Goal: Task Accomplishment & Management: Manage account settings

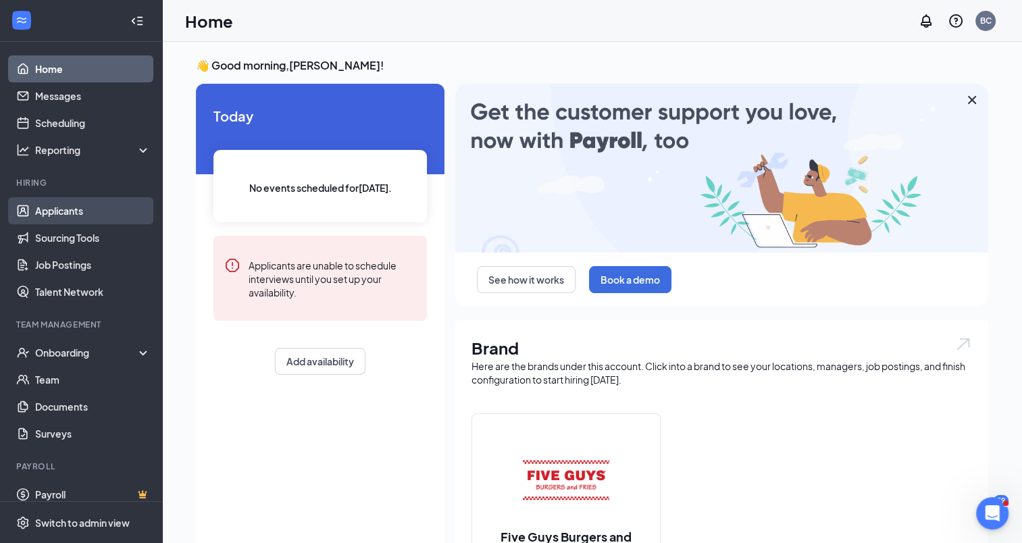
click at [72, 210] on link "Applicants" at bounding box center [93, 210] width 116 height 27
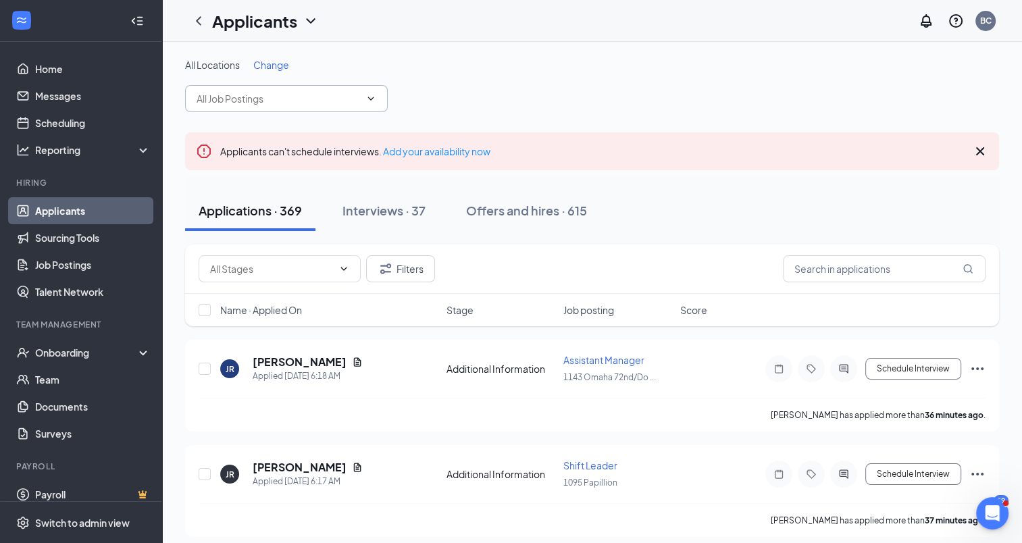
click at [375, 99] on icon "ChevronDown" at bounding box center [370, 98] width 11 height 11
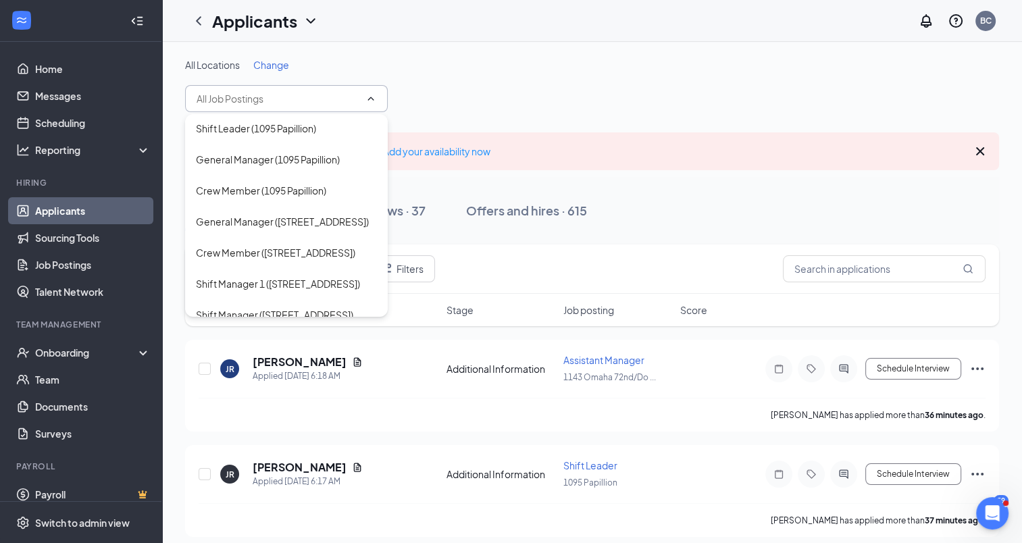
scroll to position [540, 0]
click at [258, 228] on div "Crew Member ([STREET_ADDRESS])" at bounding box center [275, 220] width 159 height 15
type input "Crew Member ([STREET_ADDRESS])"
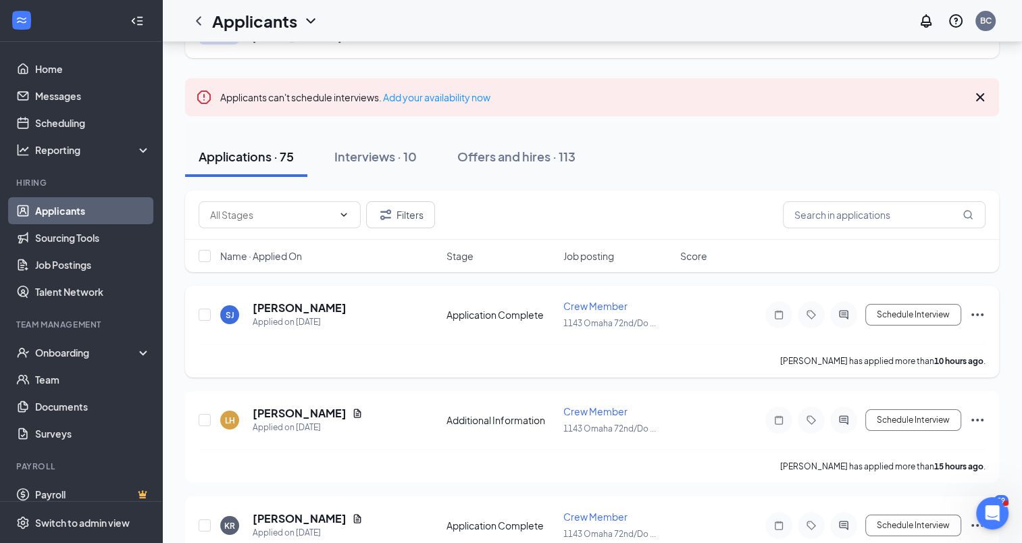
scroll to position [135, 0]
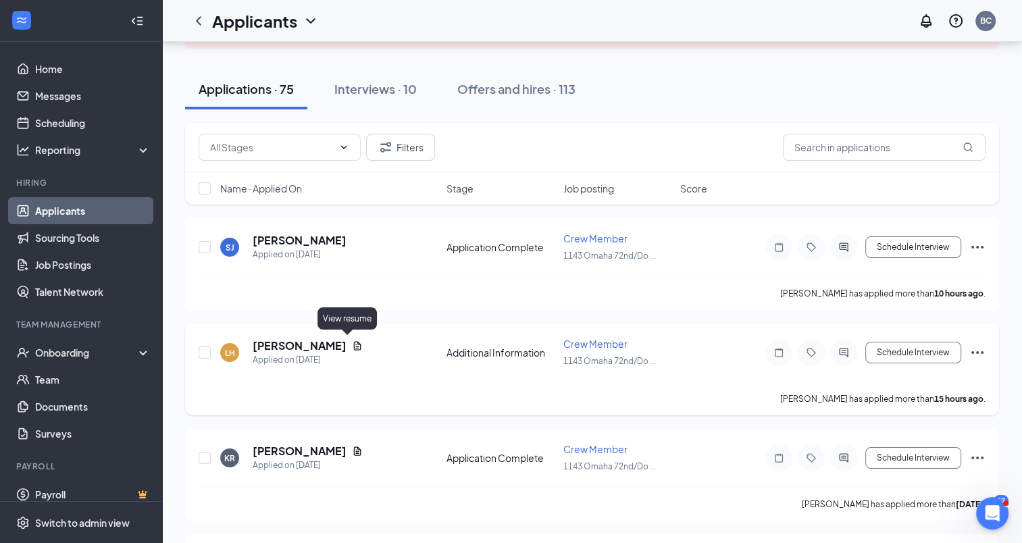
click at [352, 345] on icon "Document" at bounding box center [357, 345] width 11 height 11
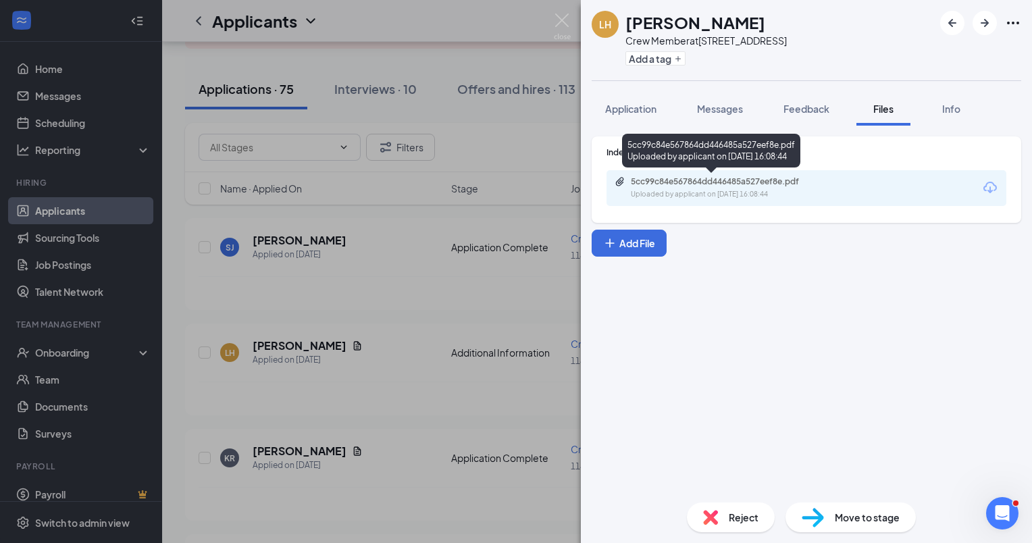
click at [748, 189] on div "Uploaded by applicant on [DATE] 16:08:44" at bounding box center [732, 194] width 203 height 11
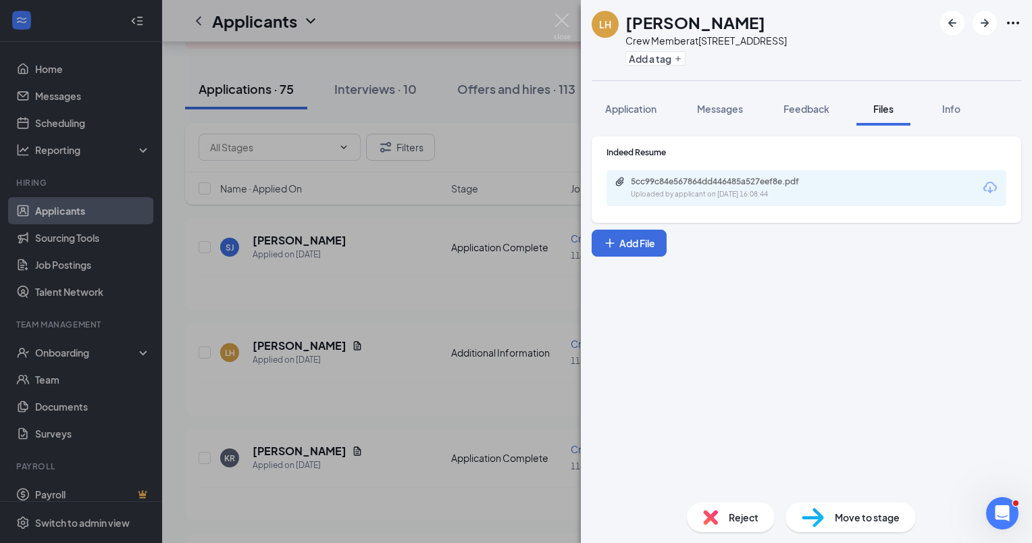
click at [330, 181] on div "LH [PERSON_NAME] Crew Member at [STREET_ADDRESS] Add a tag Application Messages…" at bounding box center [516, 271] width 1032 height 543
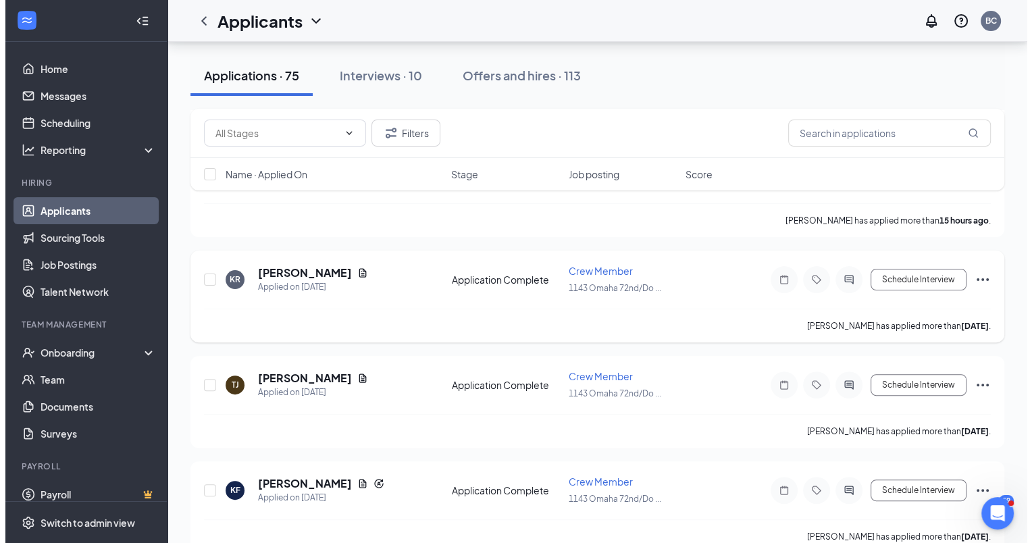
scroll to position [338, 0]
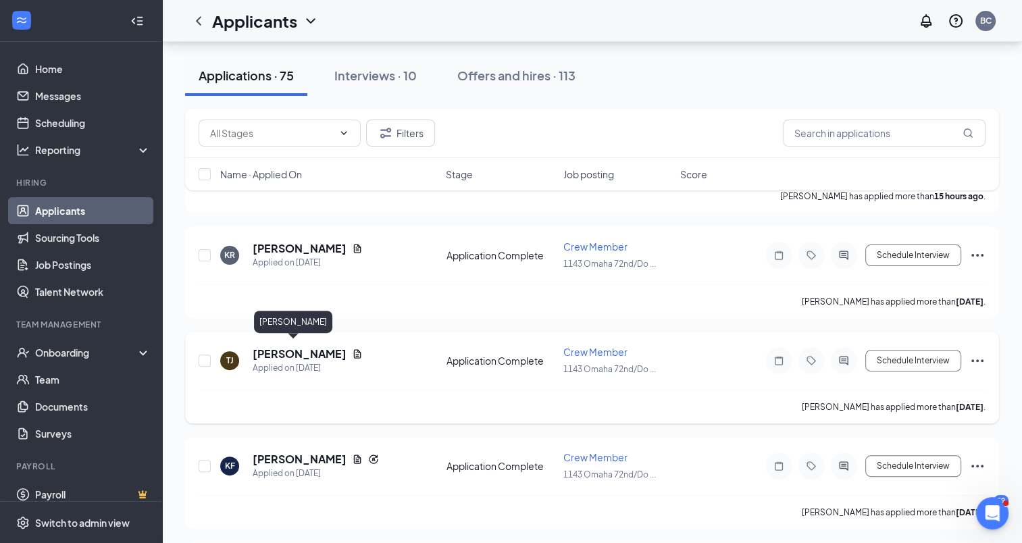
click at [265, 348] on h5 "[PERSON_NAME]" at bounding box center [300, 354] width 94 height 15
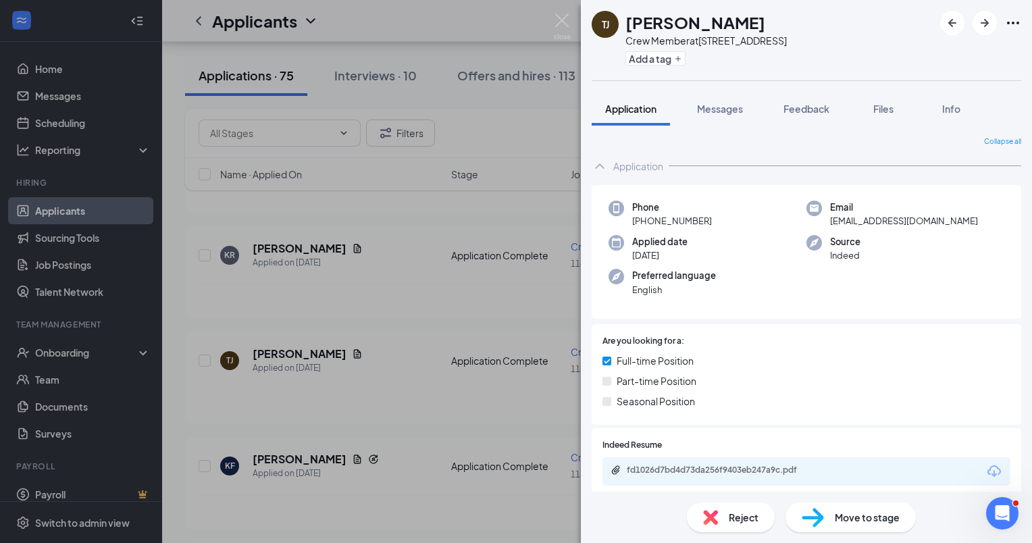
click at [391, 302] on div "[PERSON_NAME] [PERSON_NAME] Crew Member at [STREET_ADDRESS] Add a tag Applicati…" at bounding box center [516, 271] width 1032 height 543
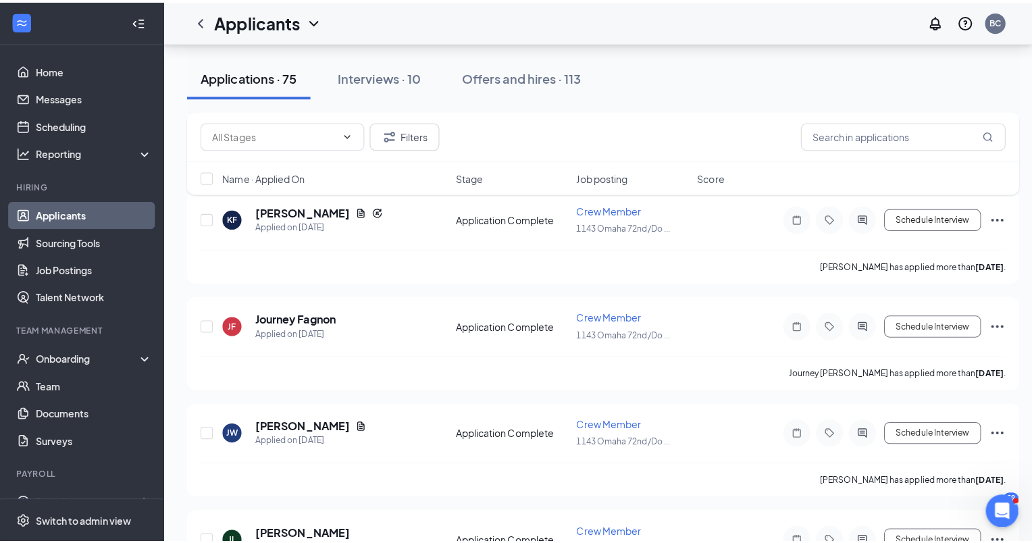
scroll to position [676, 0]
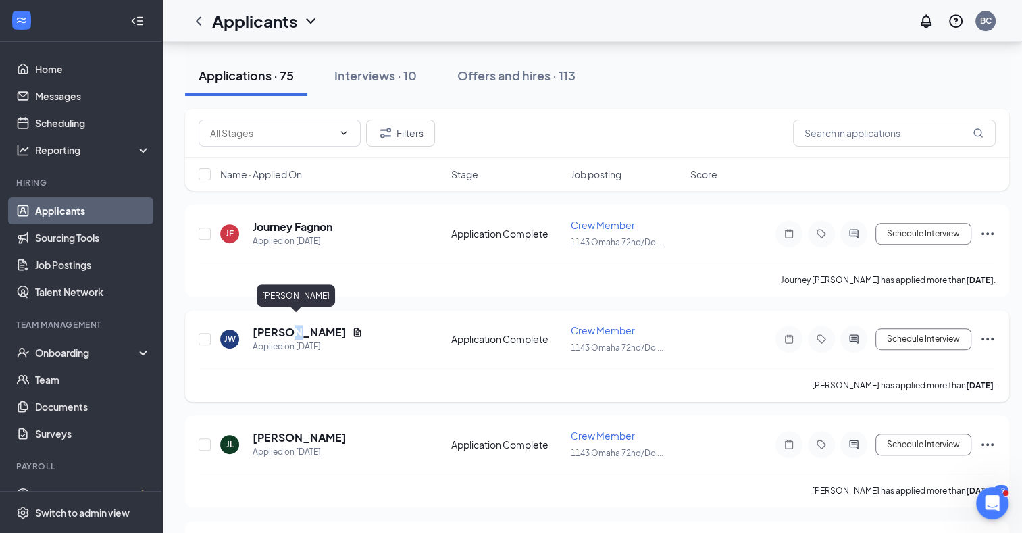
click at [290, 325] on h5 "[PERSON_NAME]" at bounding box center [300, 332] width 94 height 15
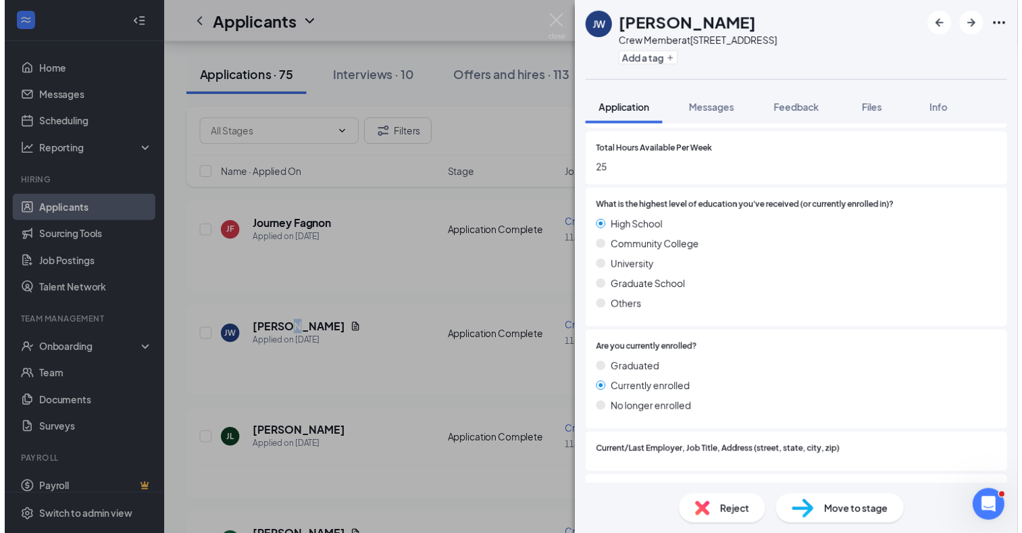
scroll to position [878, 0]
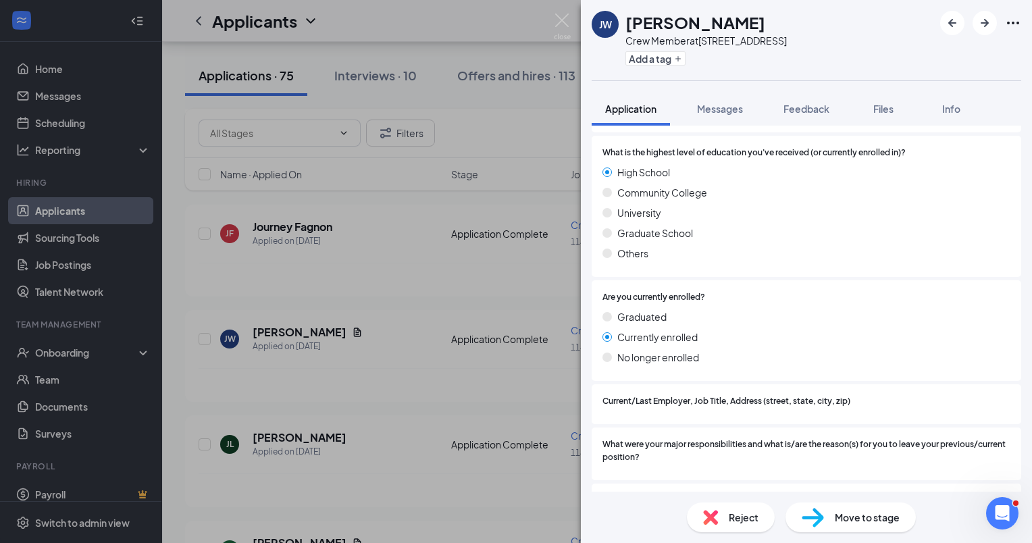
click at [390, 290] on div "[PERSON_NAME] Crew Member at 1143 [GEOGRAPHIC_DATA] 72nd/Dodge St Add a tag App…" at bounding box center [516, 271] width 1032 height 543
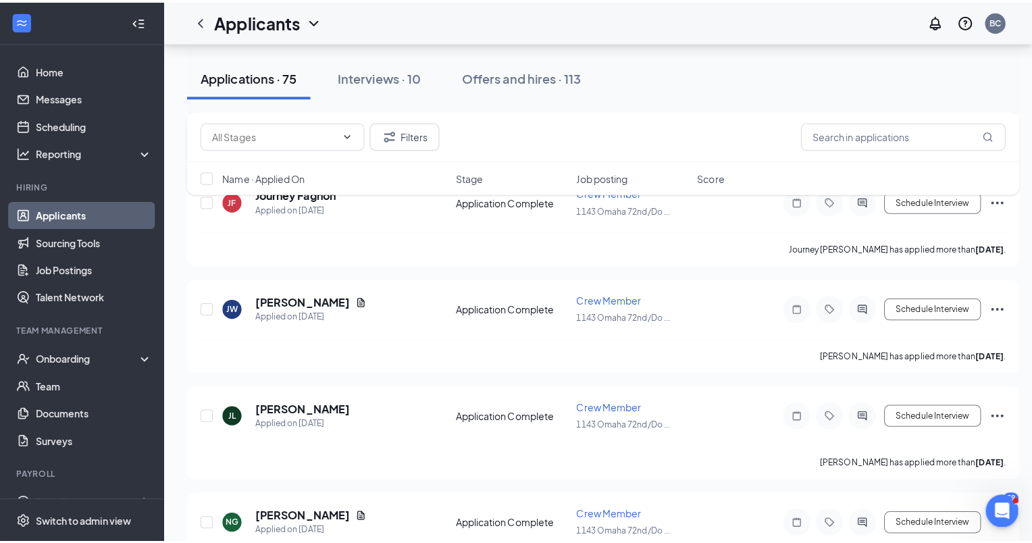
scroll to position [878, 0]
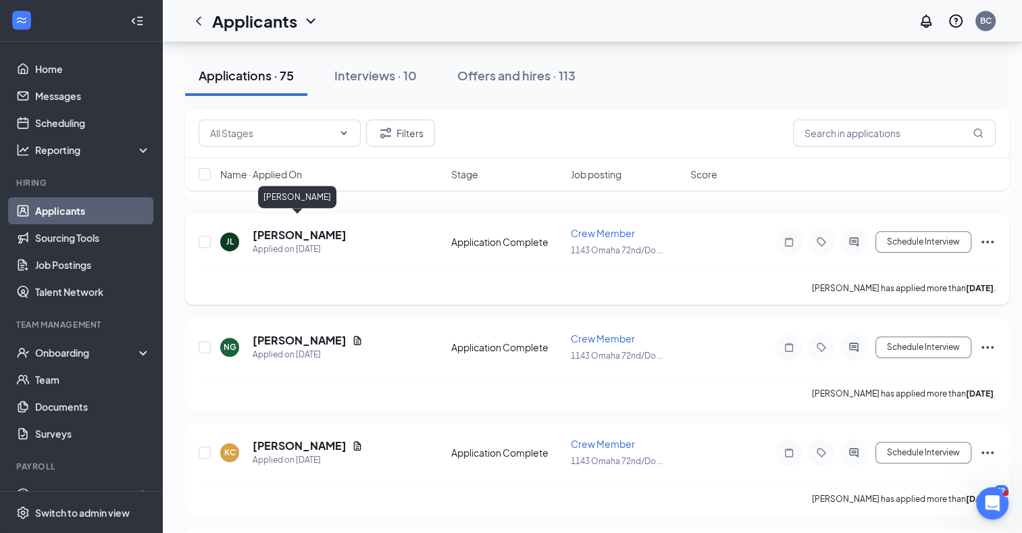
click at [307, 228] on h5 "[PERSON_NAME]" at bounding box center [300, 235] width 94 height 15
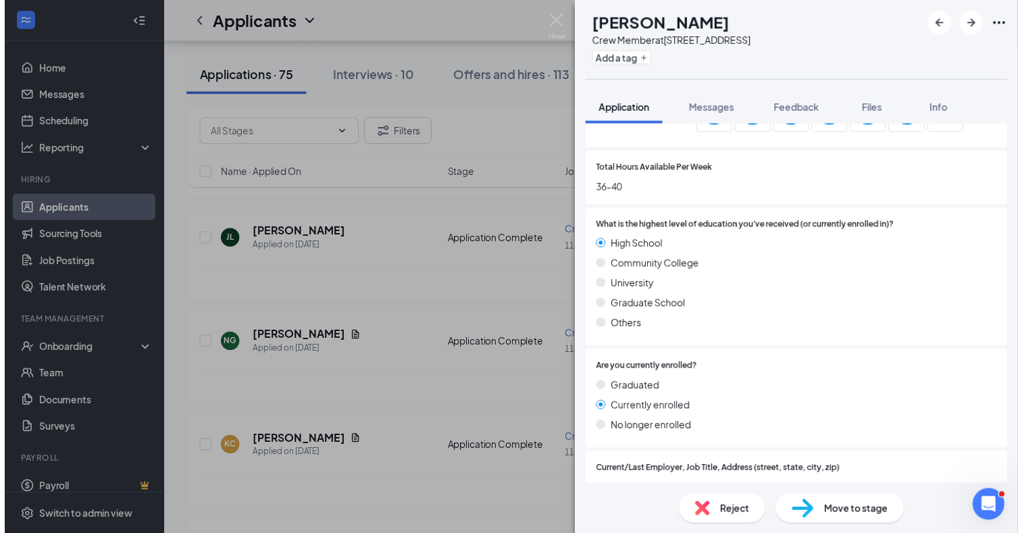
scroll to position [816, 0]
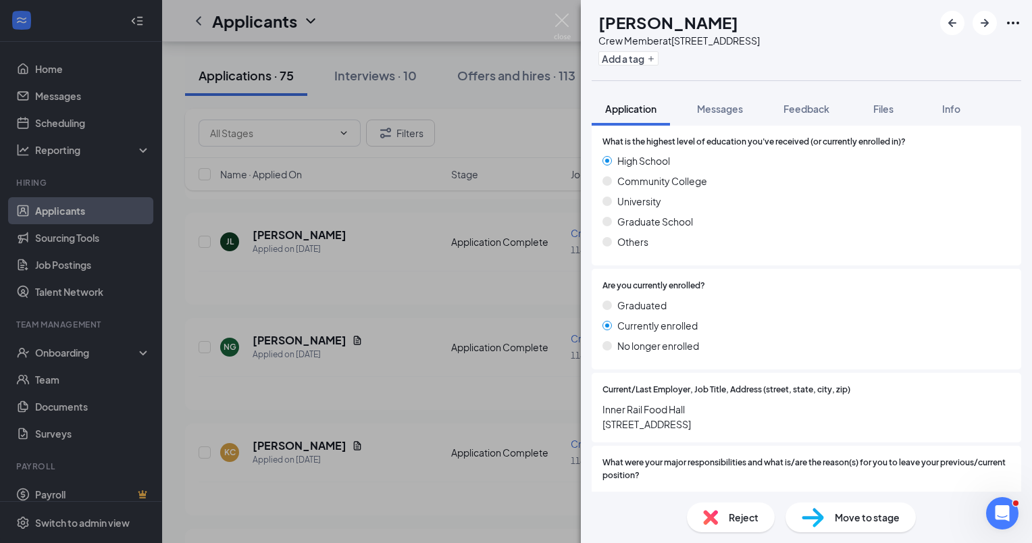
click at [360, 259] on div "[PERSON_NAME] Crew Member at [STREET_ADDRESS]/Dodge St Add a tag Application Me…" at bounding box center [516, 271] width 1032 height 543
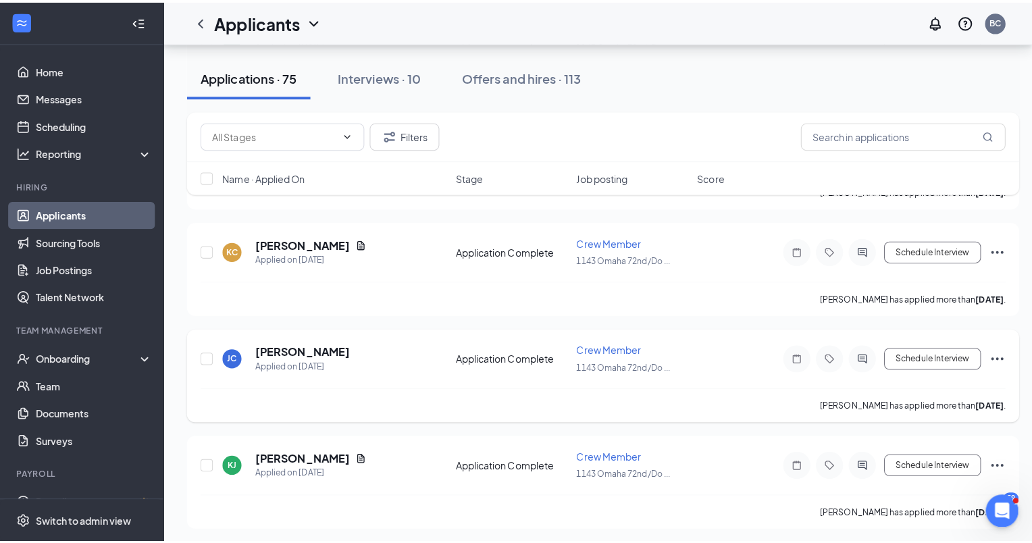
scroll to position [1081, 0]
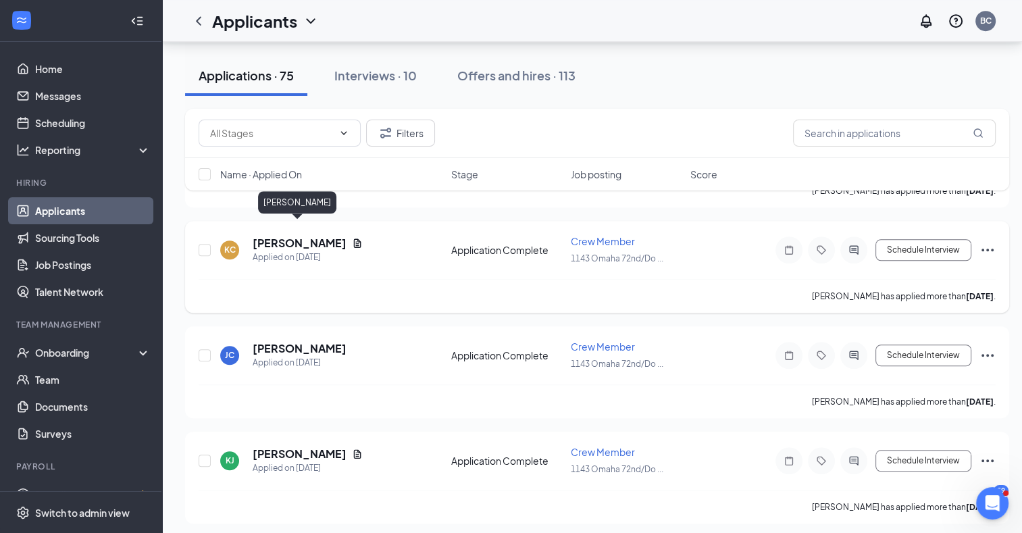
click at [295, 236] on h5 "[PERSON_NAME]" at bounding box center [300, 243] width 94 height 15
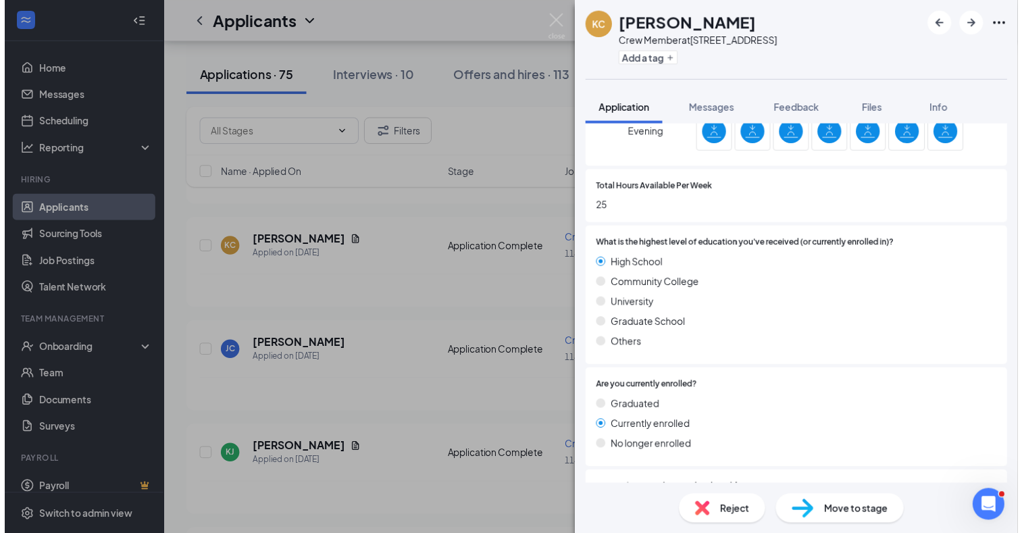
scroll to position [811, 0]
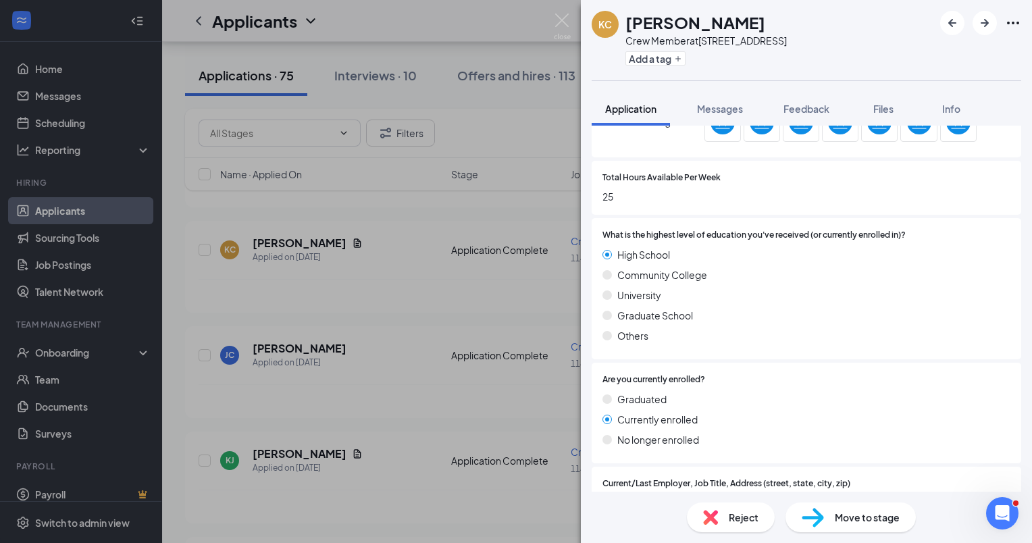
click at [403, 284] on div "KC [PERSON_NAME] Crew Member at [STREET_ADDRESS]/Dodge St Add a tag Application…" at bounding box center [516, 271] width 1032 height 543
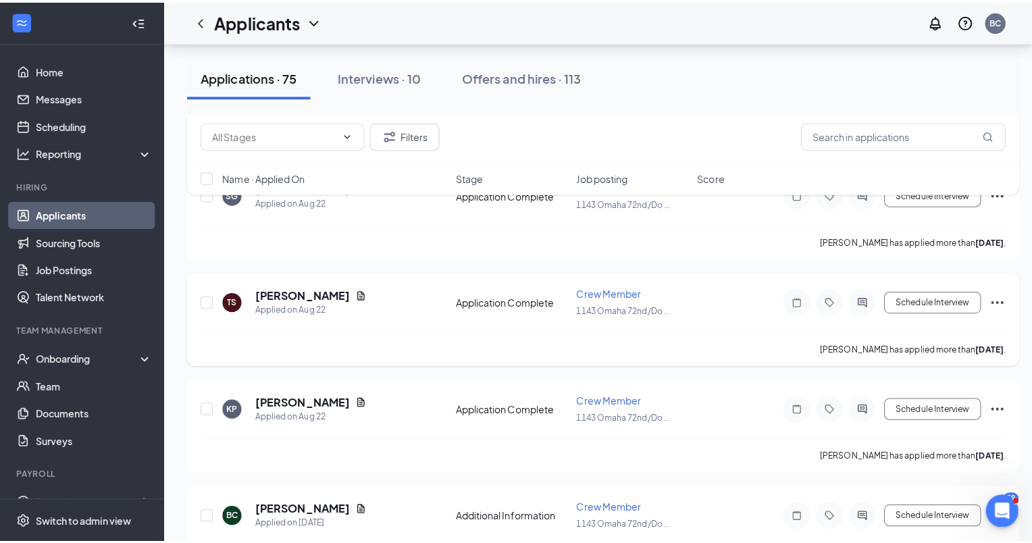
scroll to position [1554, 0]
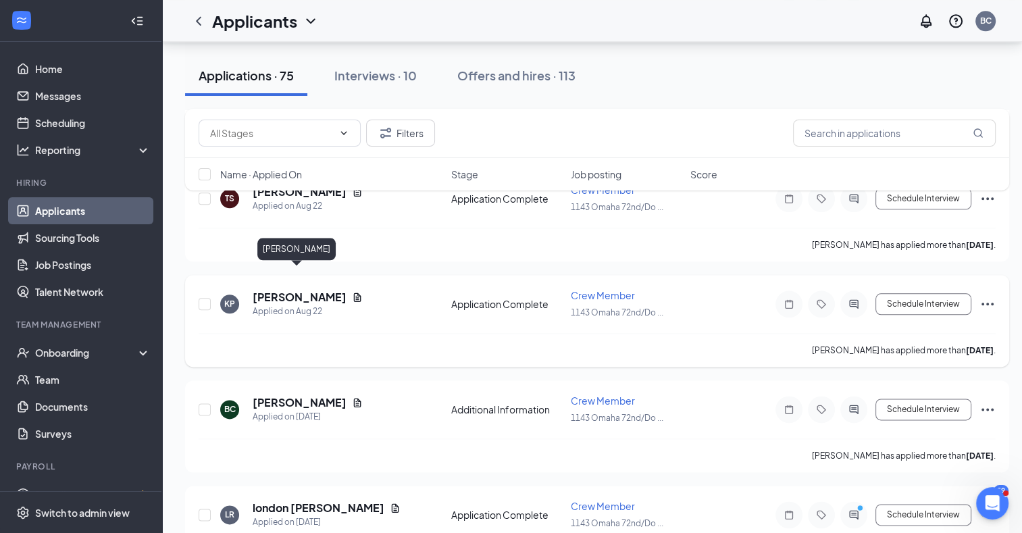
click at [311, 290] on h5 "[PERSON_NAME]" at bounding box center [300, 297] width 94 height 15
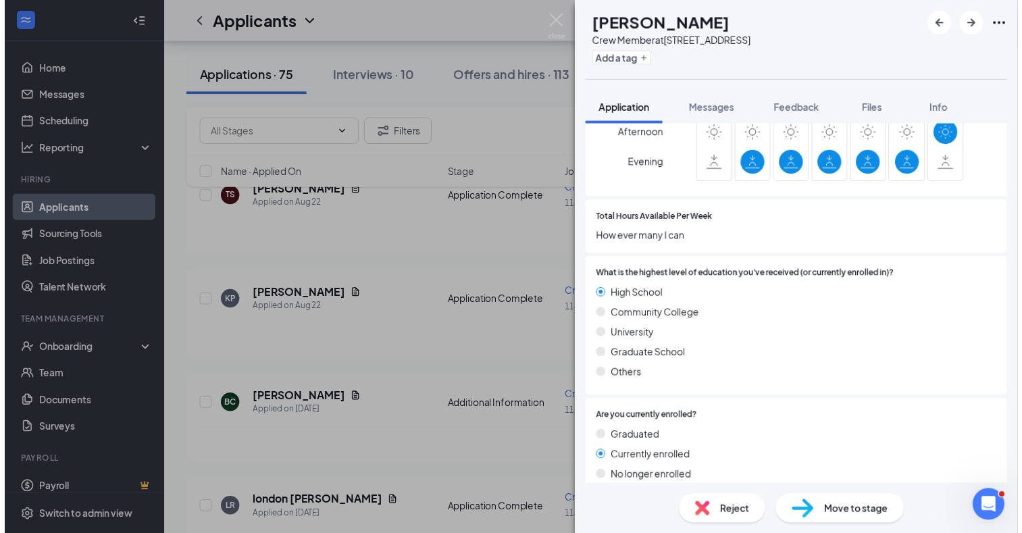
scroll to position [743, 0]
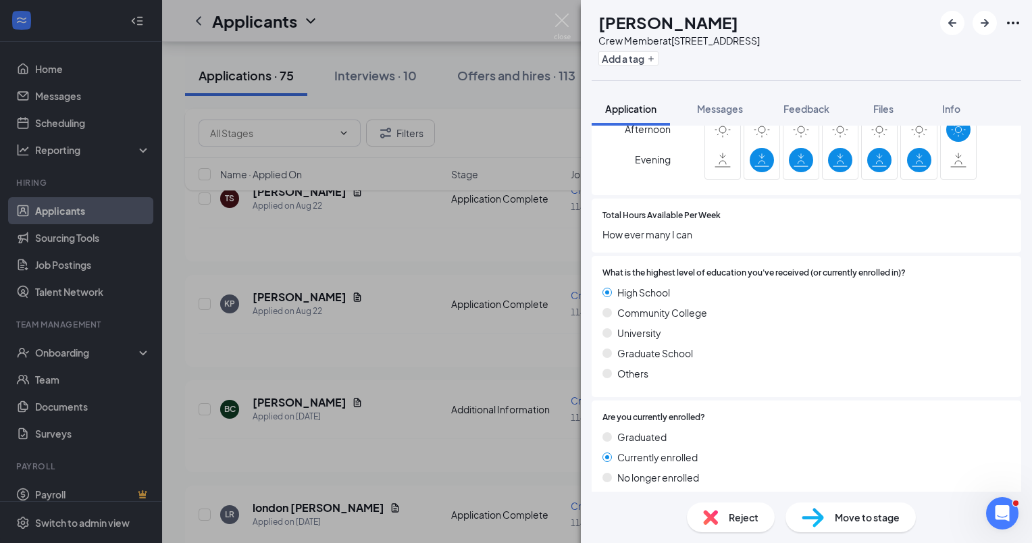
click at [368, 265] on div "KP [PERSON_NAME] Crew Member at [STREET_ADDRESS] Add a tag Application Messages…" at bounding box center [516, 271] width 1032 height 543
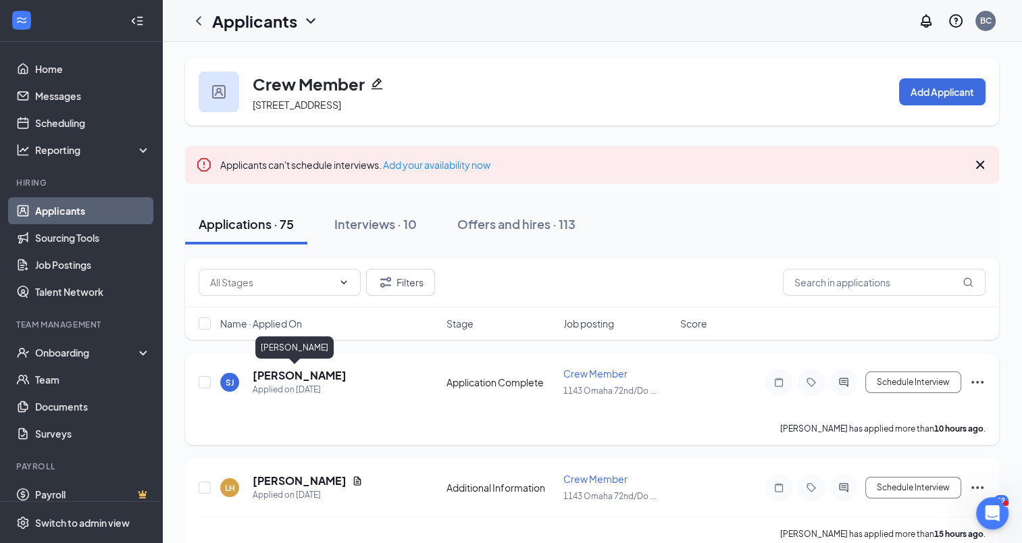
click at [281, 373] on h5 "[PERSON_NAME]" at bounding box center [300, 375] width 94 height 15
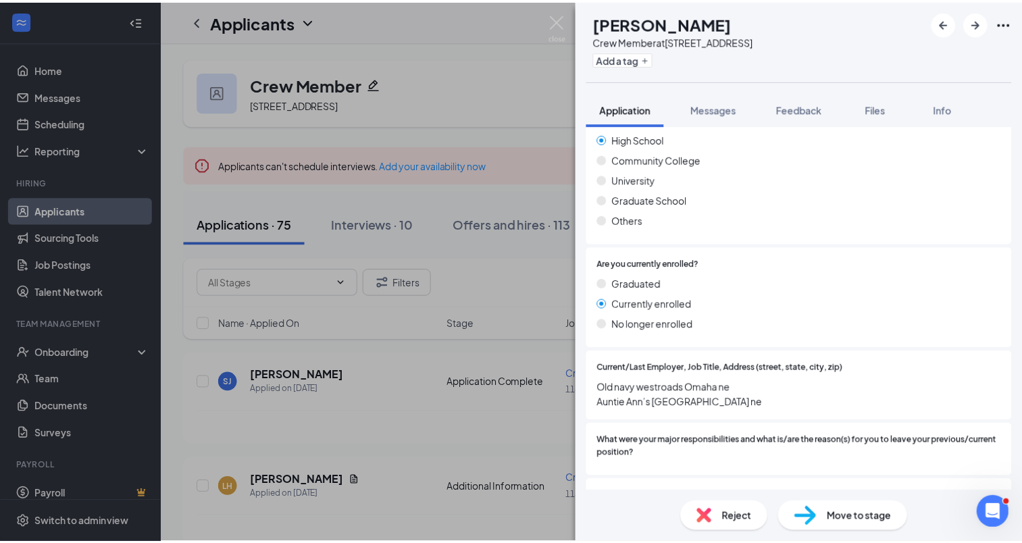
scroll to position [878, 0]
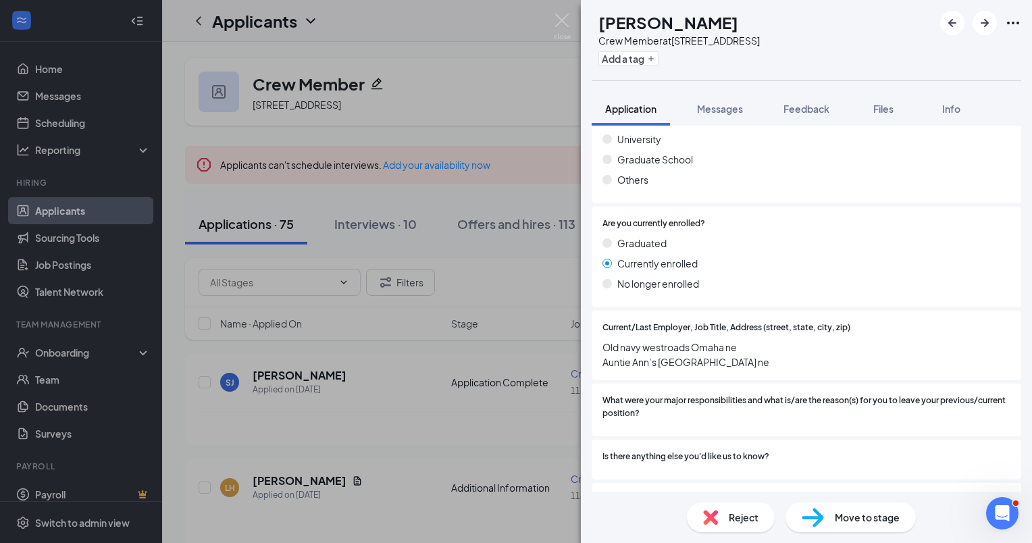
click at [340, 420] on div "SJ [PERSON_NAME] Crew Member at [STREET_ADDRESS]/Dodge St Add a tag Application…" at bounding box center [516, 271] width 1032 height 543
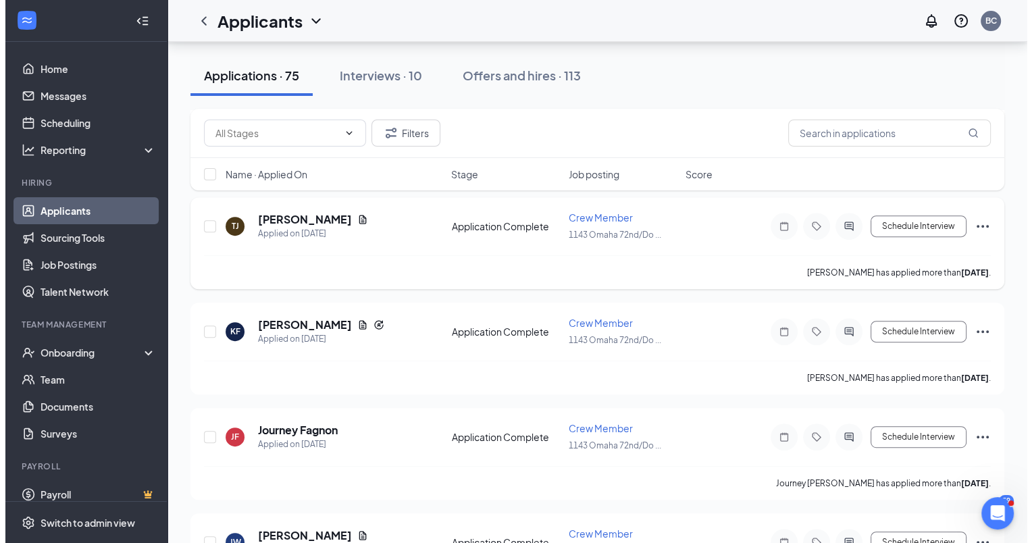
scroll to position [540, 0]
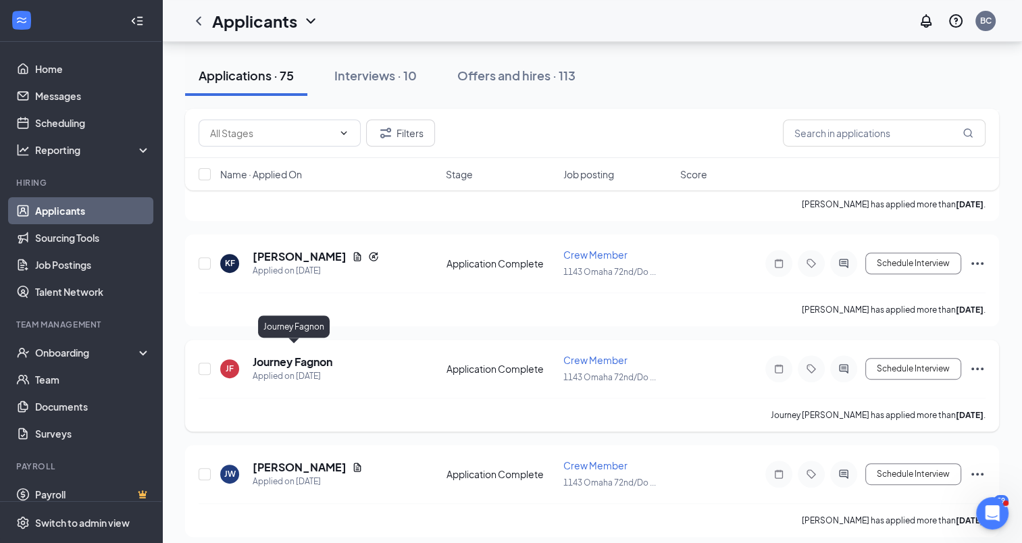
click at [311, 355] on h5 "Journey Fagnon" at bounding box center [293, 362] width 80 height 15
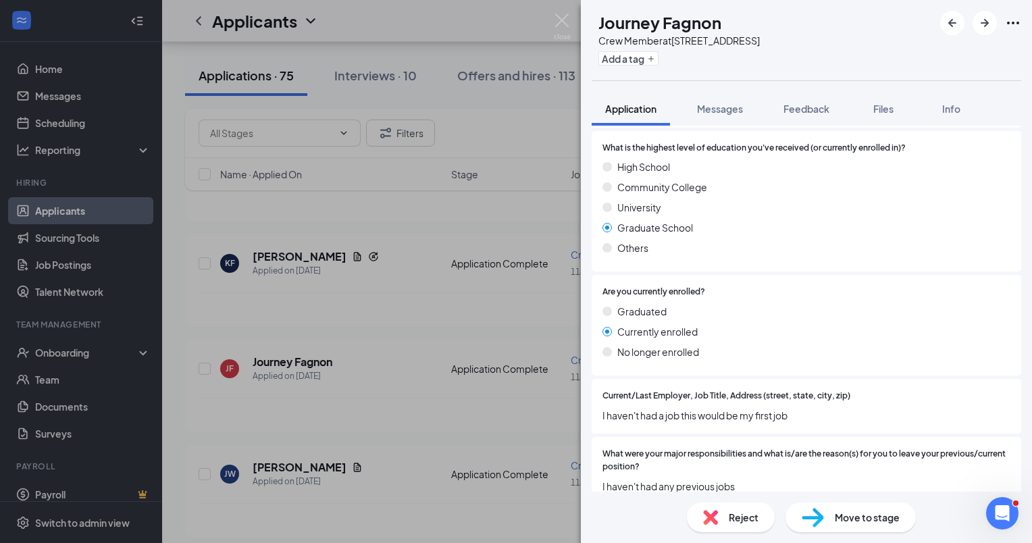
scroll to position [811, 0]
click at [390, 324] on div "JF Journey Fagnon Crew Member at [STREET_ADDRESS]/Dodge St Add a tag Applicatio…" at bounding box center [516, 271] width 1032 height 543
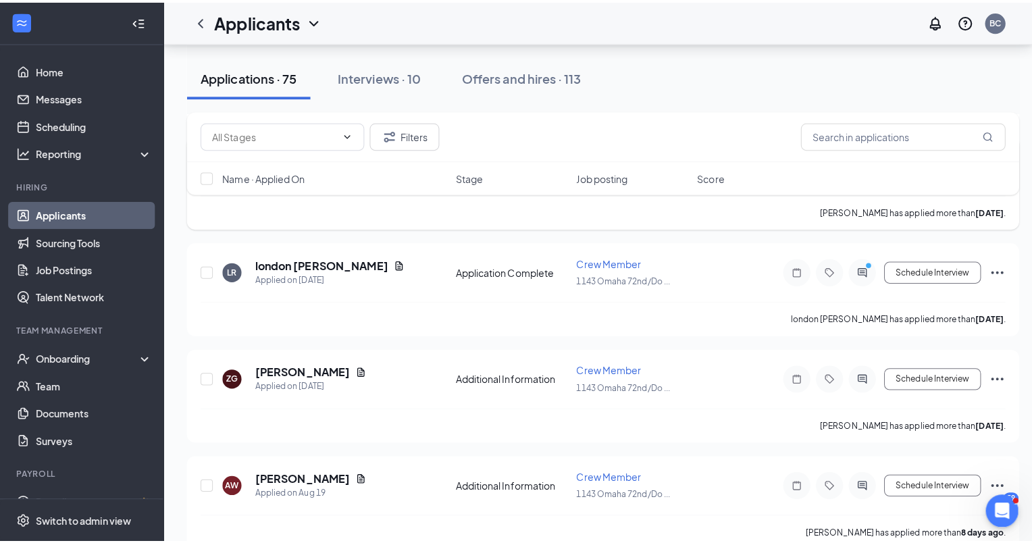
scroll to position [1824, 0]
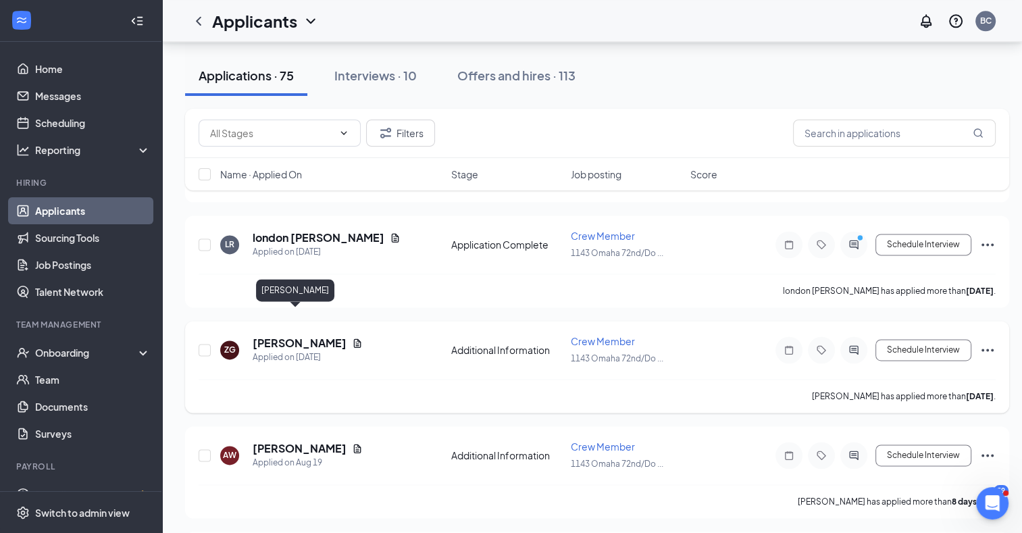
click at [289, 336] on h5 "[PERSON_NAME]" at bounding box center [300, 343] width 94 height 15
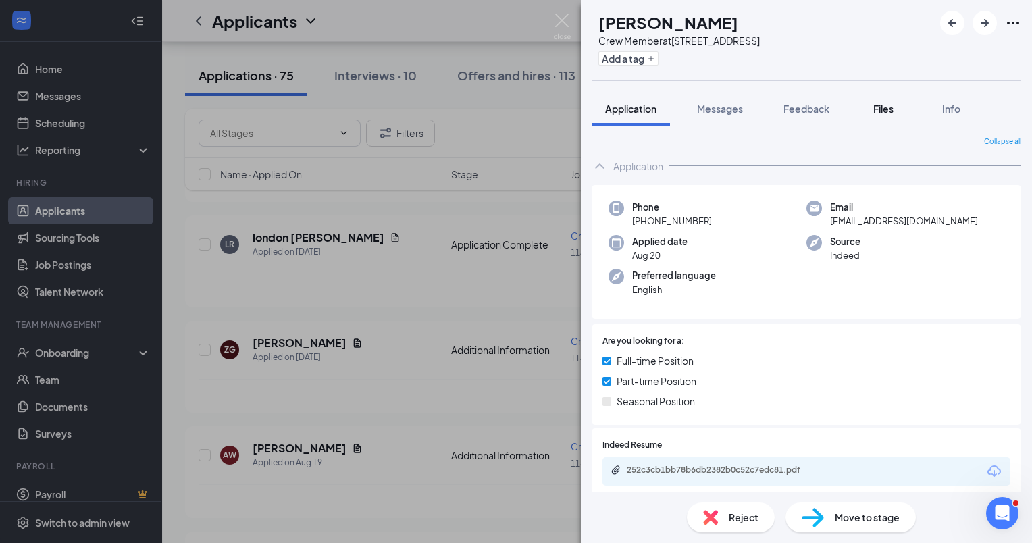
click at [884, 103] on span "Files" at bounding box center [883, 109] width 20 height 12
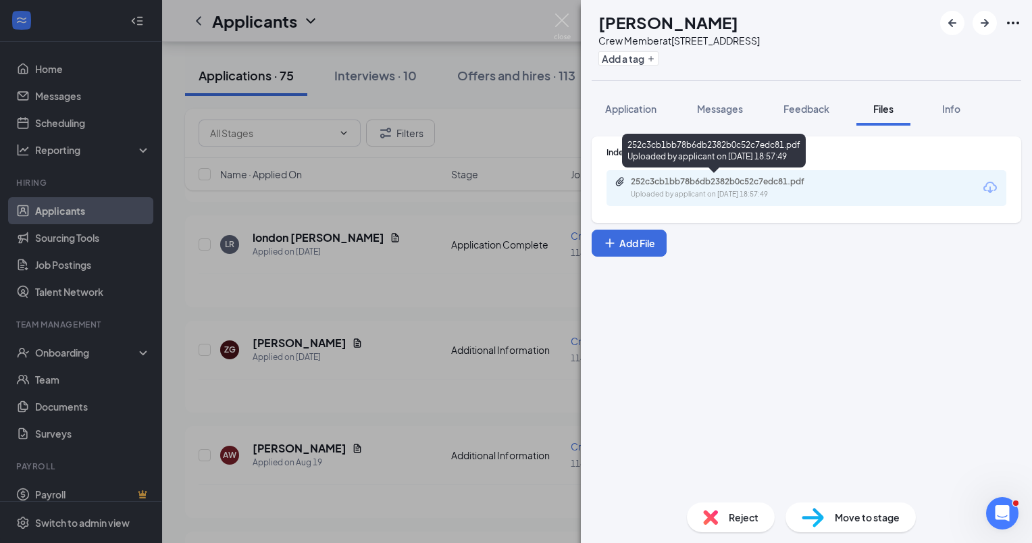
click at [713, 191] on div "Uploaded by applicant on [DATE] 18:57:49" at bounding box center [732, 194] width 203 height 11
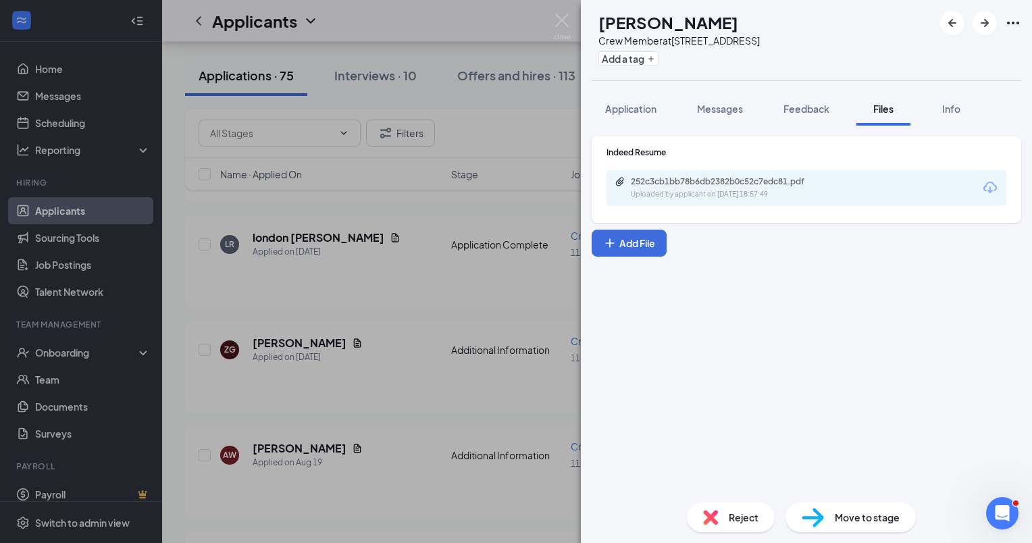
click at [327, 220] on div "ZG [PERSON_NAME] Crew Member at [STREET_ADDRESS]/Dodge St Add a tag Application…" at bounding box center [516, 271] width 1032 height 543
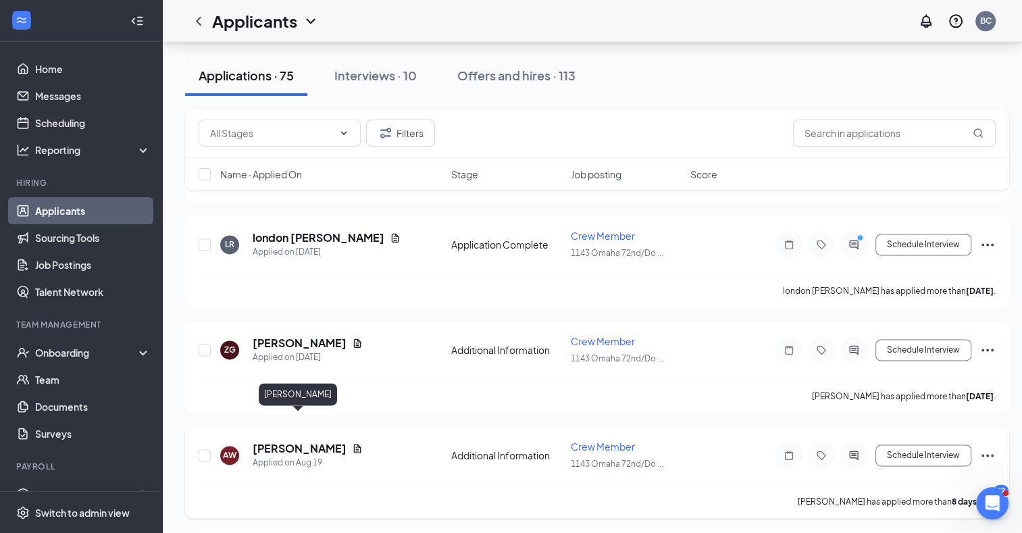
click at [306, 441] on h5 "[PERSON_NAME]" at bounding box center [300, 448] width 94 height 15
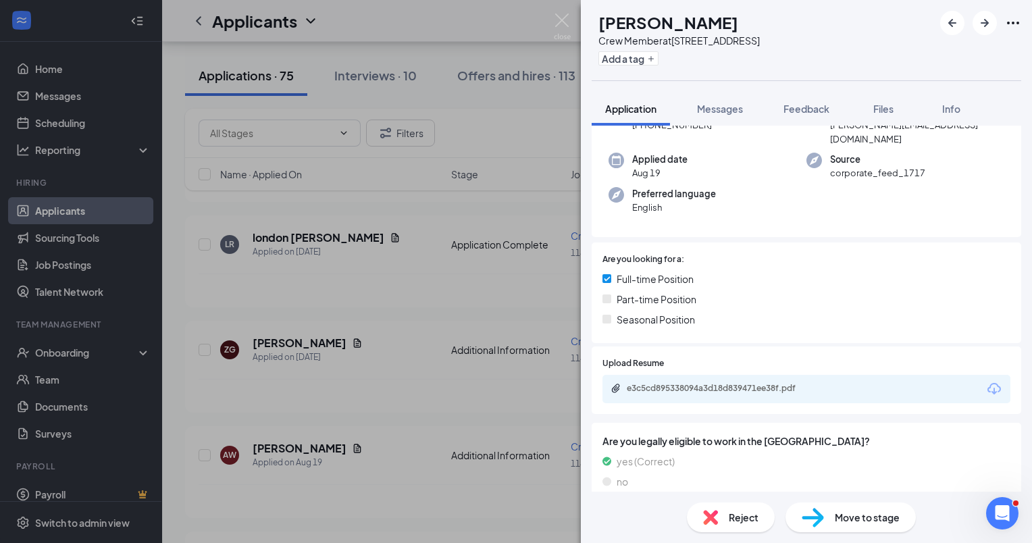
scroll to position [215, 0]
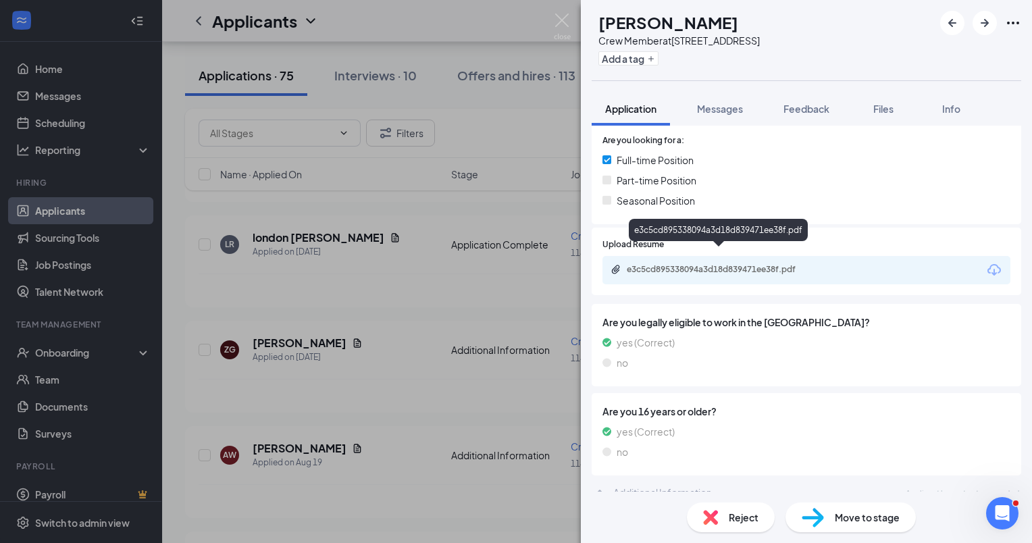
click at [673, 264] on div "e3c5cd895338094a3d18d839471ee38f.pdf" at bounding box center [721, 269] width 189 height 11
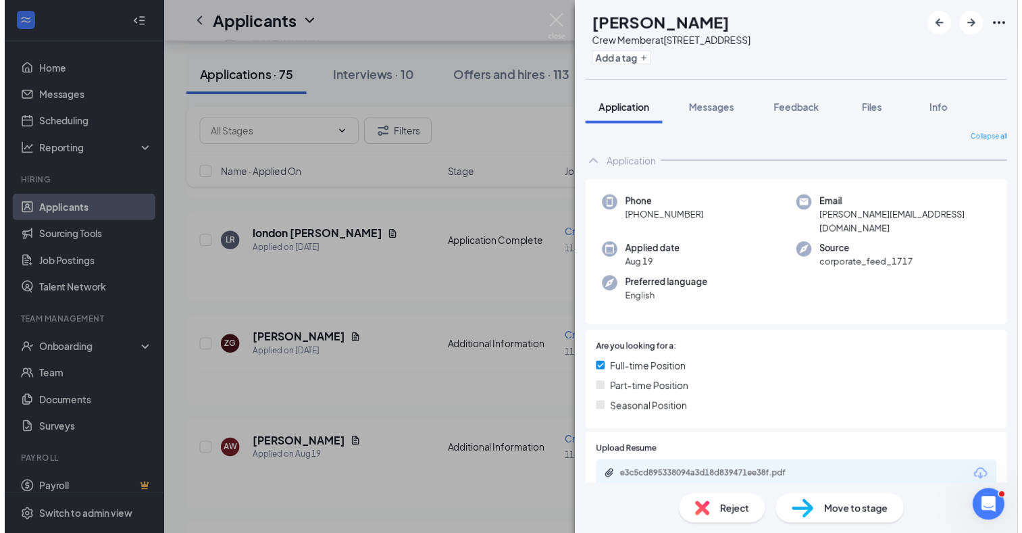
scroll to position [0, 0]
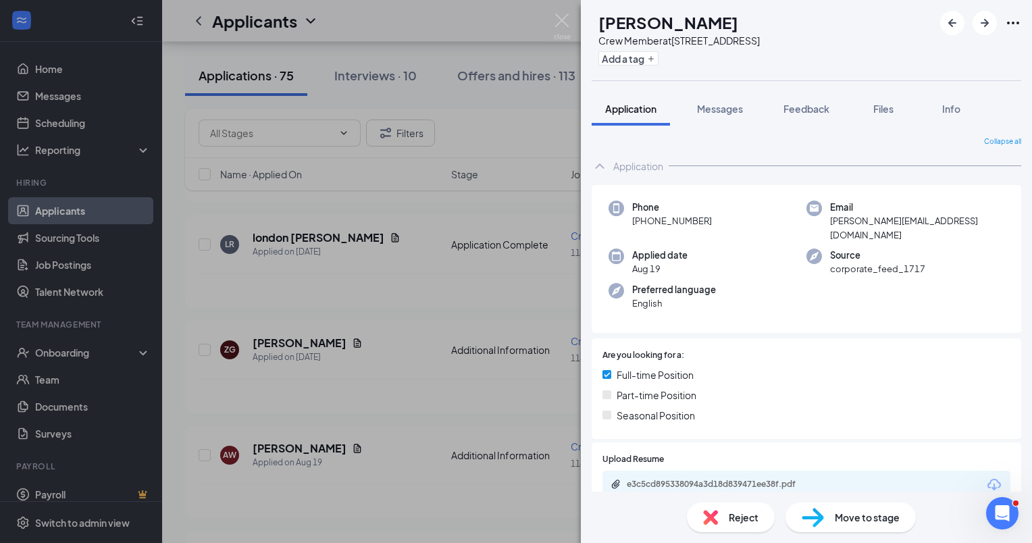
click at [846, 526] on div "Move to stage" at bounding box center [851, 518] width 130 height 30
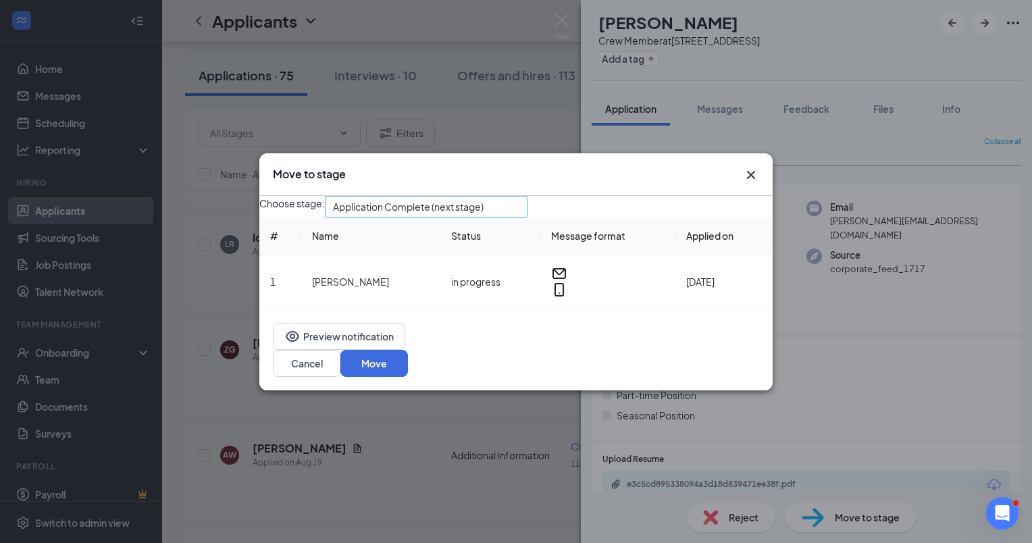
click at [528, 212] on div "Application Complete (next stage)" at bounding box center [426, 207] width 203 height 22
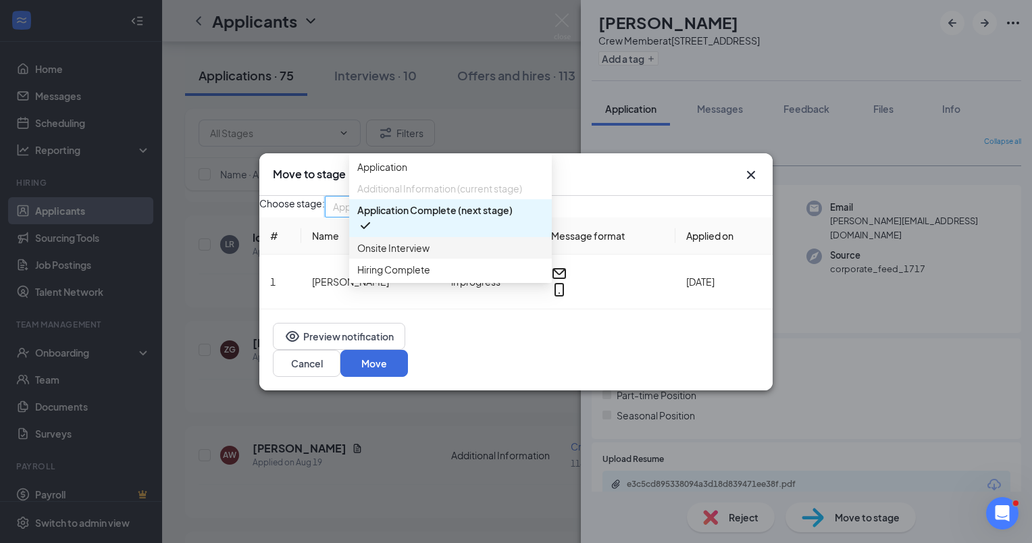
click at [419, 255] on span "Onsite Interview" at bounding box center [393, 247] width 72 height 15
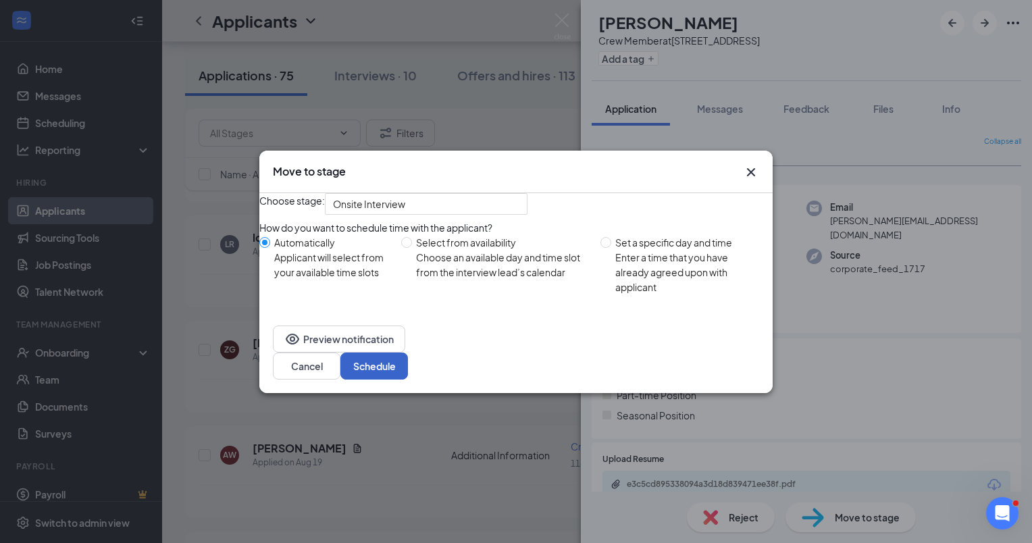
click at [408, 374] on button "Schedule" at bounding box center [374, 366] width 68 height 27
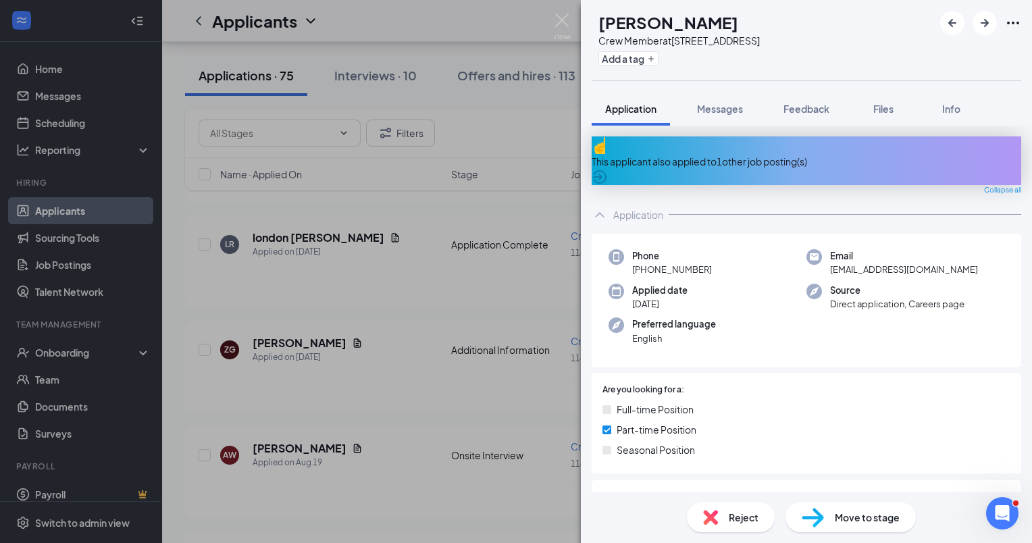
click at [446, 385] on div "JS [PERSON_NAME] Crew Member at [STREET_ADDRESS]/Dodge St Add a tag Application…" at bounding box center [516, 271] width 1032 height 543
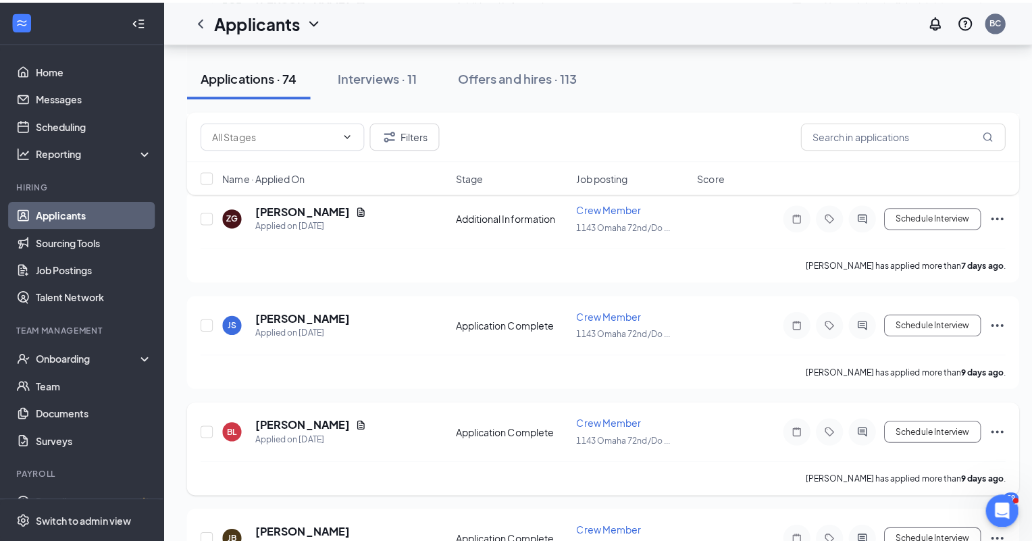
scroll to position [2027, 0]
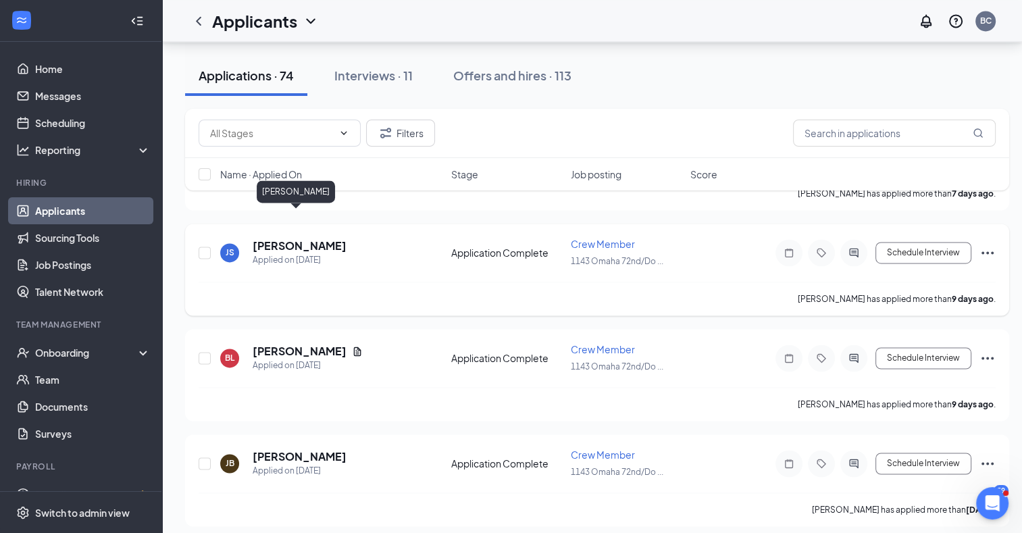
click at [301, 238] on h5 "[PERSON_NAME]" at bounding box center [300, 245] width 94 height 15
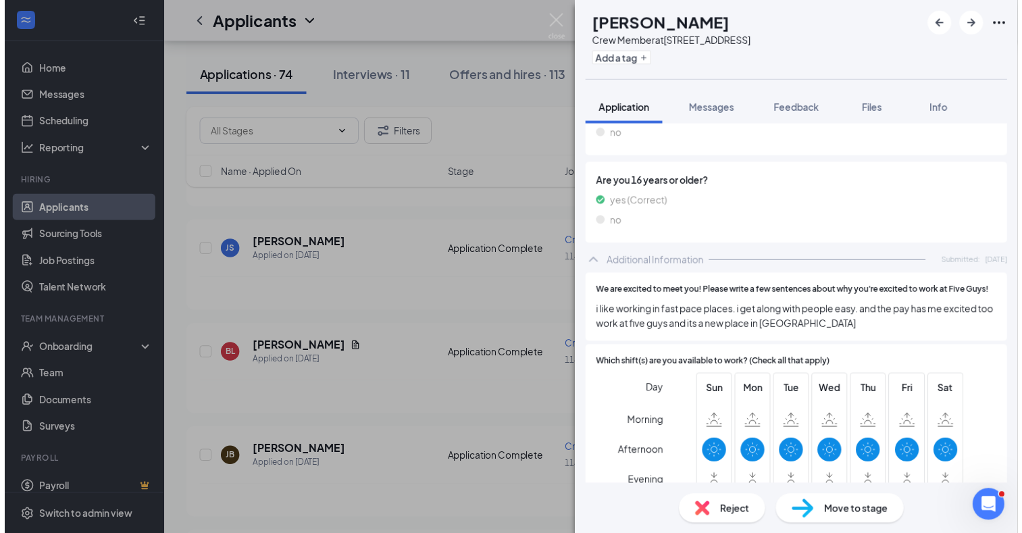
scroll to position [405, 0]
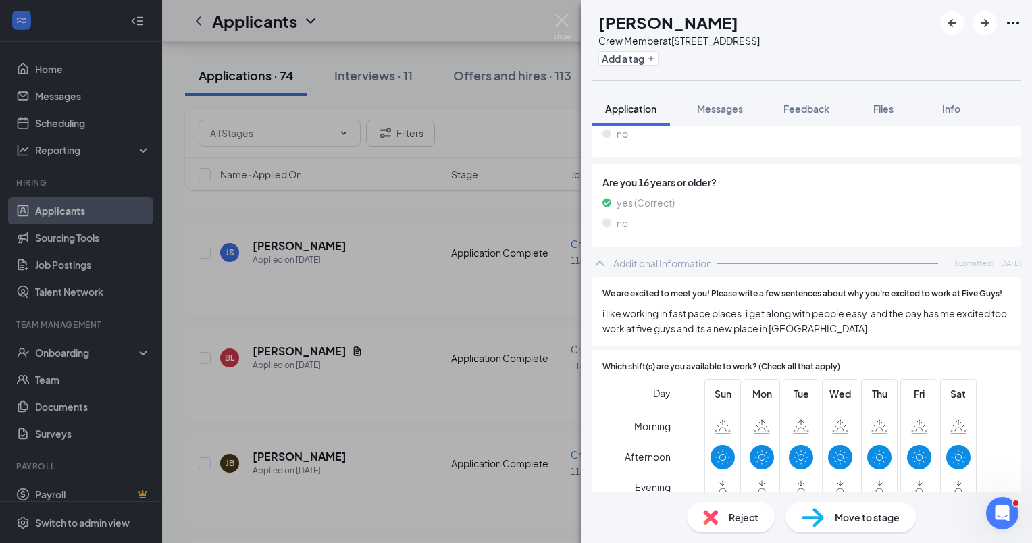
click at [461, 384] on div "JS [PERSON_NAME] Crew Member at [STREET_ADDRESS]/Dodge St Add a tag Application…" at bounding box center [516, 271] width 1032 height 543
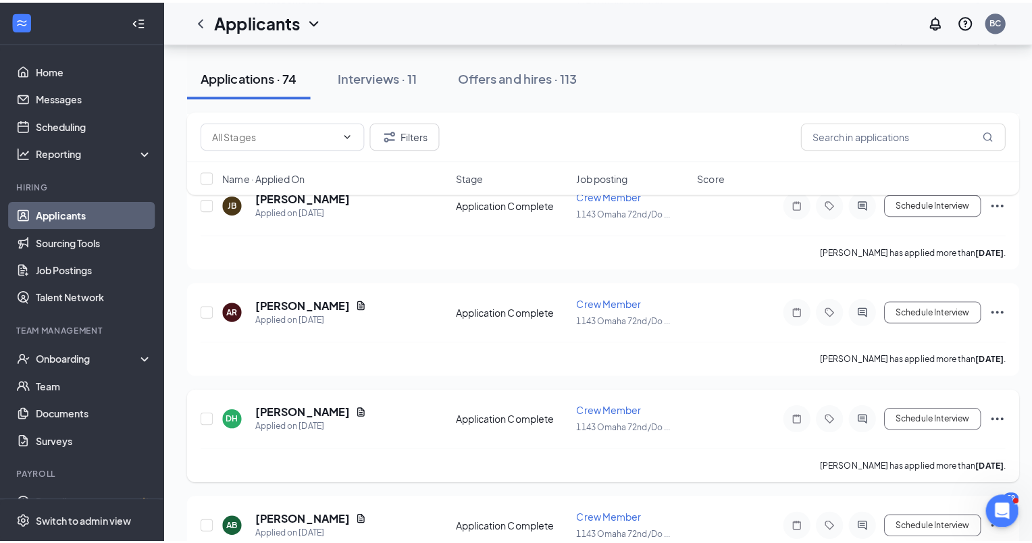
scroll to position [2297, 0]
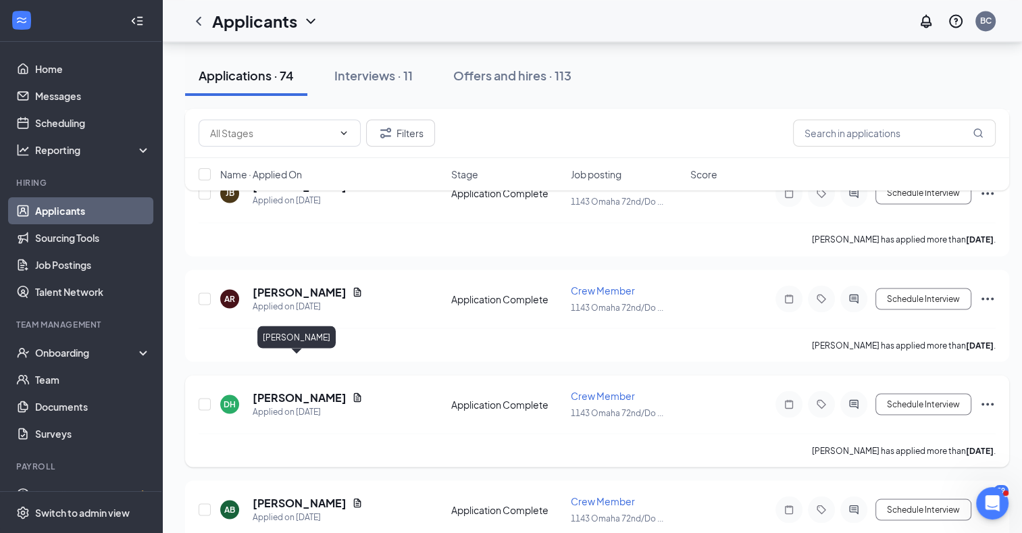
click at [305, 390] on h5 "[PERSON_NAME]" at bounding box center [300, 397] width 94 height 15
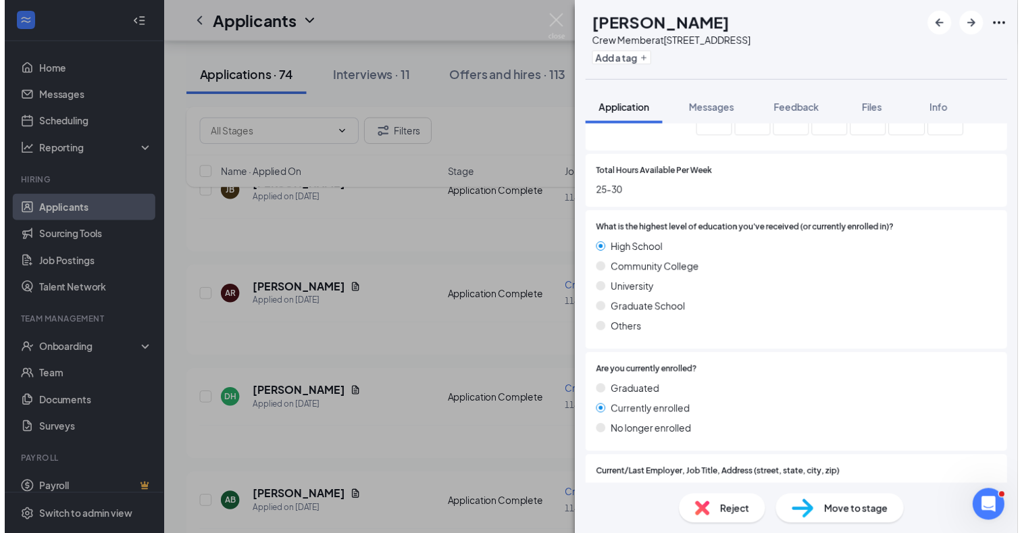
scroll to position [878, 0]
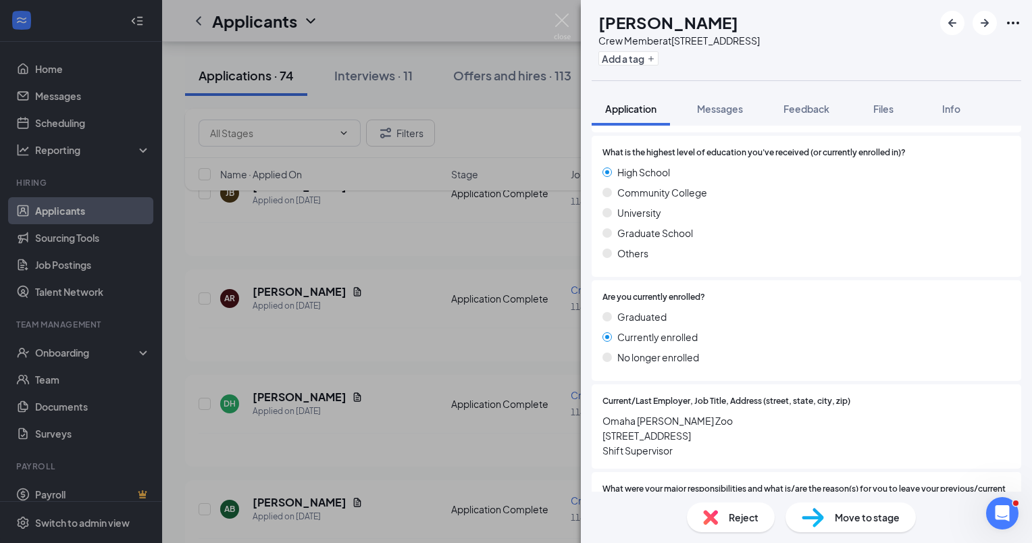
click at [398, 333] on div "DH [PERSON_NAME] Crew Member at [STREET_ADDRESS]/Dodge St Add a tag Application…" at bounding box center [516, 271] width 1032 height 543
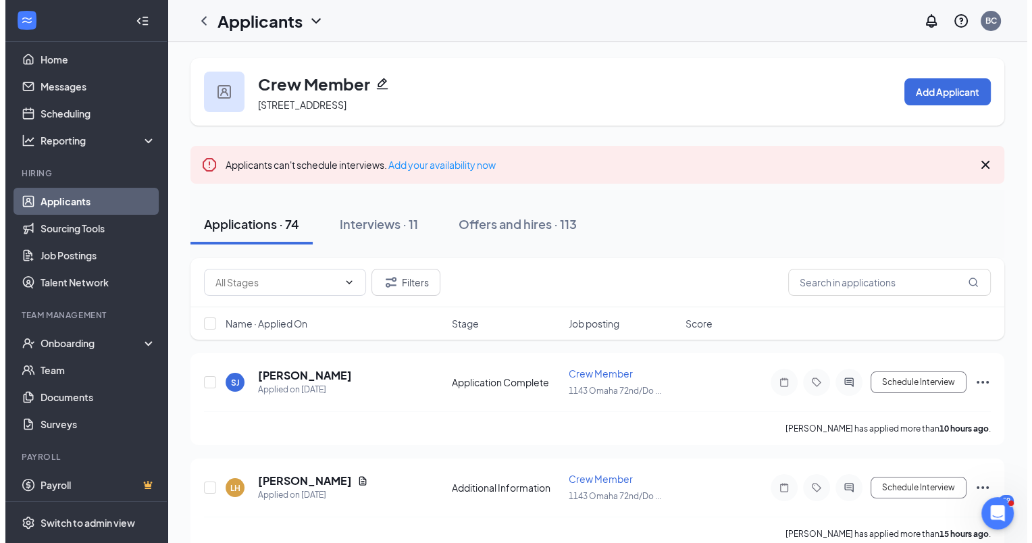
scroll to position [12, 0]
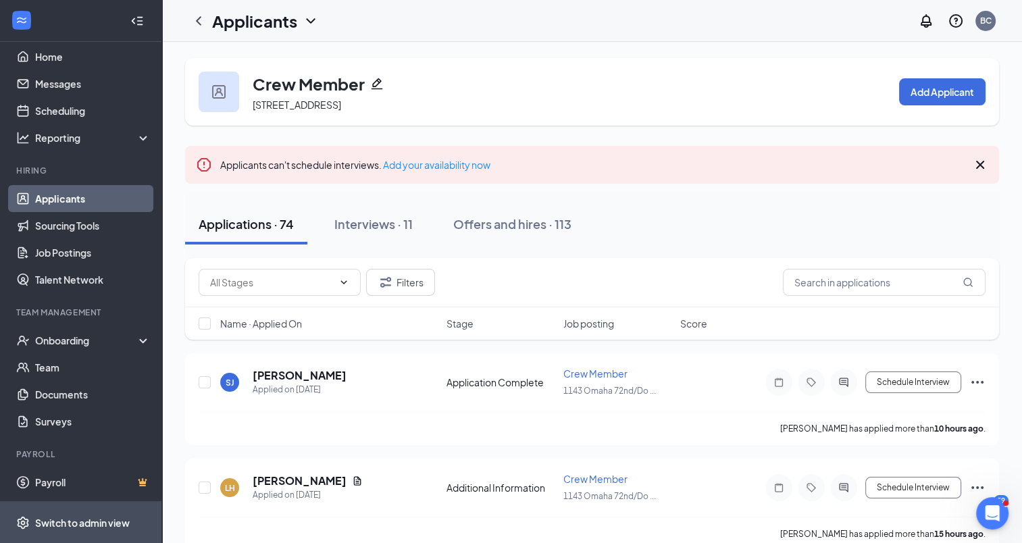
click at [85, 524] on div "Switch to admin view" at bounding box center [82, 523] width 95 height 14
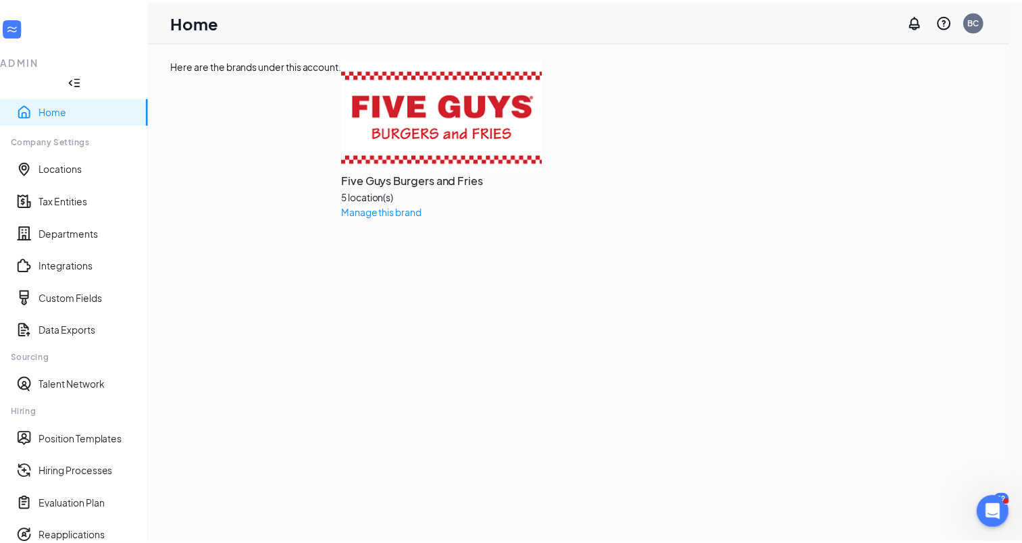
scroll to position [134, 0]
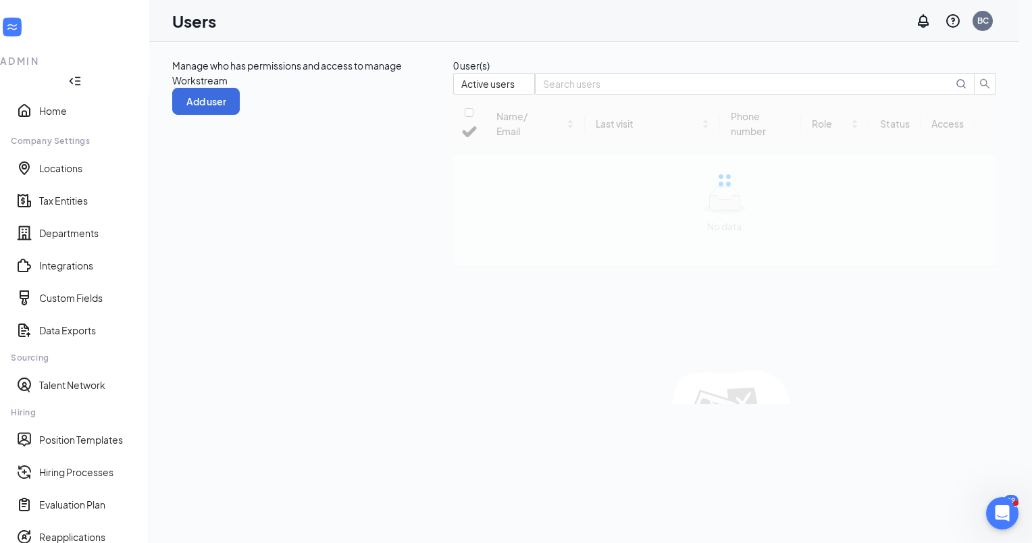
checkbox input "false"
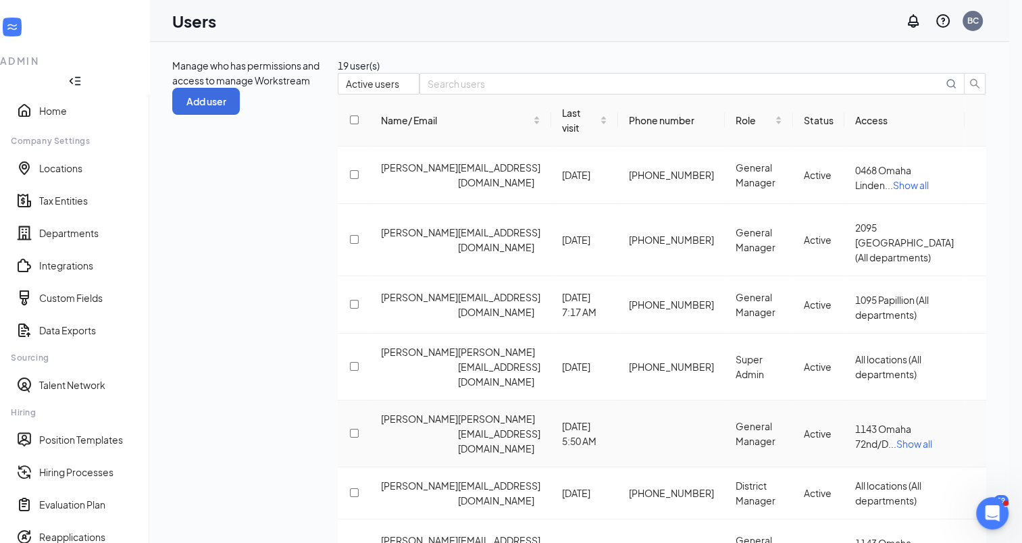
click at [975, 434] on icon "ActionsIcon" at bounding box center [975, 434] width 0 height 0
click at [907, 466] on span "Disable" at bounding box center [890, 460] width 33 height 12
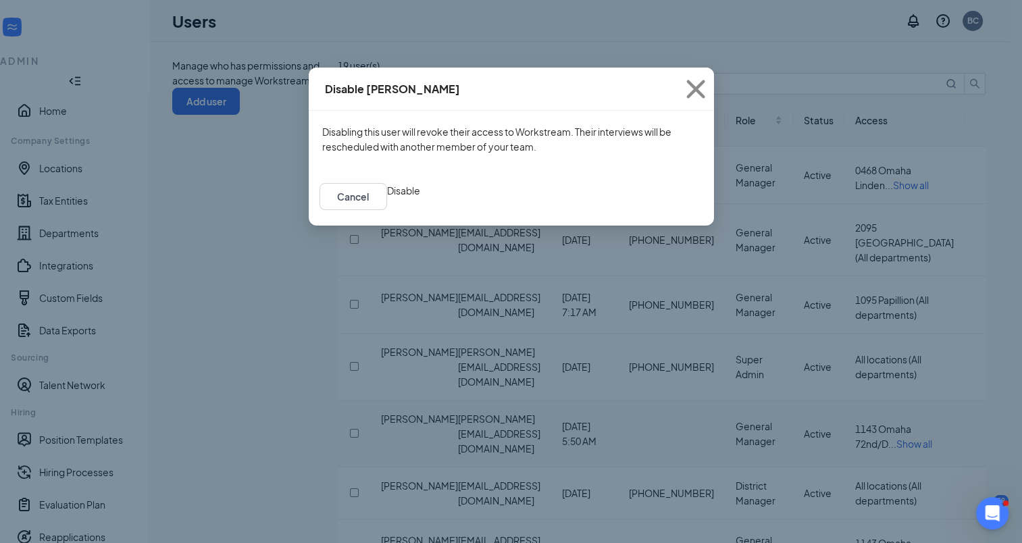
click at [420, 198] on button "Disable" at bounding box center [403, 190] width 33 height 15
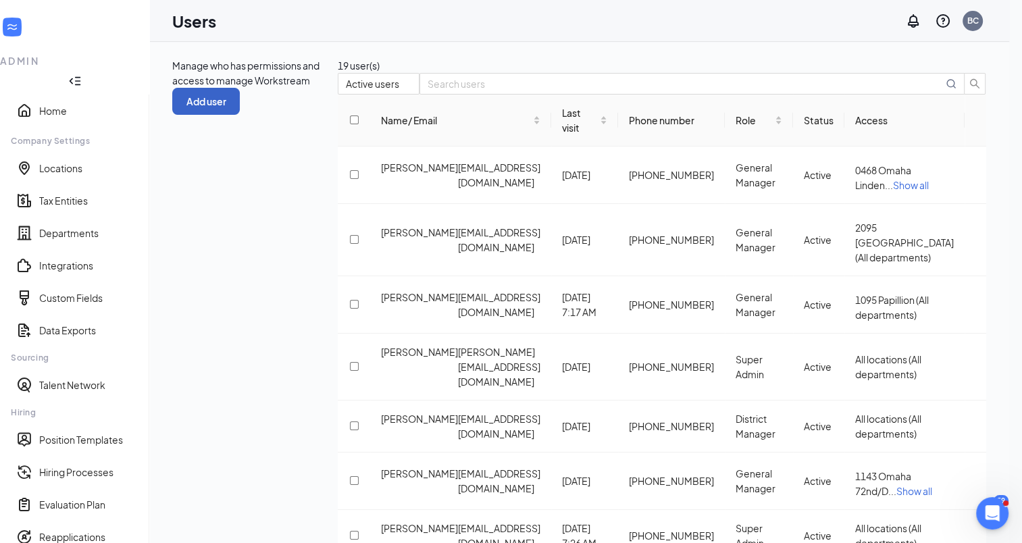
click at [240, 88] on button "Add user" at bounding box center [206, 101] width 68 height 27
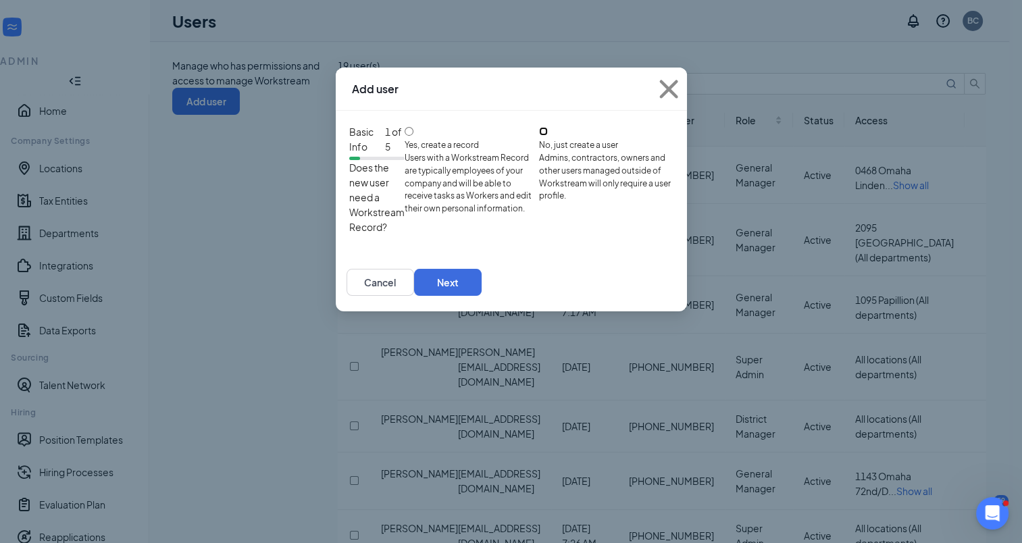
click at [539, 136] on input "No, just create a user Admins, contractors, owners and other users managed outs…" at bounding box center [543, 131] width 9 height 9
radio input "true"
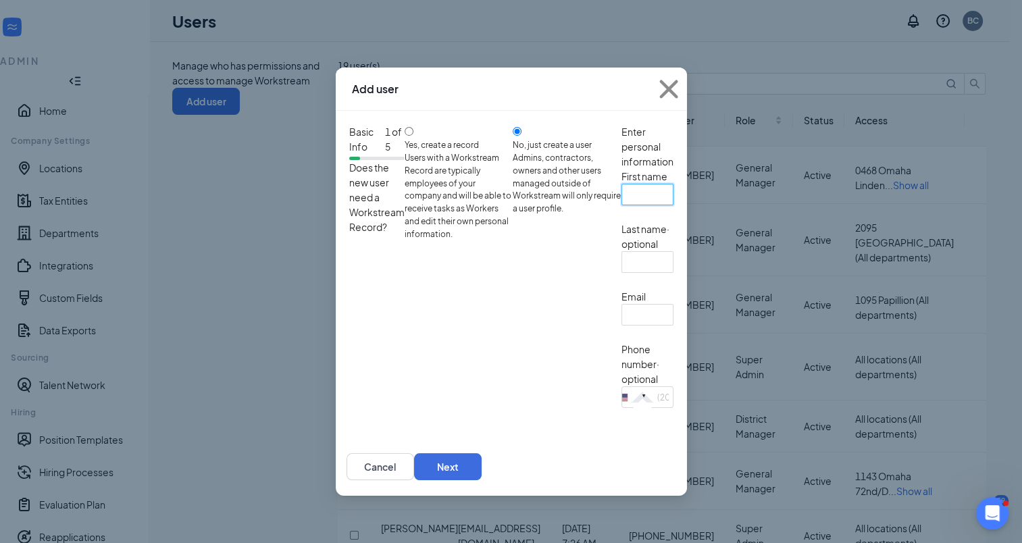
click at [621, 205] on input "text" at bounding box center [647, 195] width 52 height 22
type input "[PERSON_NAME]"
type input "[EMAIL_ADDRESS][DOMAIN_NAME]"
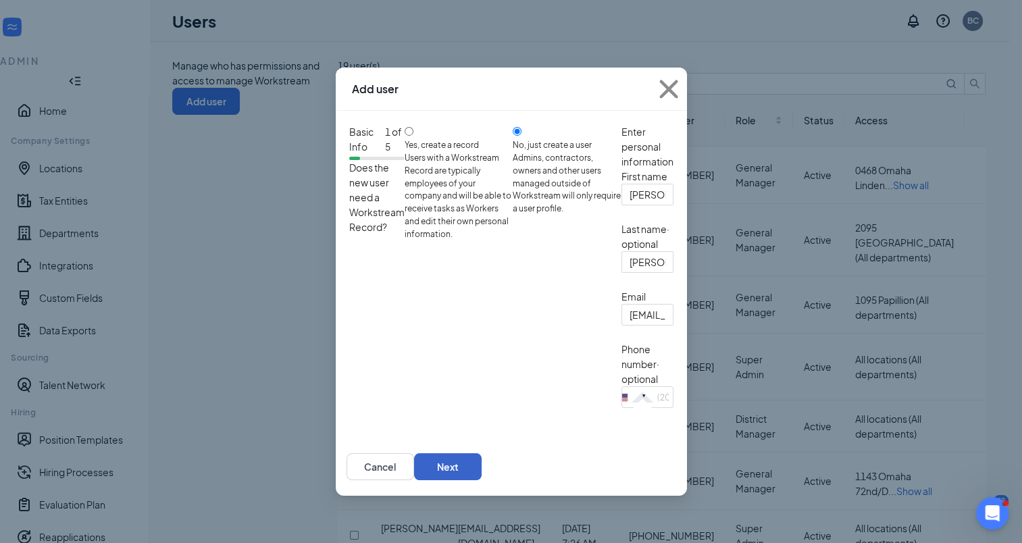
click at [482, 480] on button "Next" at bounding box center [448, 466] width 68 height 27
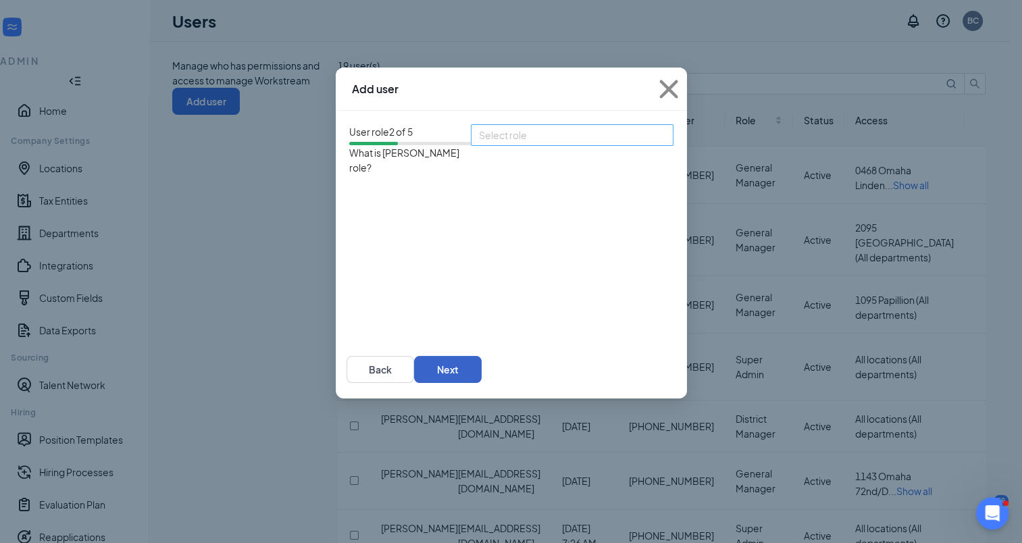
click at [471, 146] on div "Select role" at bounding box center [572, 135] width 203 height 22
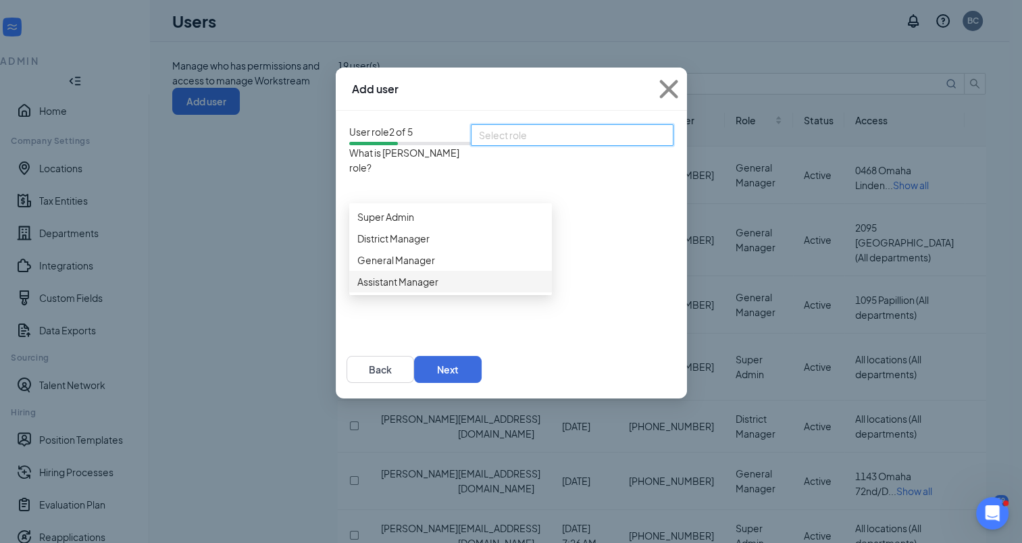
click at [357, 289] on span "Assistant Manager" at bounding box center [397, 281] width 81 height 15
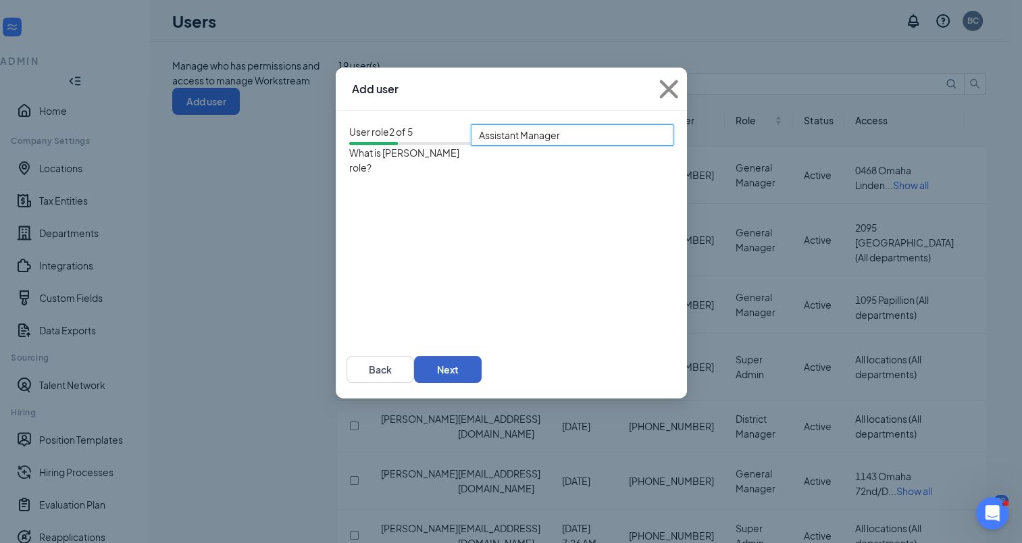
click at [482, 383] on button "Next" at bounding box center [448, 369] width 68 height 27
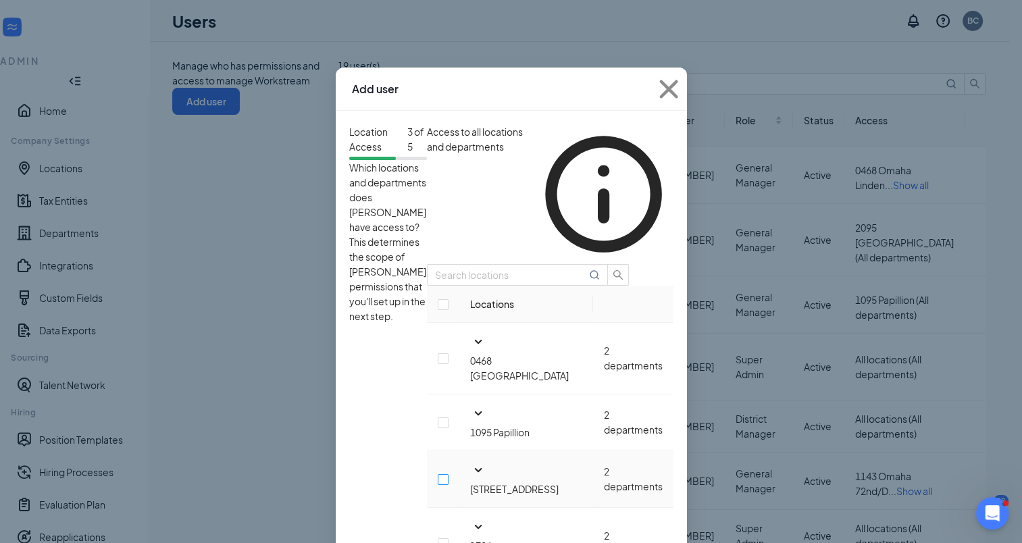
click at [438, 474] on input "checkbox" at bounding box center [443, 479] width 11 height 11
checkbox input "true"
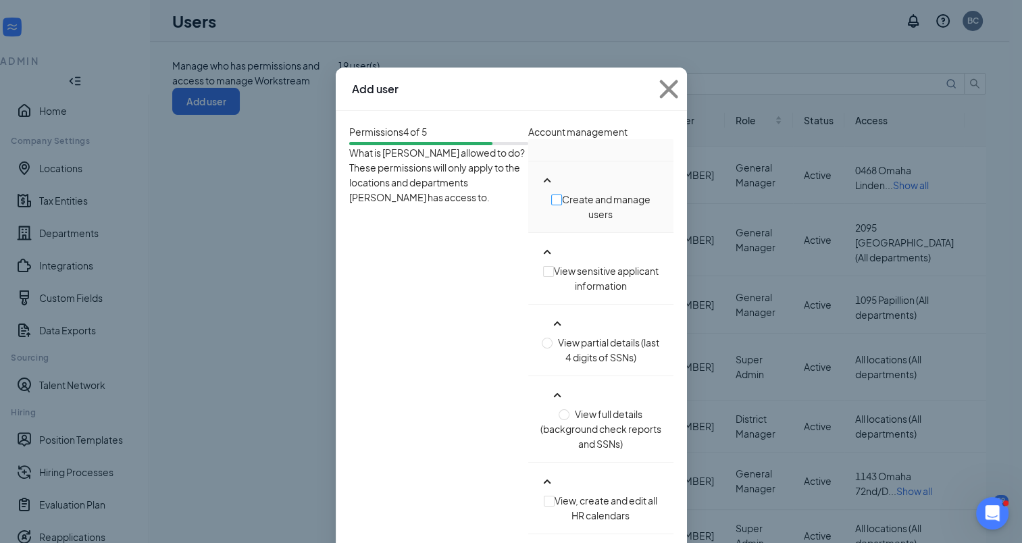
click at [551, 205] on input "checkbox" at bounding box center [556, 200] width 11 height 11
checkbox input "true"
click at [543, 275] on input "checkbox" at bounding box center [548, 271] width 11 height 11
checkbox input "true"
radio input "true"
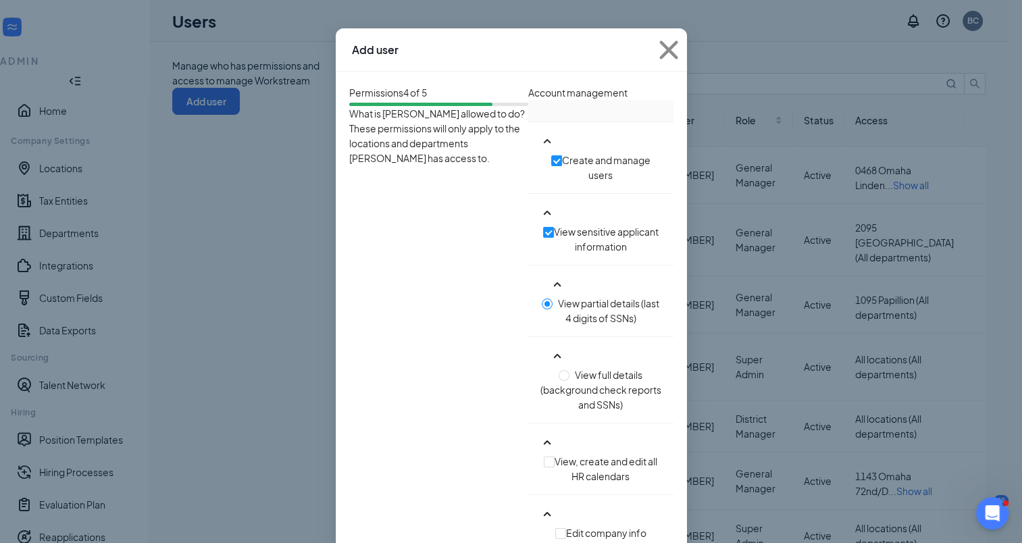
scroll to position [76, 0]
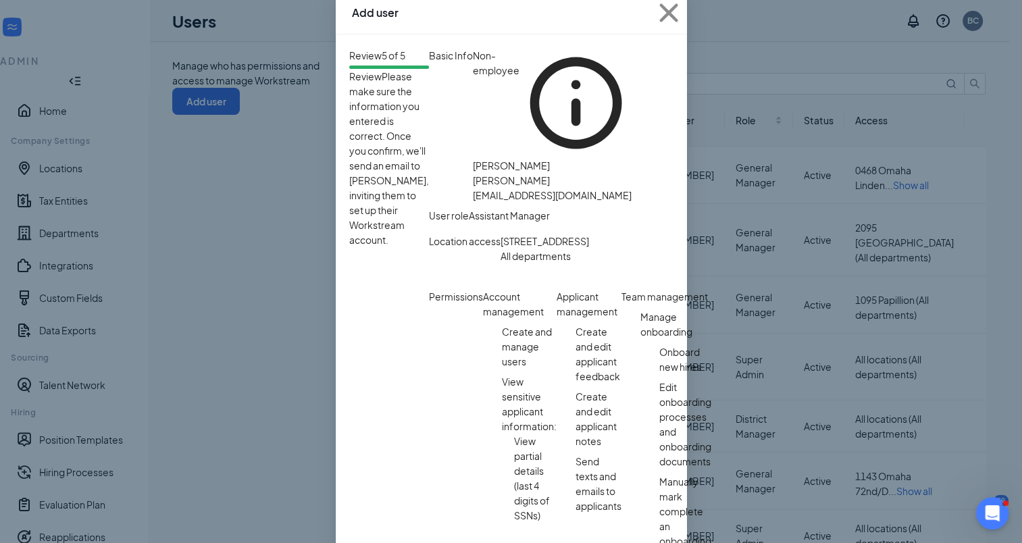
click at [687, 8] on span "Close" at bounding box center [669, 13] width 36 height 36
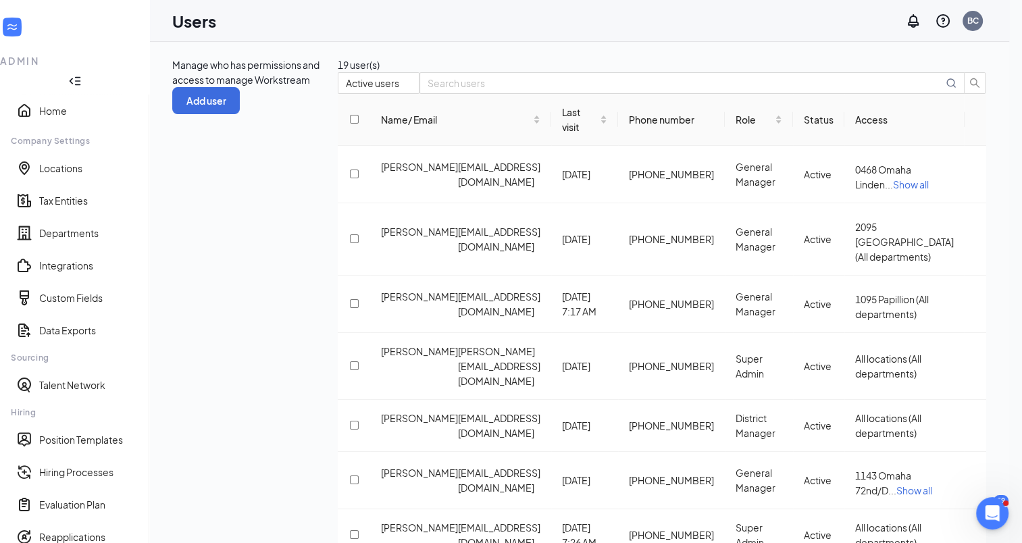
scroll to position [0, 0]
click at [913, 485] on span "Show all" at bounding box center [914, 491] width 36 height 12
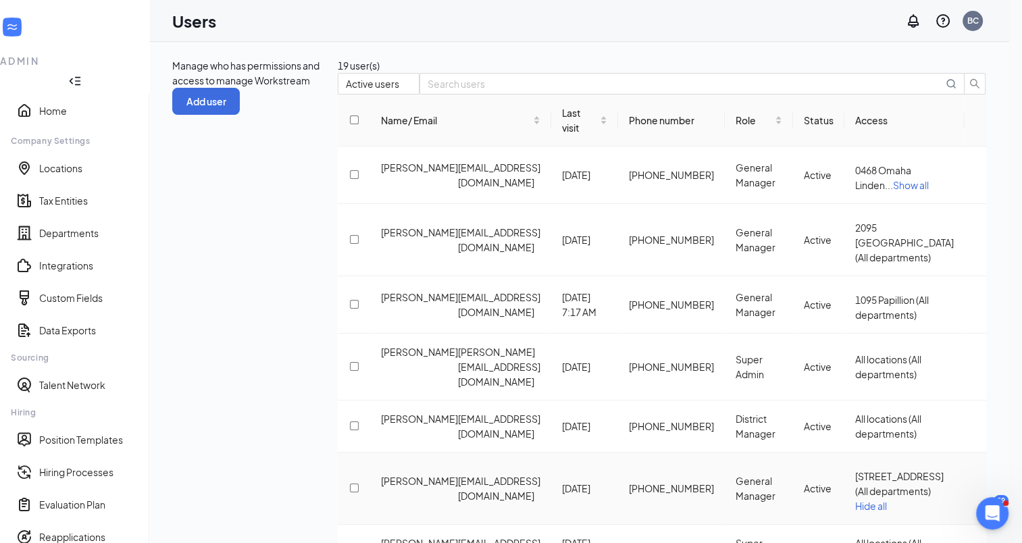
click at [975, 488] on icon "ActionsIcon" at bounding box center [975, 488] width 0 height 0
click at [921, 459] on span "Edit user" at bounding box center [918, 451] width 89 height 15
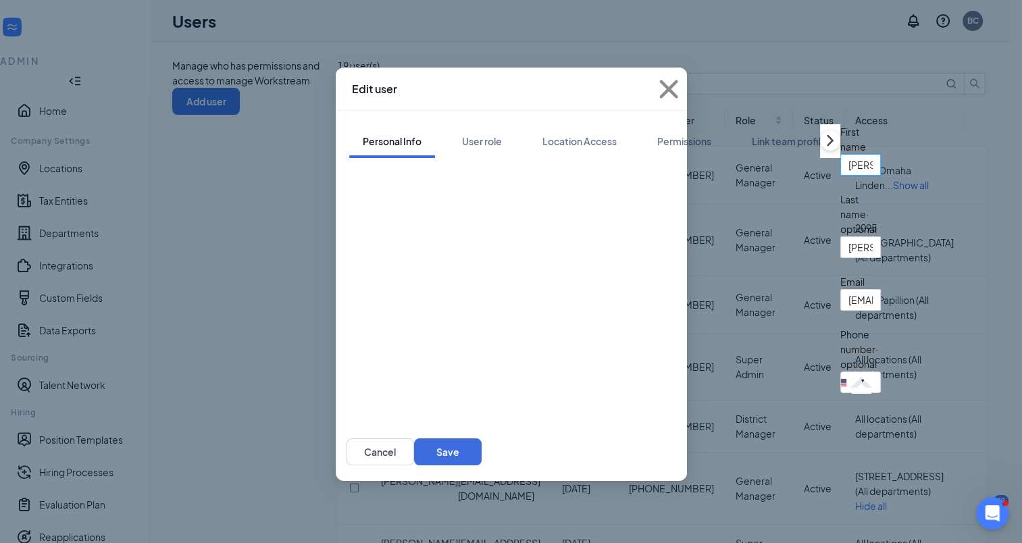
drag, startPoint x: 326, startPoint y: 192, endPoint x: 227, endPoint y: 200, distance: 99.0
click at [227, 200] on div "Edit user Personal Info User role Location Access Permissions Link team profile…" at bounding box center [511, 271] width 1022 height 543
type input "[PERSON_NAME]"
type input "[EMAIL_ADDRESS][DOMAIN_NAME]"
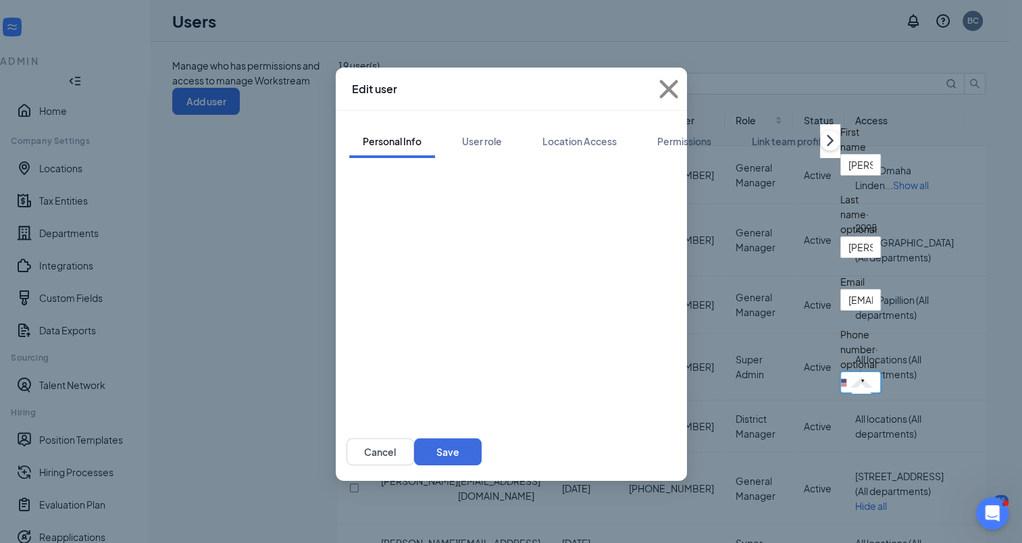
drag, startPoint x: 405, startPoint y: 372, endPoint x: 237, endPoint y: 371, distance: 168.2
click at [237, 371] on div "Edit user Personal Info User role Location Access Permissions Link team profile…" at bounding box center [511, 271] width 1022 height 543
click at [482, 438] on button "Save" at bounding box center [448, 451] width 68 height 27
click at [414, 438] on button "Cancel" at bounding box center [381, 451] width 68 height 27
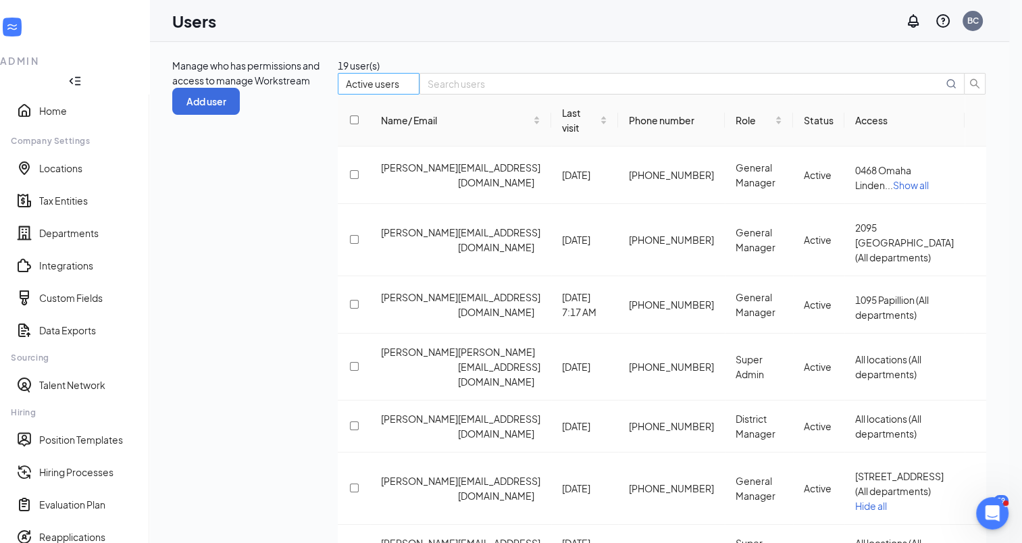
click at [411, 94] on span "Active users" at bounding box center [379, 84] width 66 height 20
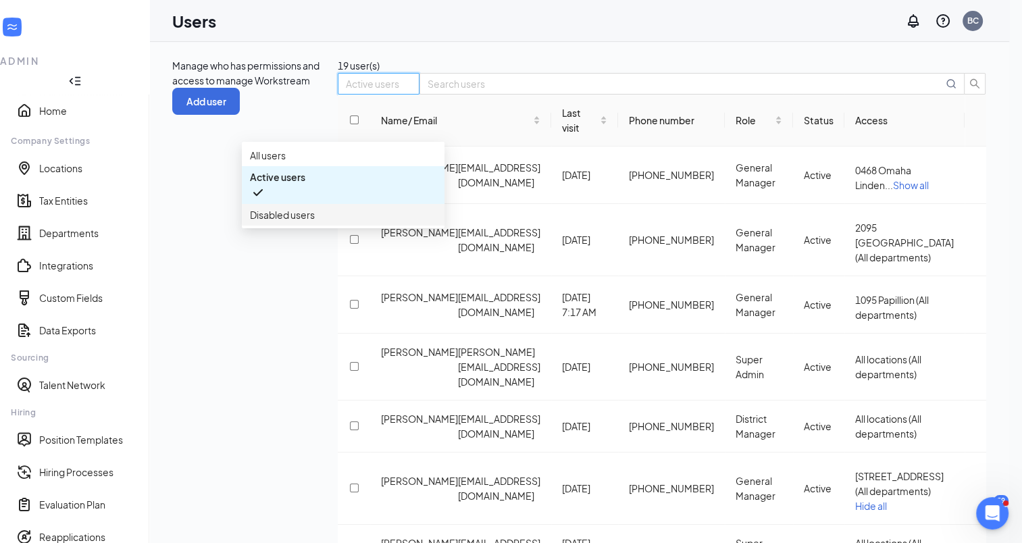
click at [299, 222] on span "Disabled users" at bounding box center [282, 214] width 65 height 15
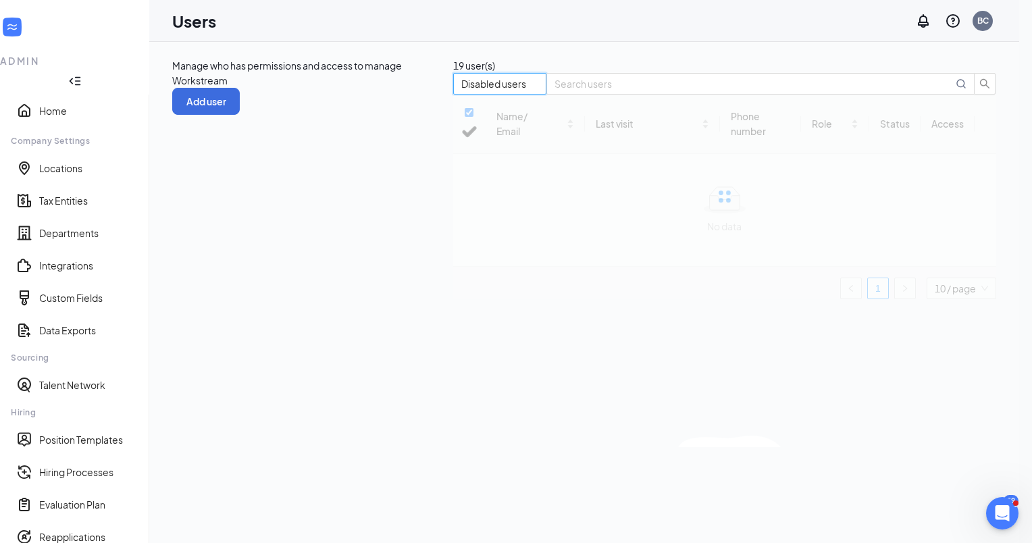
checkbox input "false"
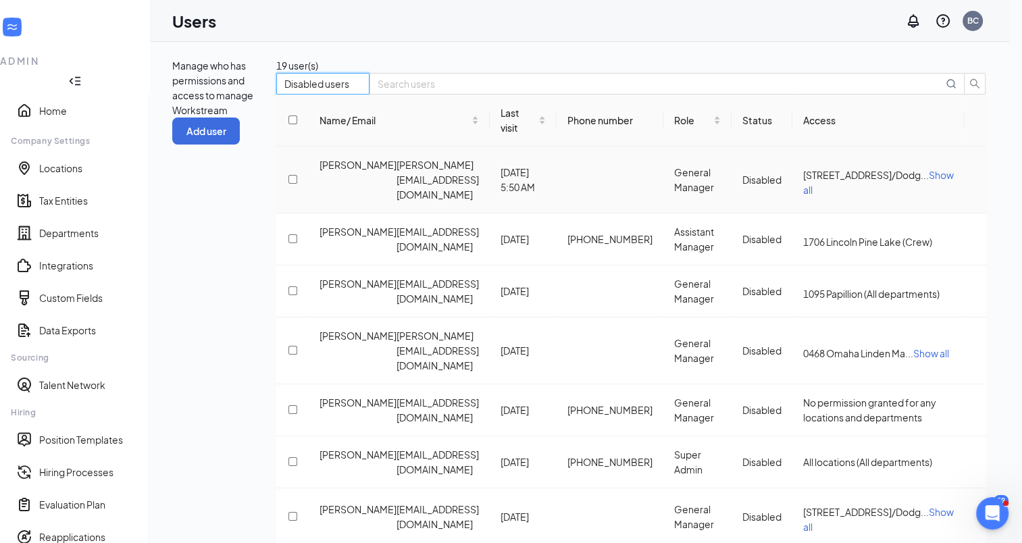
click at [975, 180] on icon "ActionsIcon" at bounding box center [975, 180] width 0 height 0
click at [908, 238] on span "Edit user" at bounding box center [893, 232] width 39 height 12
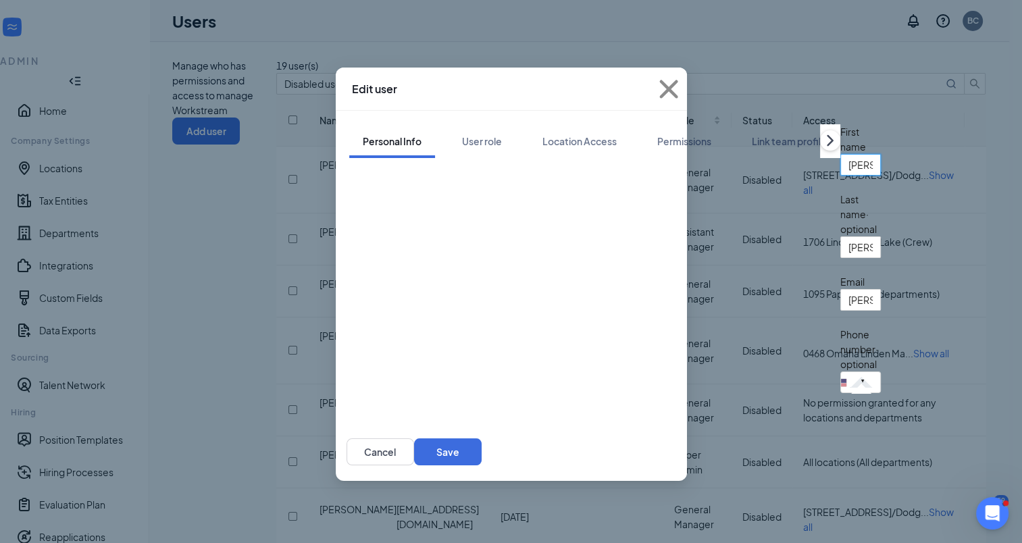
drag, startPoint x: 284, startPoint y: 209, endPoint x: 189, endPoint y: 223, distance: 95.5
click at [189, 223] on div "Edit user Personal Info User role Location Access Permissions Link team profile…" at bounding box center [511, 271] width 1022 height 543
type input "[PERSON_NAME]"
click at [414, 438] on button "Cancel" at bounding box center [381, 451] width 68 height 27
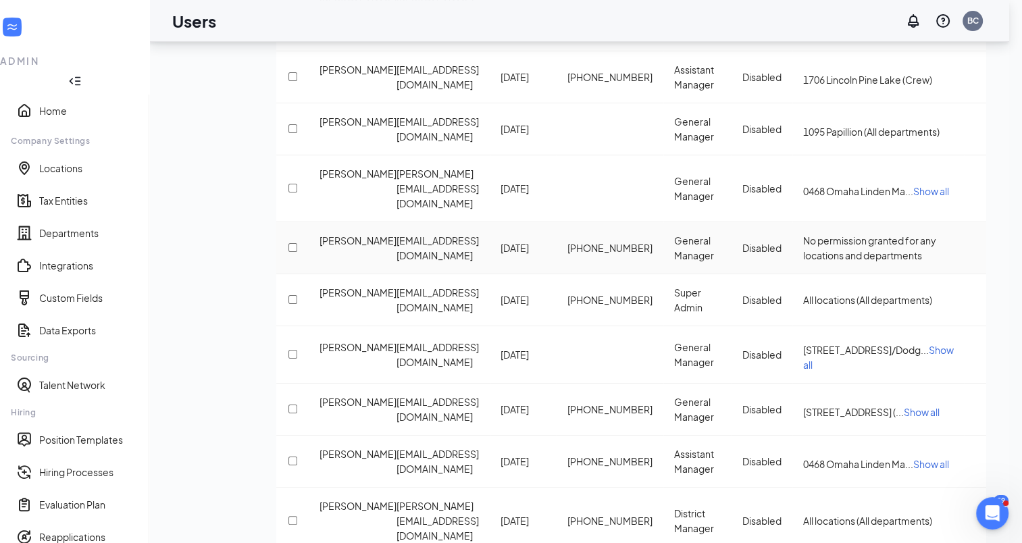
scroll to position [163, 0]
click at [288, 349] on input "checkbox" at bounding box center [292, 353] width 9 height 9
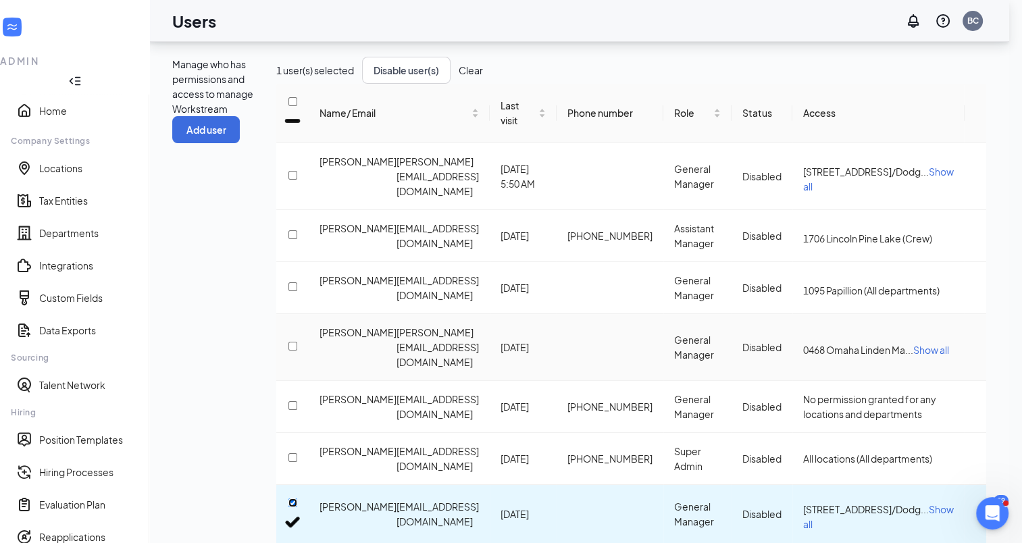
scroll to position [0, 0]
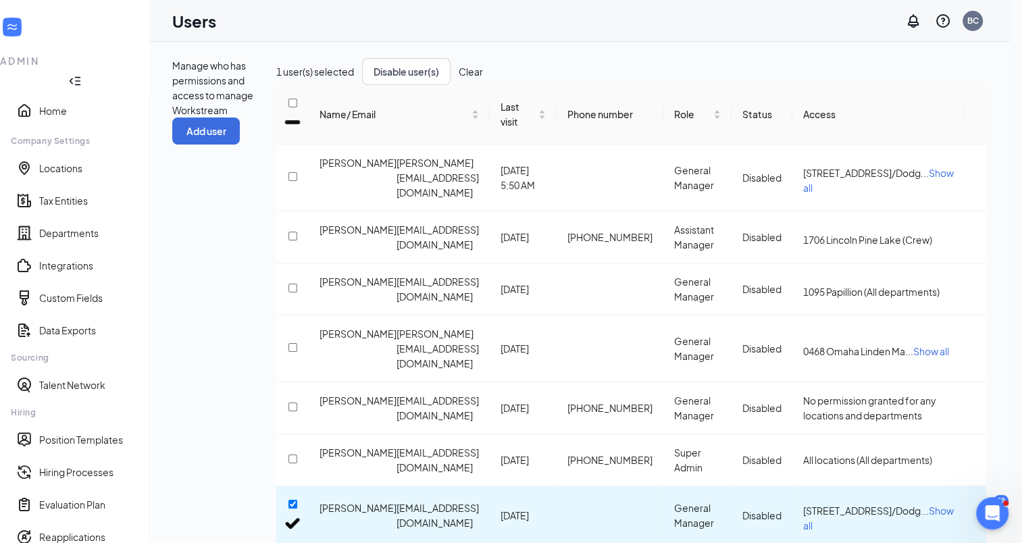
click at [459, 79] on button "Clear" at bounding box center [471, 71] width 24 height 15
checkbox input "false"
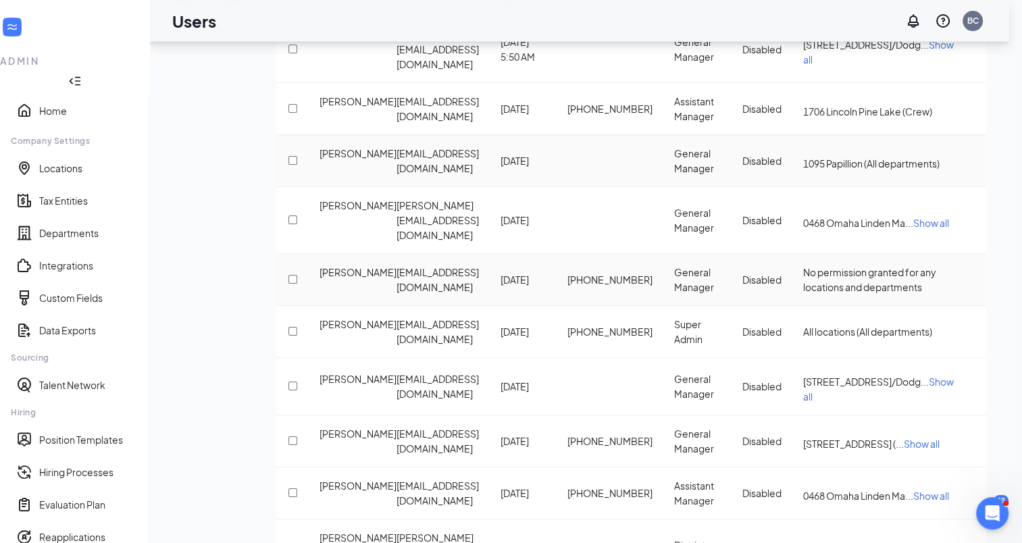
scroll to position [163, 0]
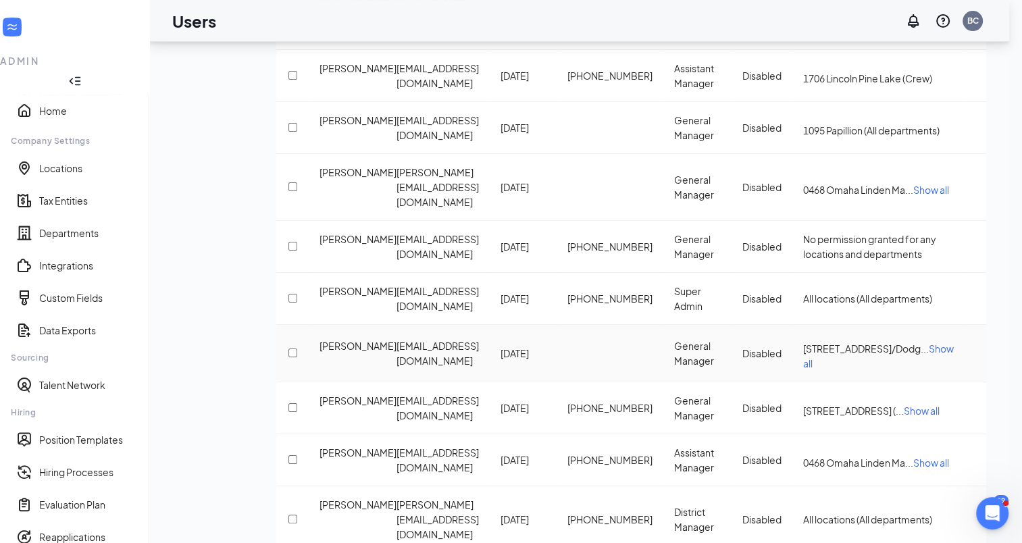
click at [975, 353] on icon "ActionsIcon" at bounding box center [975, 353] width 0 height 0
click at [902, 339] on span "Edit user" at bounding box center [893, 338] width 39 height 12
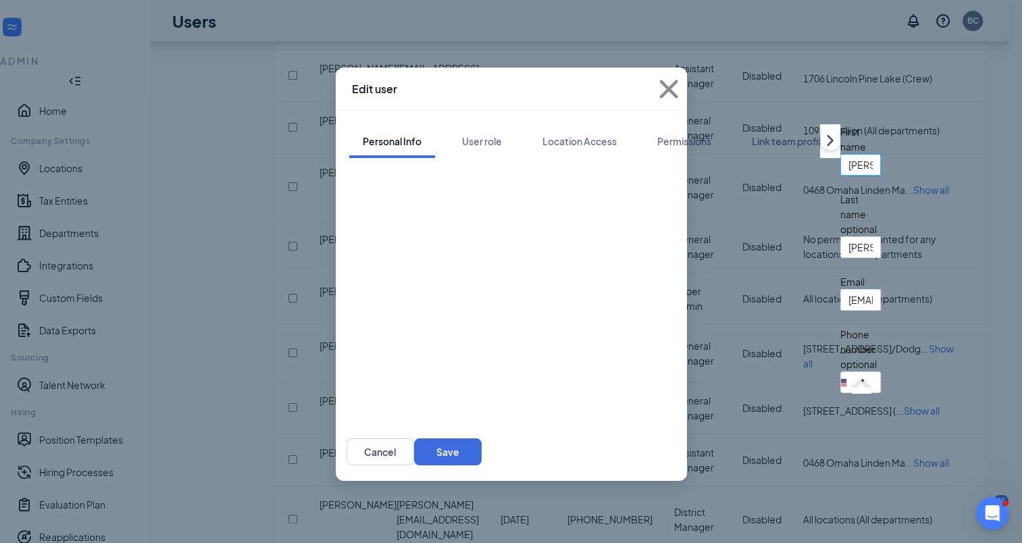
drag, startPoint x: 342, startPoint y: 187, endPoint x: 158, endPoint y: 192, distance: 183.8
click at [158, 192] on div "Edit user Personal Info User role Location Access Permissions Link team profile…" at bounding box center [511, 271] width 1022 height 543
type input "[PERSON_NAME]"
type input "T"
click at [840, 372] on input "tel" at bounding box center [860, 383] width 41 height 22
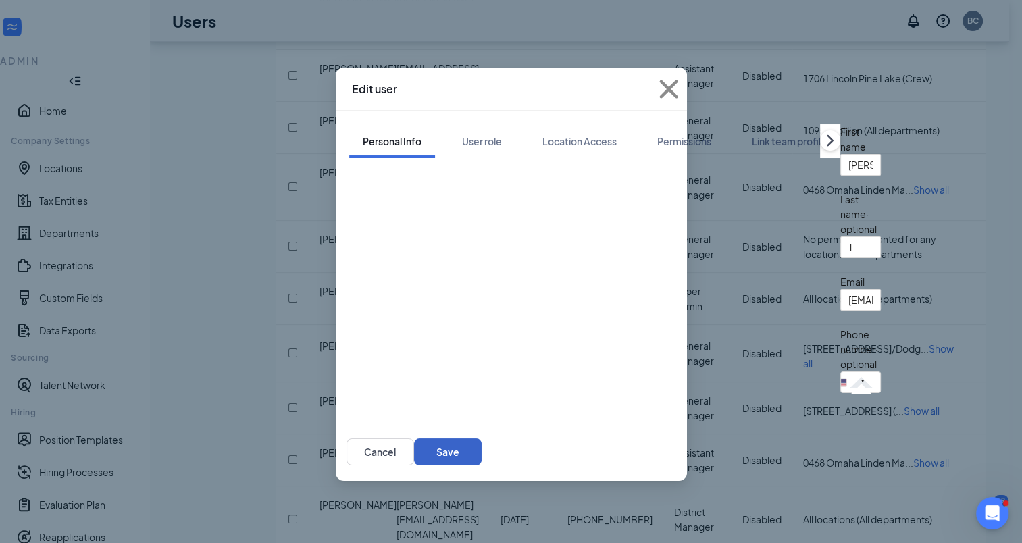
click at [482, 438] on button "Save" at bounding box center [448, 451] width 68 height 27
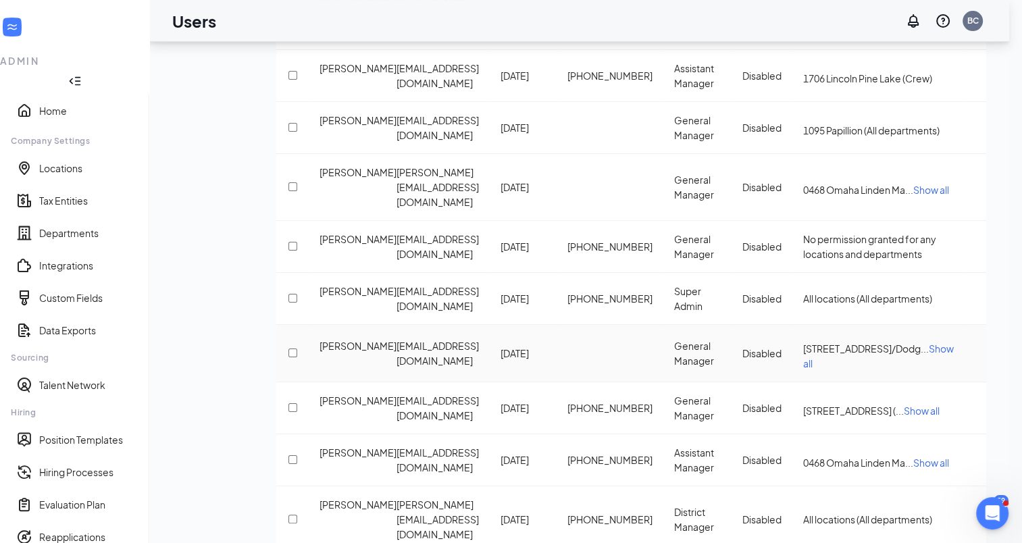
click at [975, 353] on icon "ActionsIcon" at bounding box center [975, 353] width 0 height 0
click at [907, 387] on span "Restore" at bounding box center [892, 381] width 36 height 12
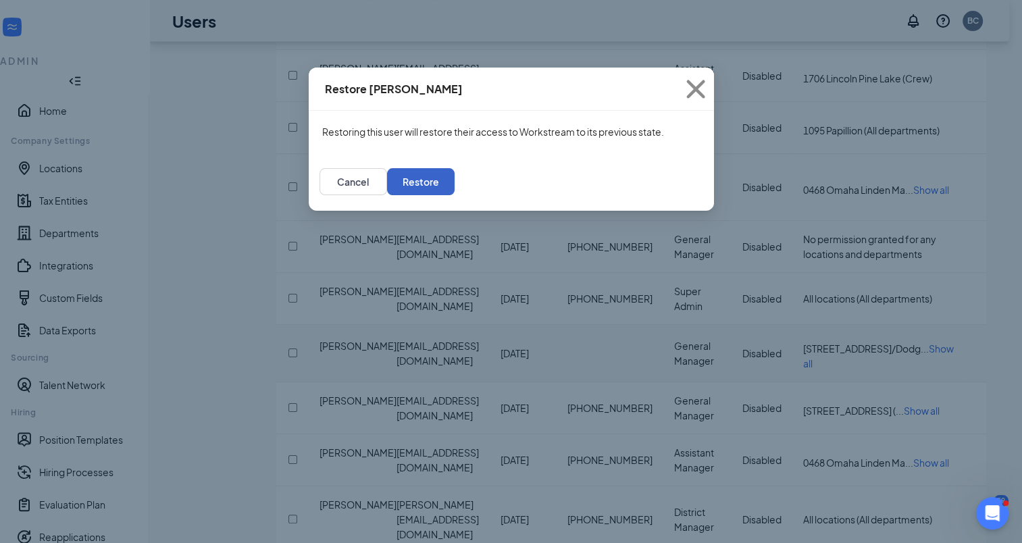
click at [455, 186] on button "Restore" at bounding box center [421, 181] width 68 height 27
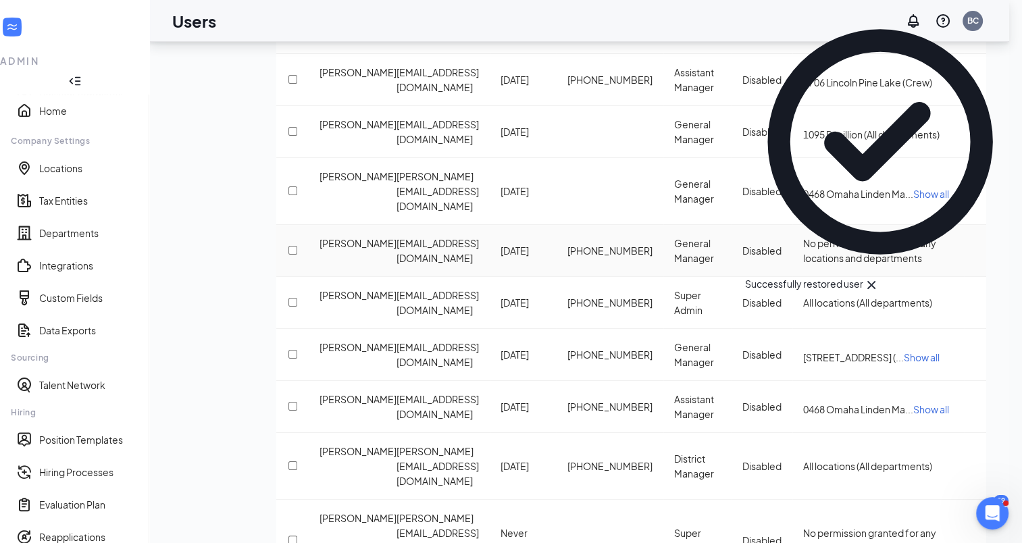
scroll to position [0, 0]
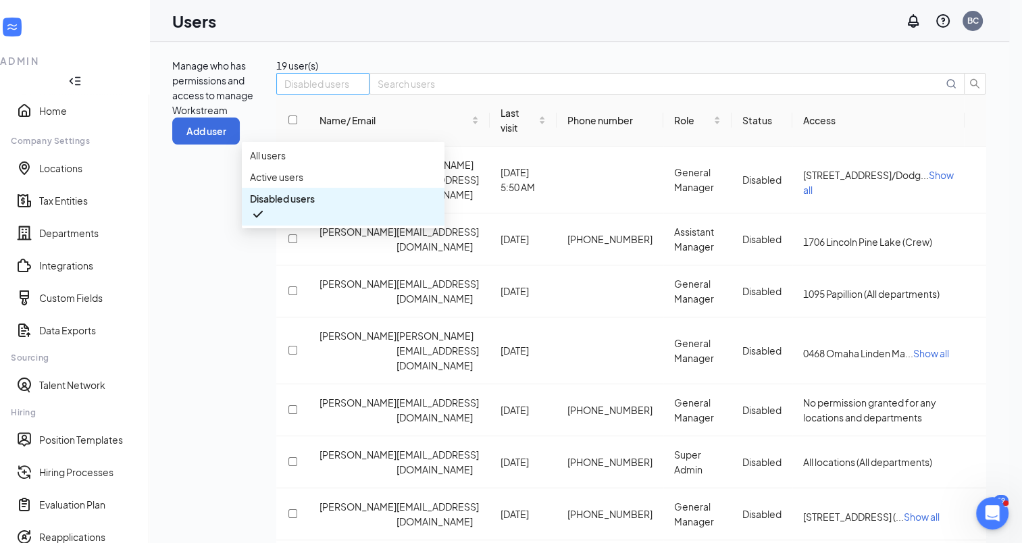
click at [361, 94] on span "Disabled users" at bounding box center [322, 84] width 77 height 20
click at [303, 184] on span "Active users" at bounding box center [276, 177] width 53 height 15
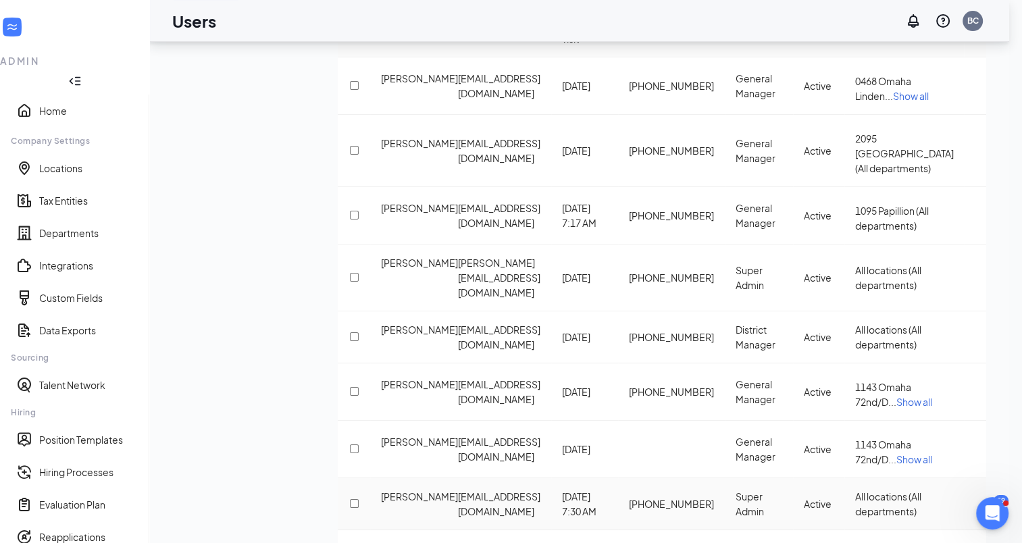
scroll to position [129, 0]
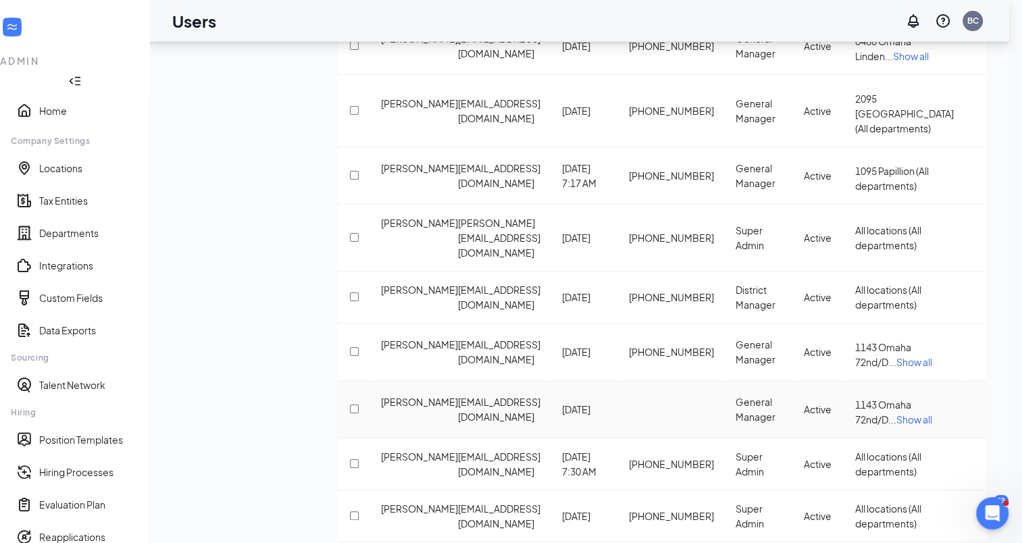
click at [975, 409] on icon "ActionsIcon" at bounding box center [975, 409] width 0 height 0
click at [901, 385] on span "Edit user" at bounding box center [893, 382] width 39 height 12
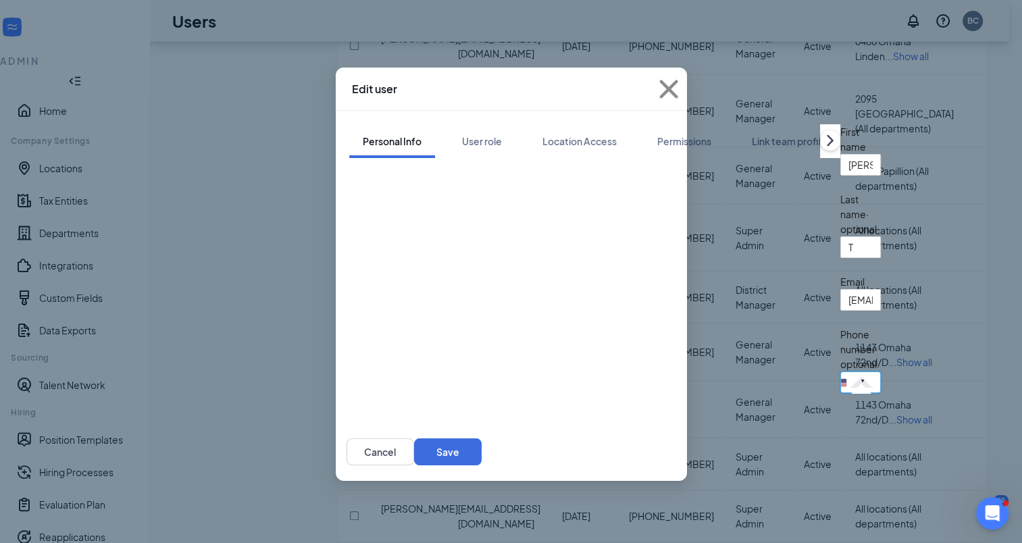
click at [840, 372] on input "tel" at bounding box center [860, 383] width 41 height 22
click at [482, 438] on button "Save" at bounding box center [448, 451] width 68 height 27
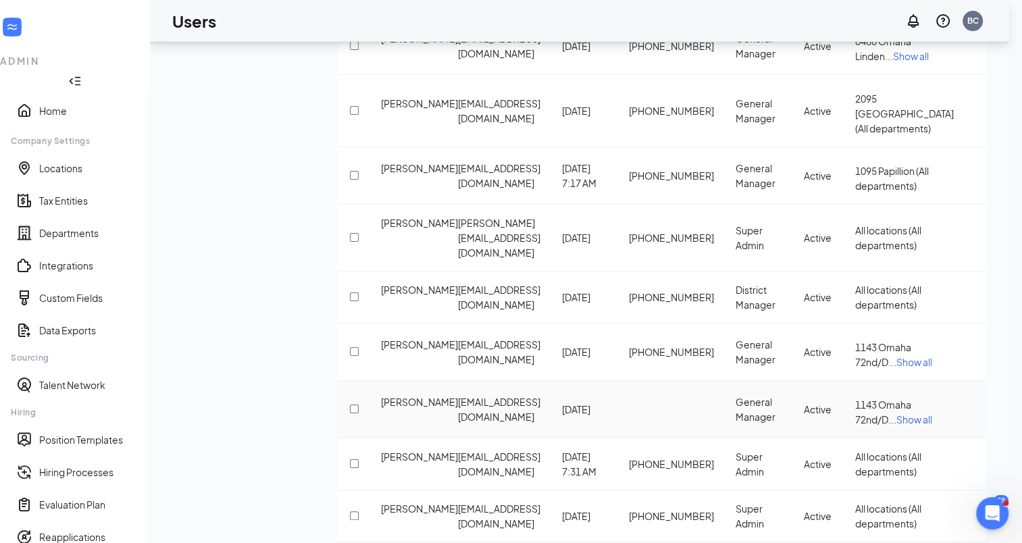
click at [975, 410] on icon "ActionsIcon" at bounding box center [981, 411] width 12 height 3
click at [975, 409] on icon "ActionsIcon" at bounding box center [975, 409] width 0 height 0
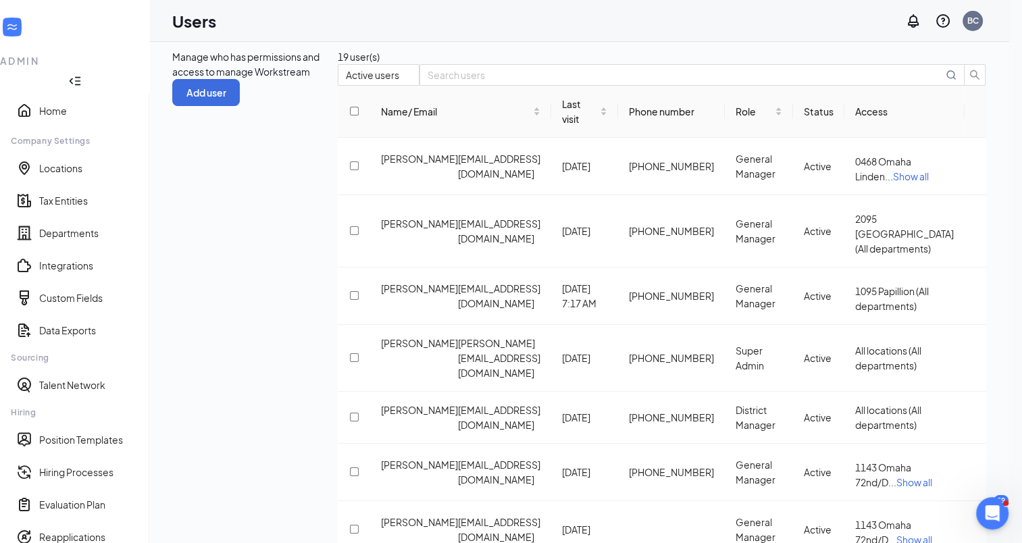
scroll to position [68, 0]
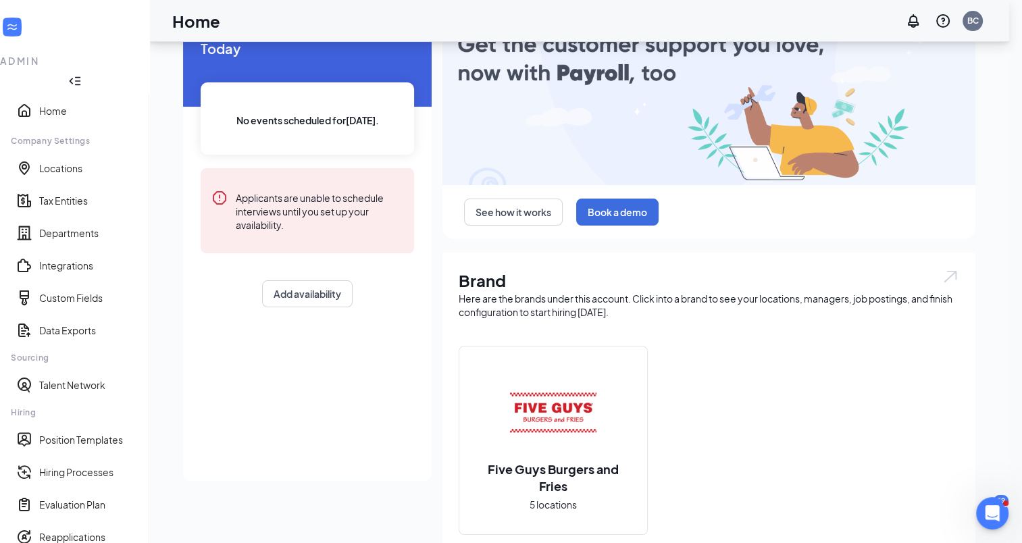
scroll to position [12, 0]
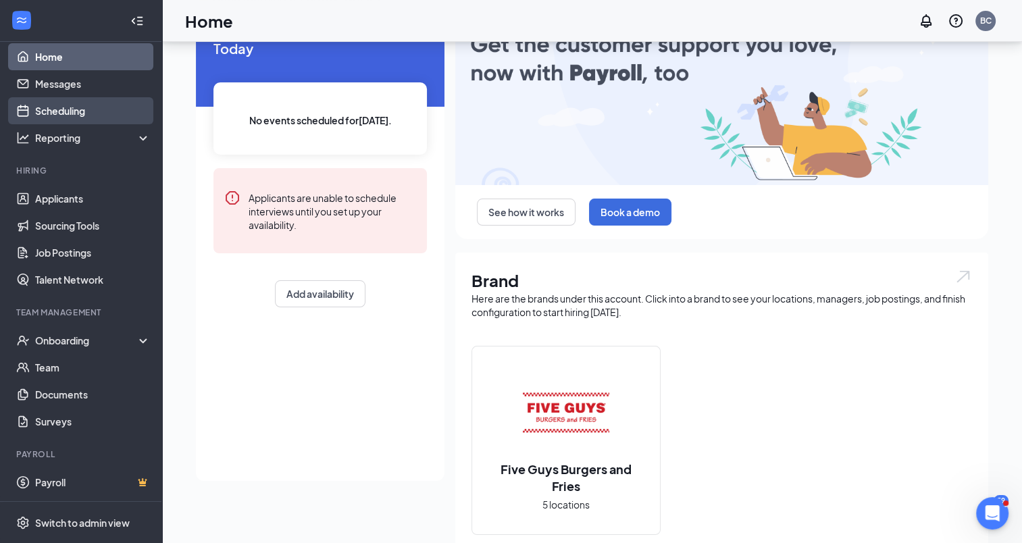
click at [81, 113] on link "Scheduling" at bounding box center [93, 110] width 116 height 27
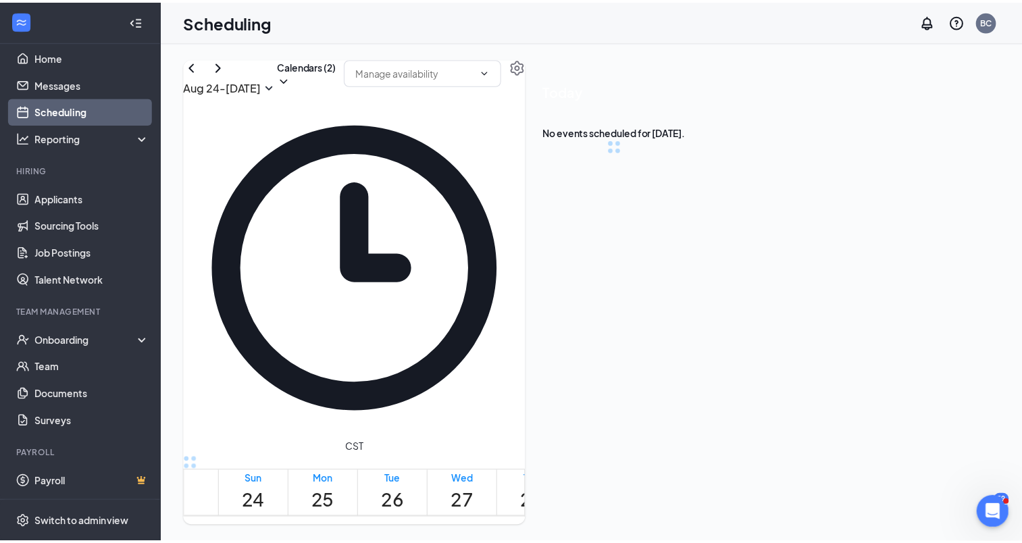
scroll to position [664, 0]
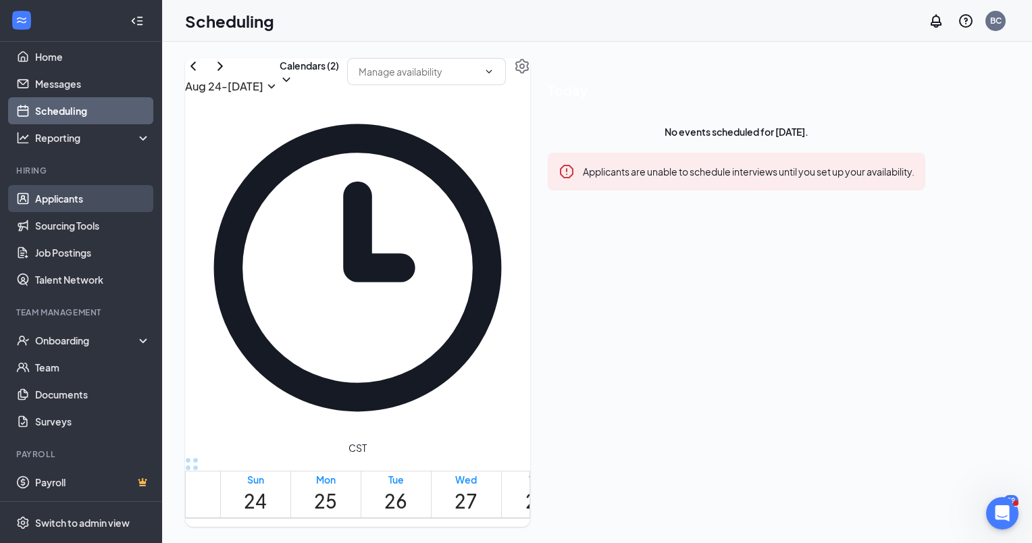
click at [69, 202] on link "Applicants" at bounding box center [93, 198] width 116 height 27
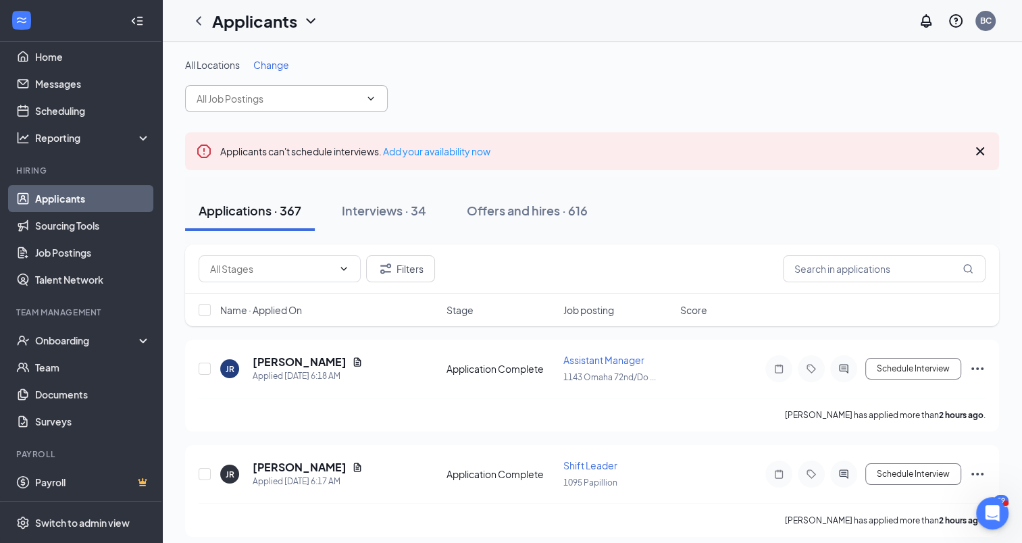
click at [372, 97] on icon "ChevronDown" at bounding box center [370, 98] width 11 height 11
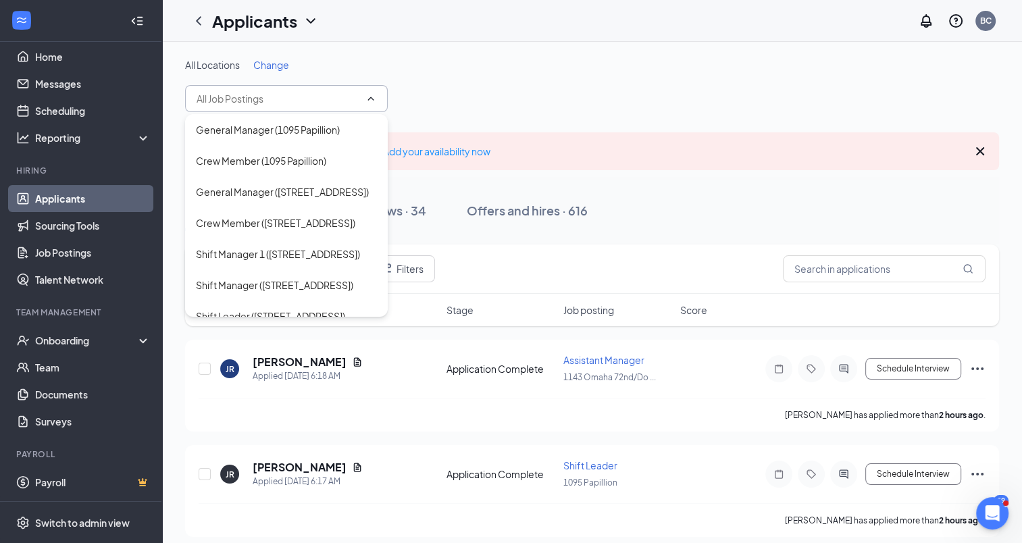
scroll to position [540, 0]
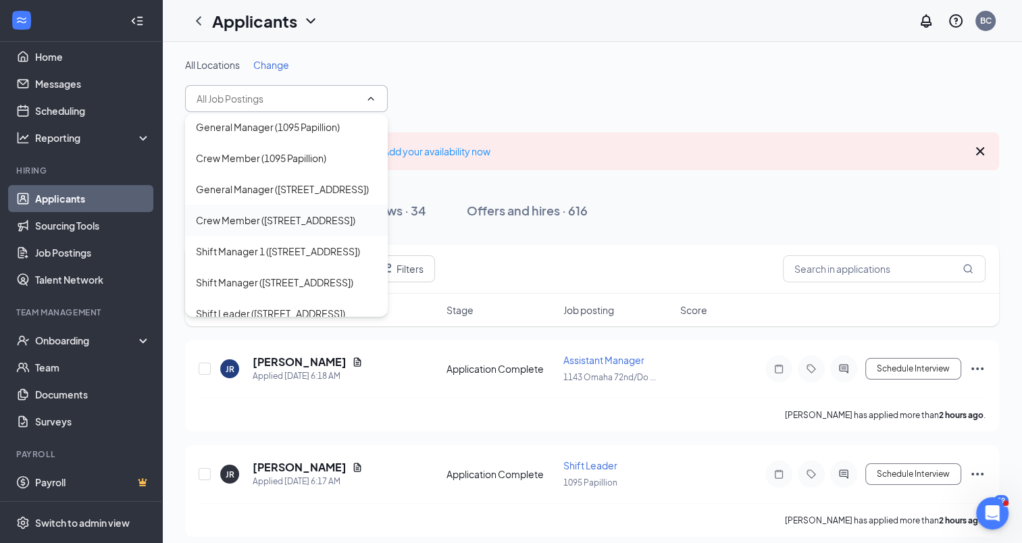
click at [249, 228] on div "Crew Member ([STREET_ADDRESS])" at bounding box center [275, 220] width 159 height 15
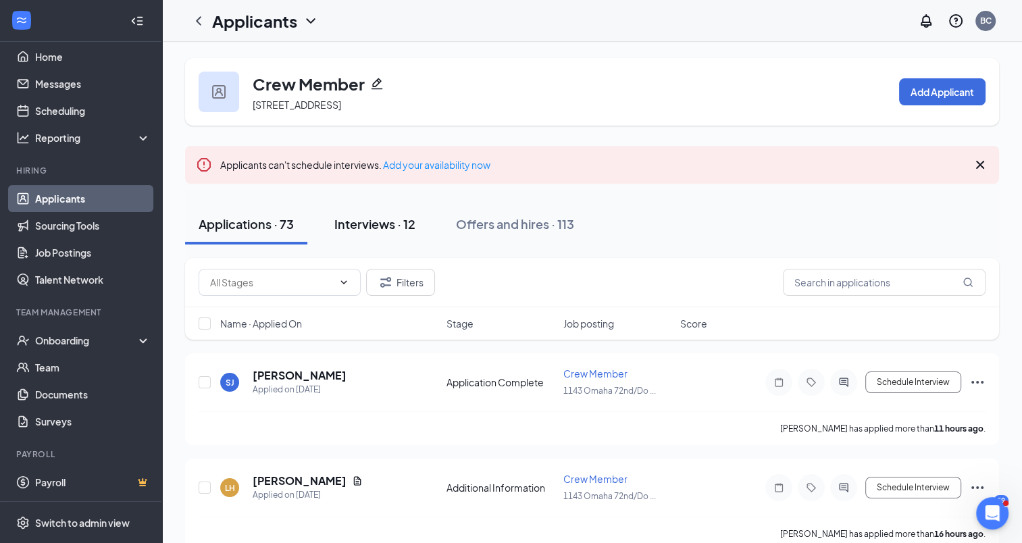
click at [380, 224] on div "Interviews · 12" at bounding box center [374, 223] width 81 height 17
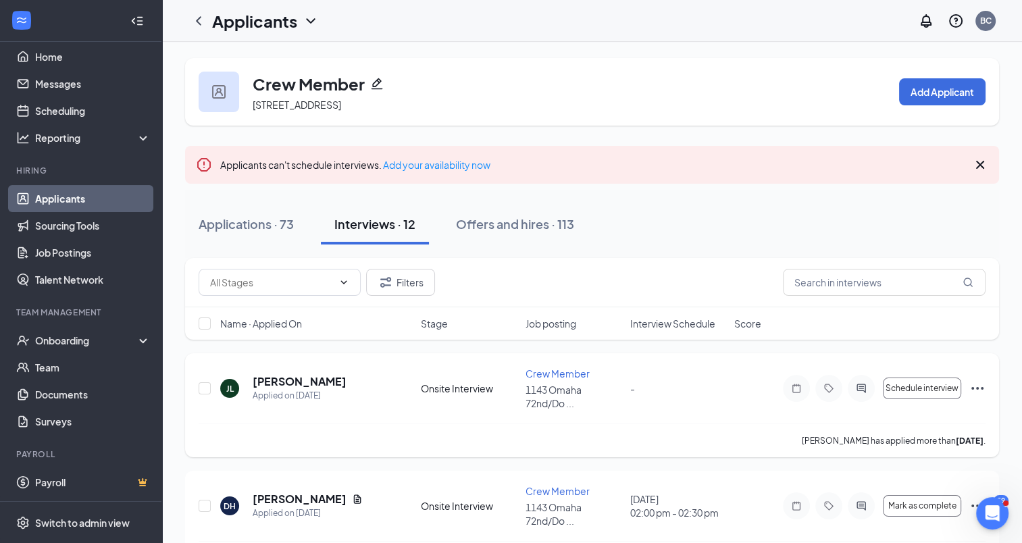
click at [975, 380] on icon "Ellipses" at bounding box center [977, 388] width 16 height 16
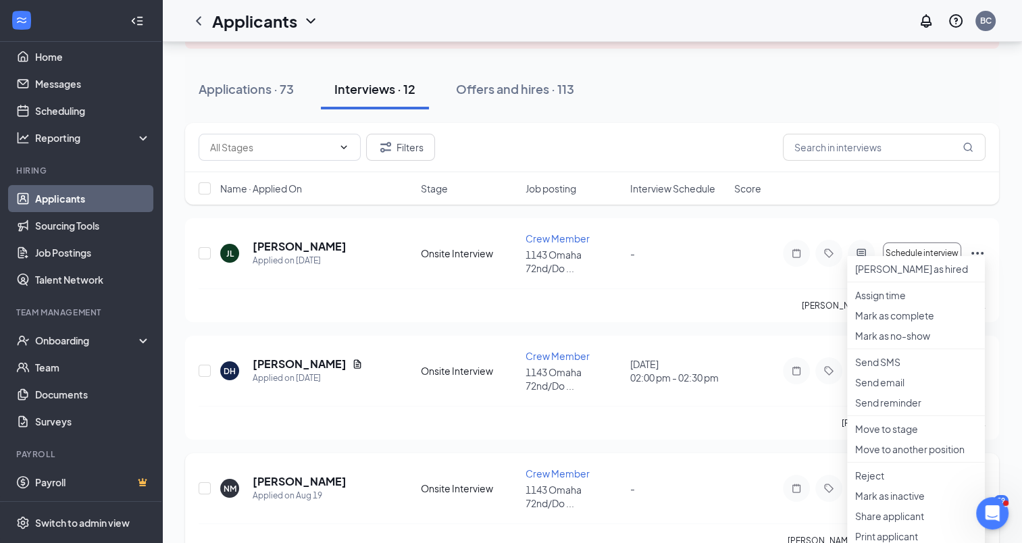
scroll to position [203, 0]
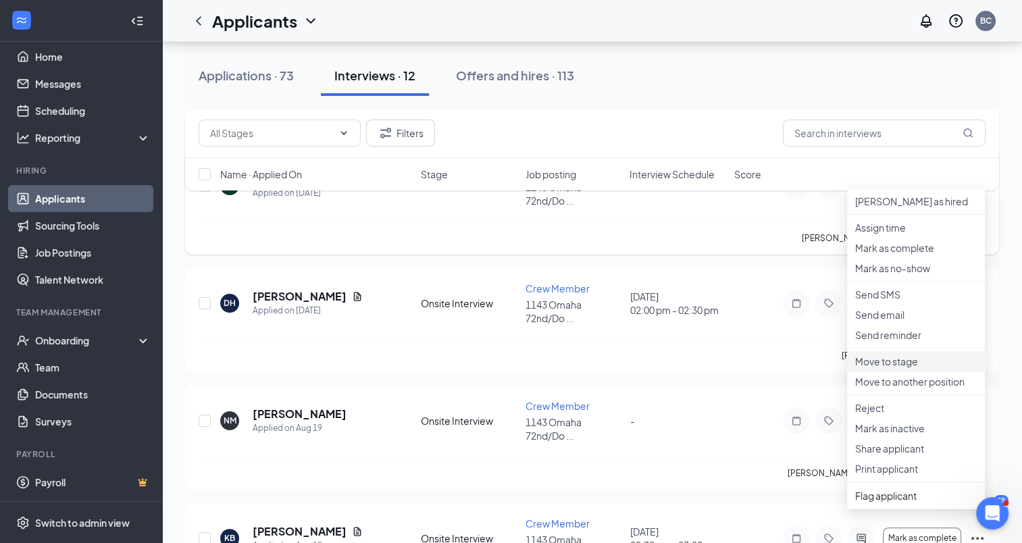
click at [905, 368] on p "Move to stage" at bounding box center [916, 362] width 122 height 14
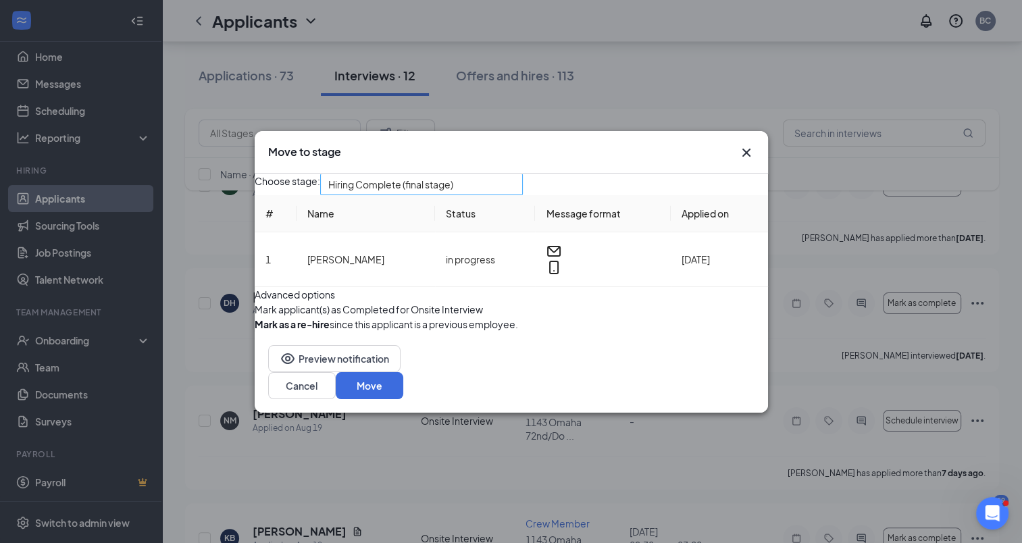
click at [515, 174] on span "Hiring Complete (final stage)" at bounding box center [421, 184] width 186 height 20
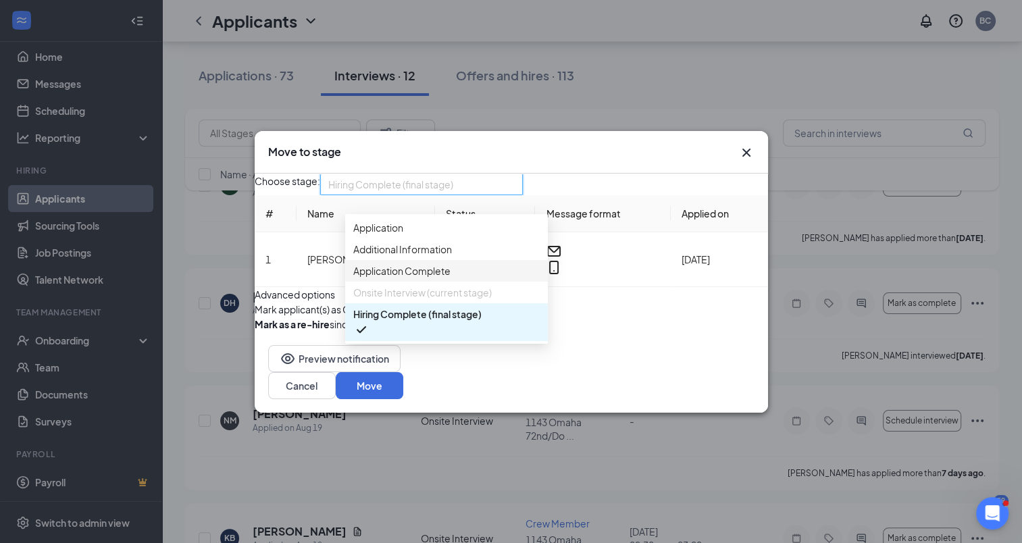
click at [413, 263] on span "Application Complete" at bounding box center [401, 270] width 97 height 15
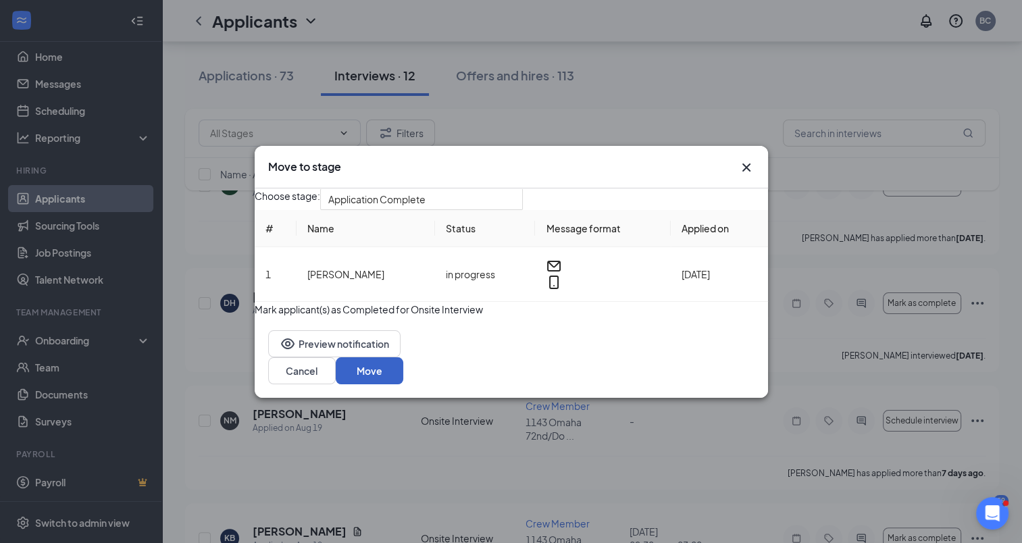
click at [403, 384] on button "Move" at bounding box center [370, 370] width 68 height 27
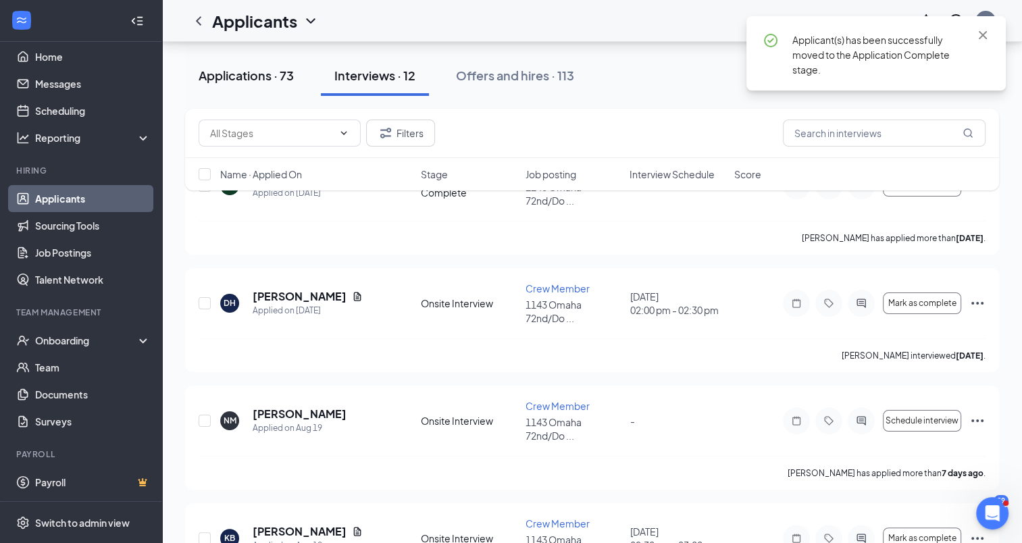
click at [262, 84] on button "Applications · 73" at bounding box center [246, 75] width 122 height 41
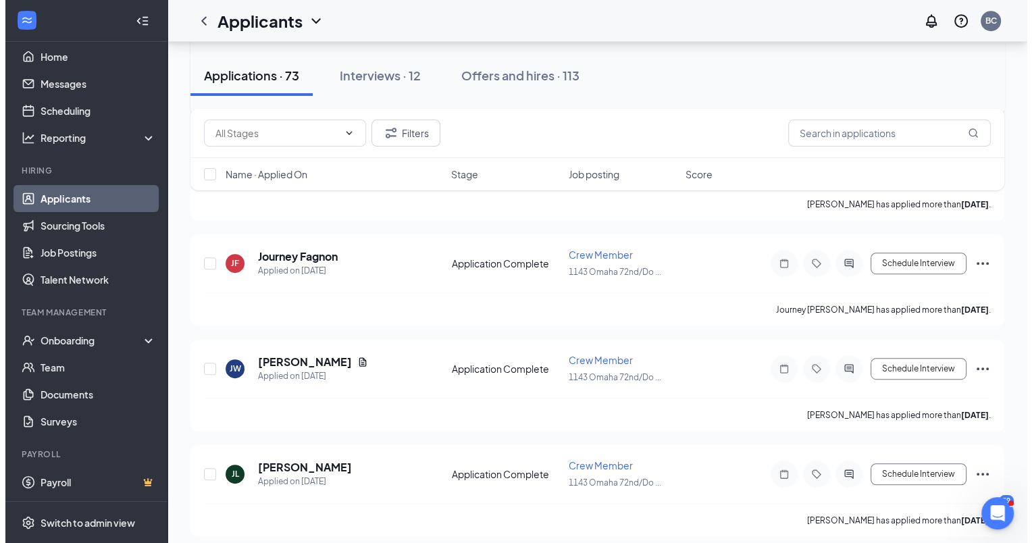
scroll to position [743, 0]
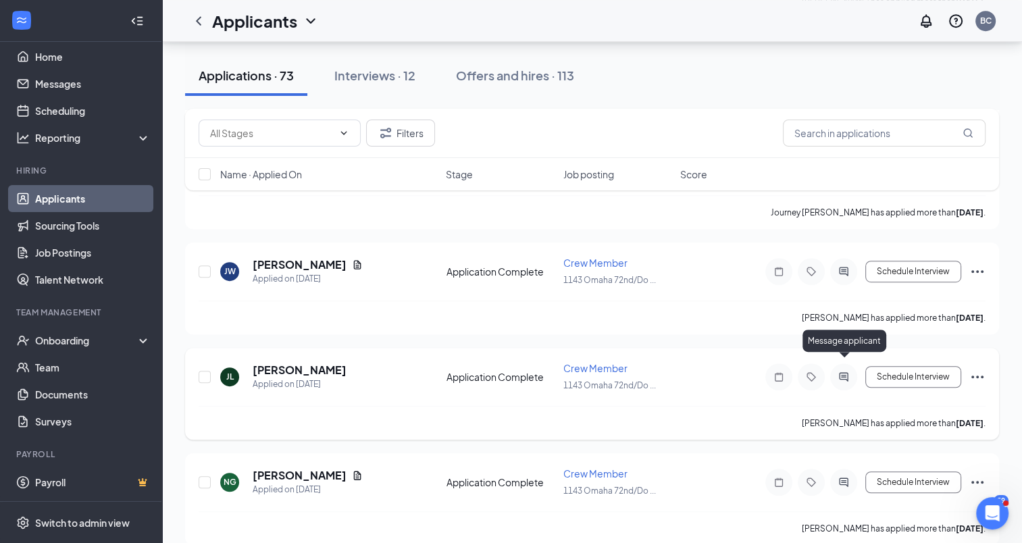
click at [842, 372] on icon "ActiveChat" at bounding box center [844, 377] width 16 height 11
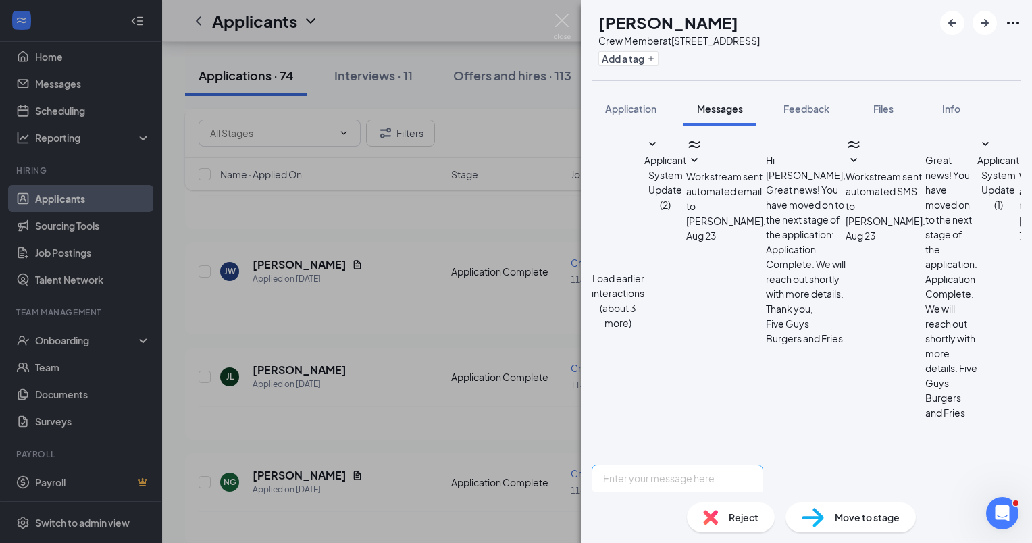
scroll to position [324, 0]
click at [651, 465] on textarea at bounding box center [678, 505] width 172 height 81
drag, startPoint x: 719, startPoint y: 400, endPoint x: 626, endPoint y: 381, distance: 95.8
click at [626, 465] on textarea "We would like to set up an interview. Can you please list three dates and times…" at bounding box center [678, 505] width 172 height 81
type textarea "We would like to set up an interview. Can you please list three dates and times…"
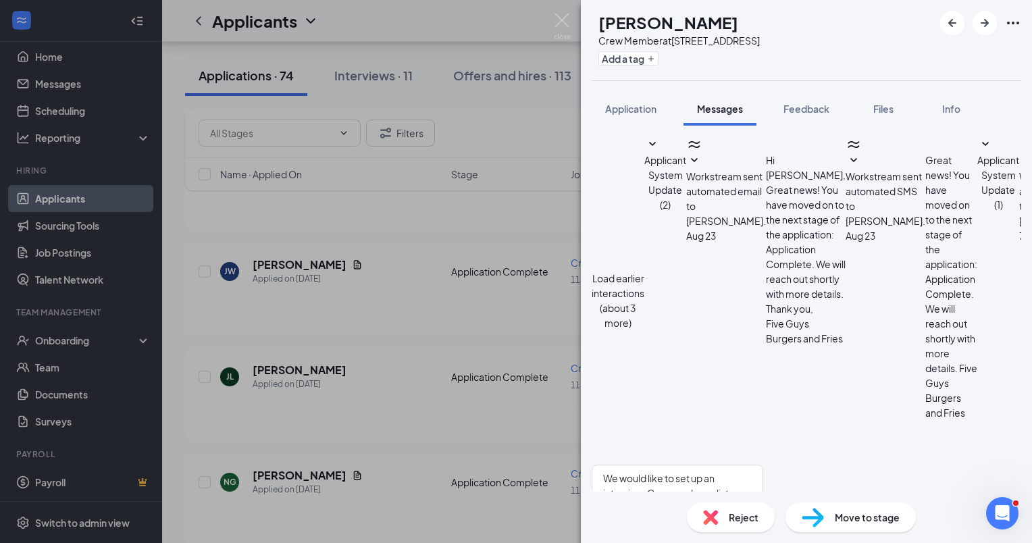
click at [408, 305] on div "[PERSON_NAME] Crew Member at [STREET_ADDRESS]/Dodge St Add a tag Application Me…" at bounding box center [516, 271] width 1032 height 543
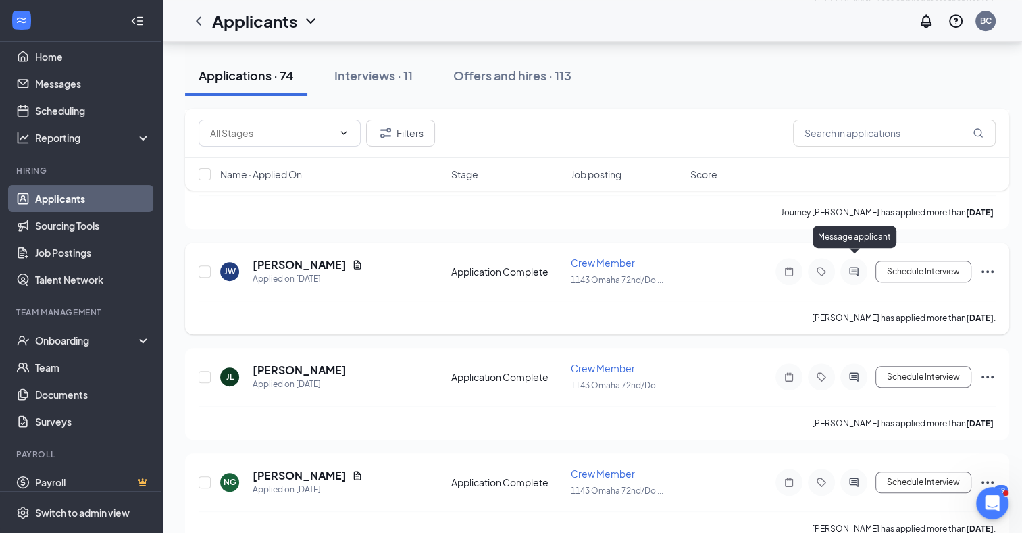
click at [852, 267] on icon "ActiveChat" at bounding box center [853, 271] width 9 height 9
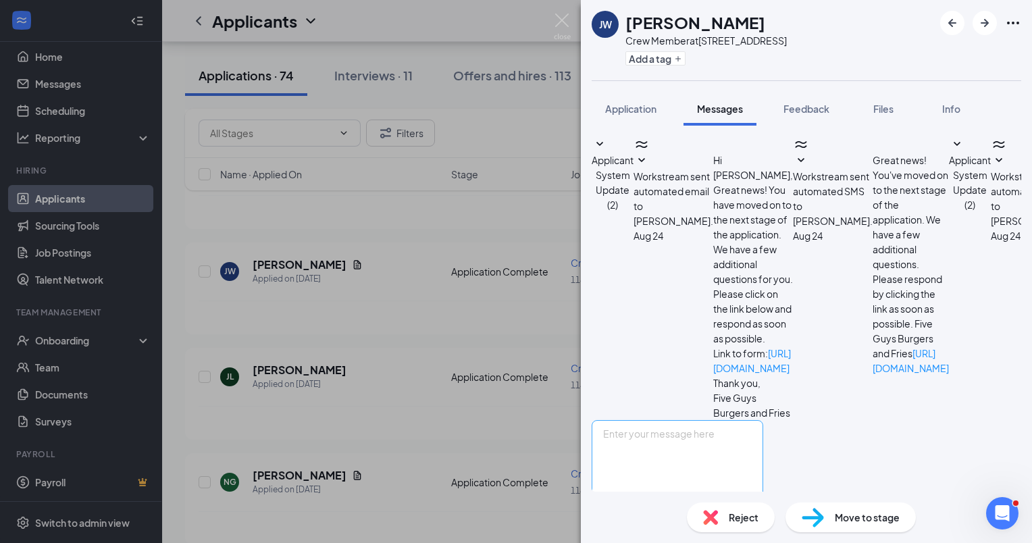
scroll to position [115, 0]
paste textarea "We would like to set up an interview. Can you please list three dates and times…"
type textarea "We would like to set up an interview. Can you please list three dates and times…"
click at [763, 501] on button "Send" at bounding box center [752, 524] width 24 height 47
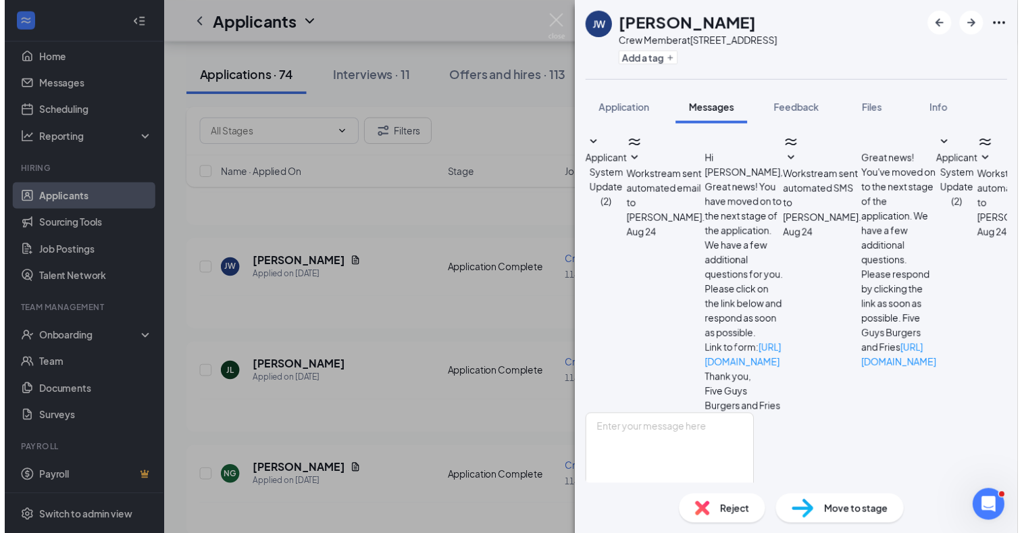
scroll to position [216, 0]
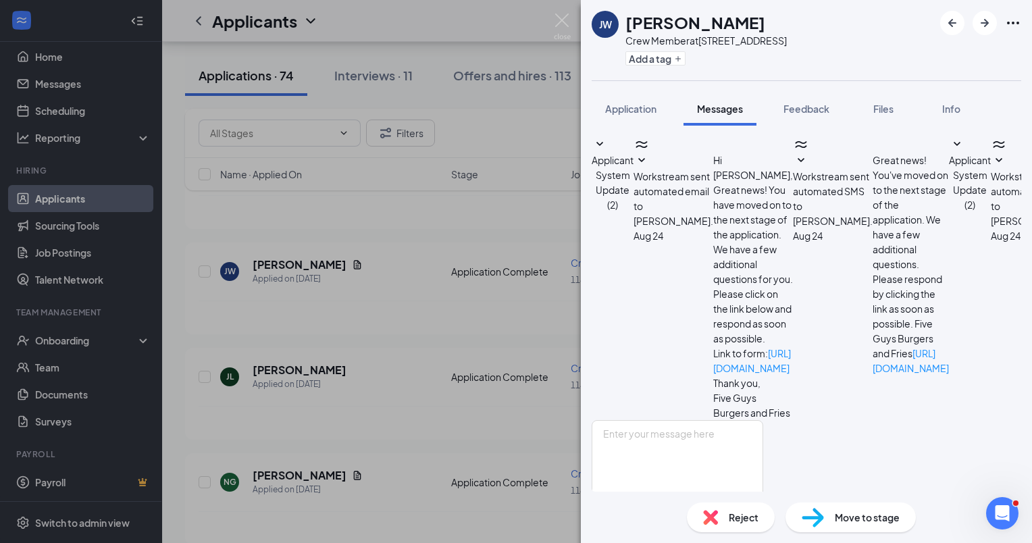
click at [478, 61] on div "[PERSON_NAME] Crew Member at [STREET_ADDRESS]/Dodge St Add a tag Application Me…" at bounding box center [516, 271] width 1032 height 543
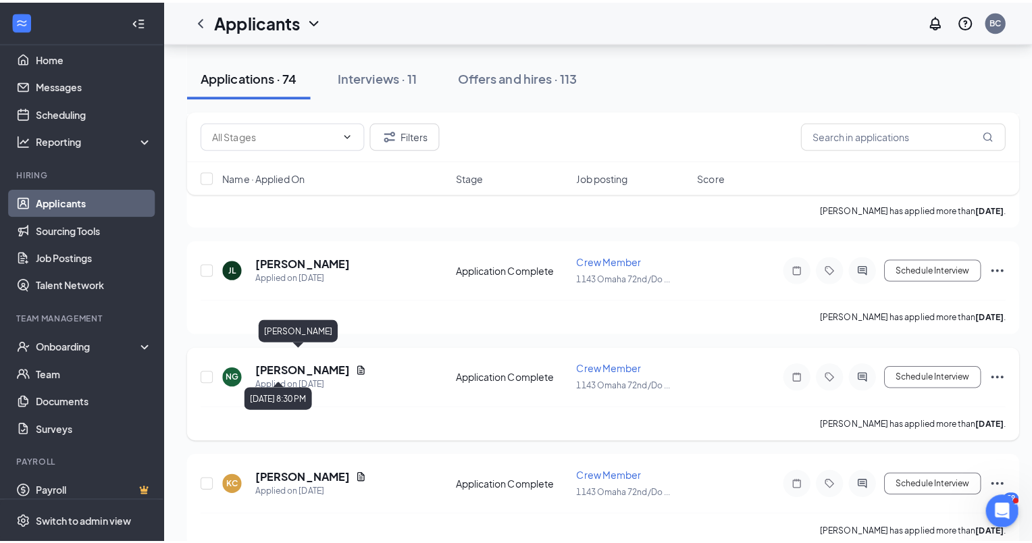
scroll to position [946, 0]
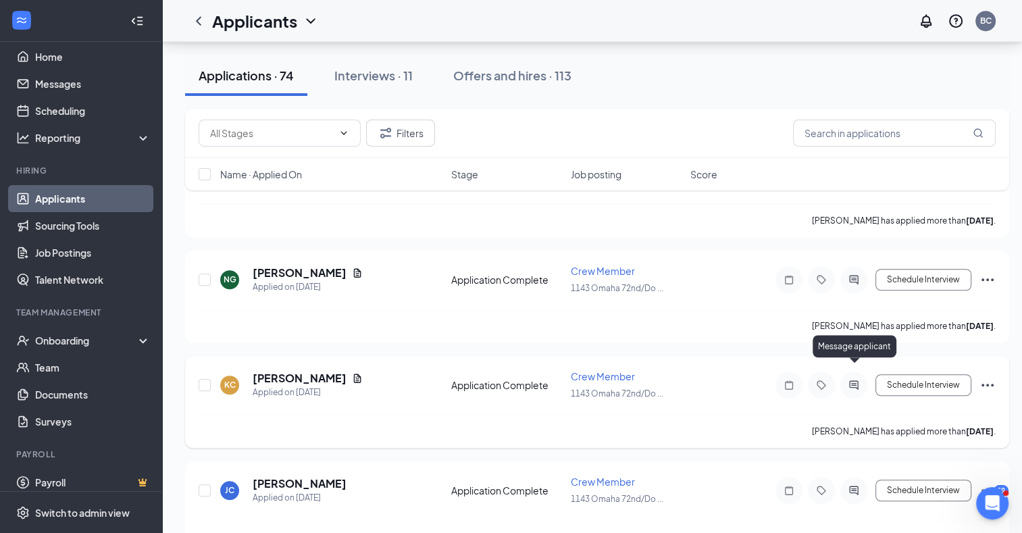
click at [852, 380] on icon "ActiveChat" at bounding box center [854, 385] width 16 height 11
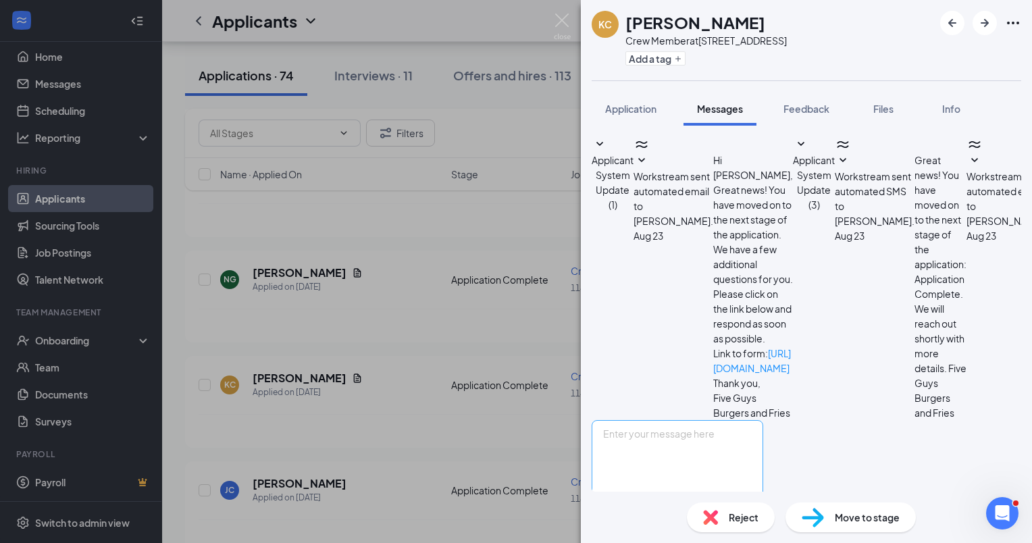
scroll to position [51, 0]
paste textarea "We would like to set up an interview. Can you please list three dates and times…"
type textarea "We would like to set up an interview. Can you please list three dates and times…"
click at [763, 501] on button "Send" at bounding box center [752, 524] width 24 height 47
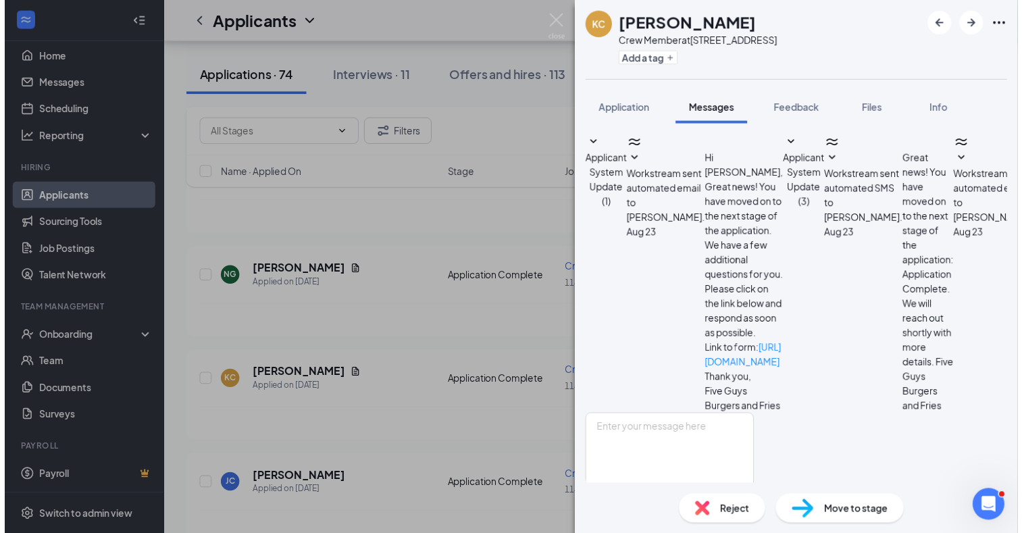
scroll to position [153, 0]
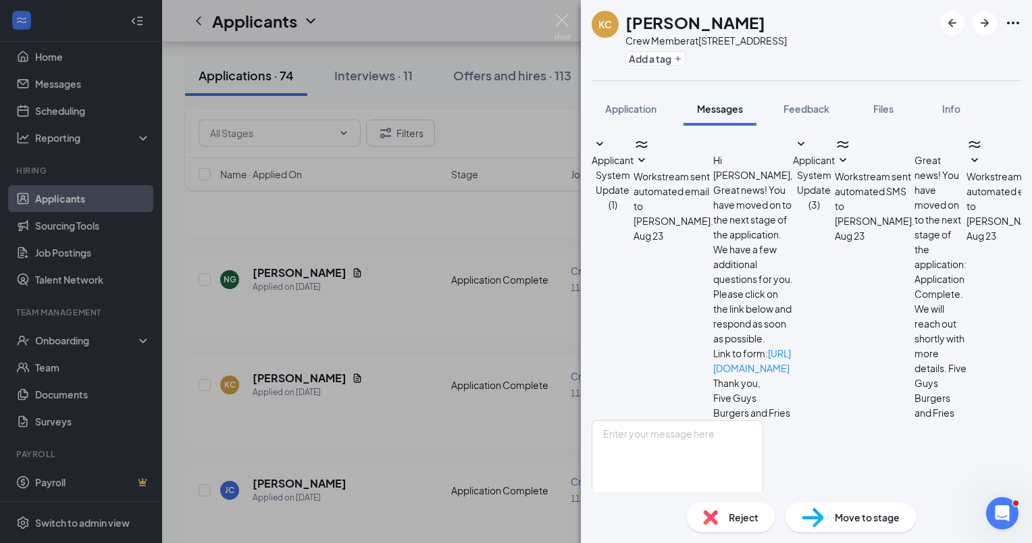
click at [440, 271] on div "KC [PERSON_NAME] Crew Member at [STREET_ADDRESS]/Dodge St Add a tag Application…" at bounding box center [516, 271] width 1032 height 543
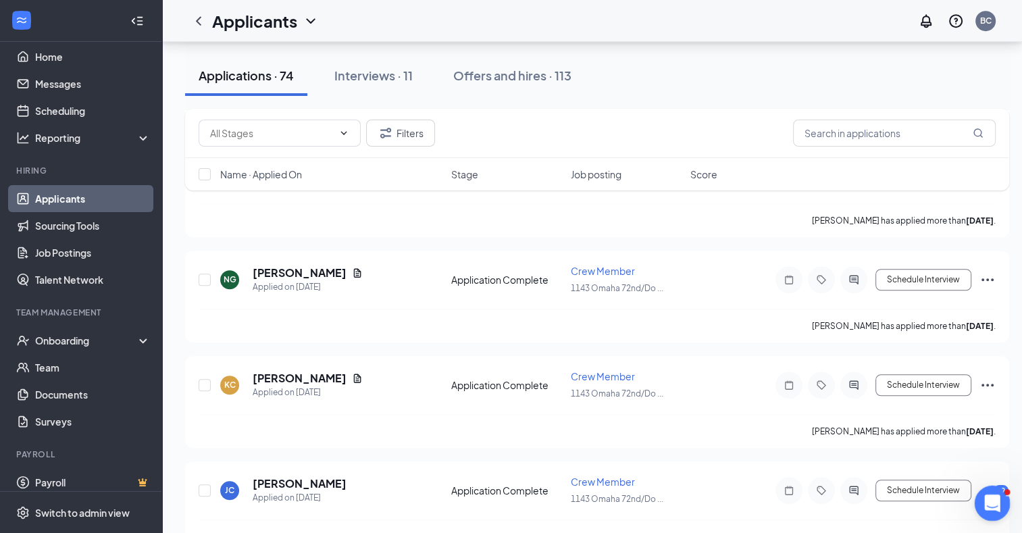
click at [985, 504] on icon "Open Intercom Messenger" at bounding box center [990, 501] width 22 height 22
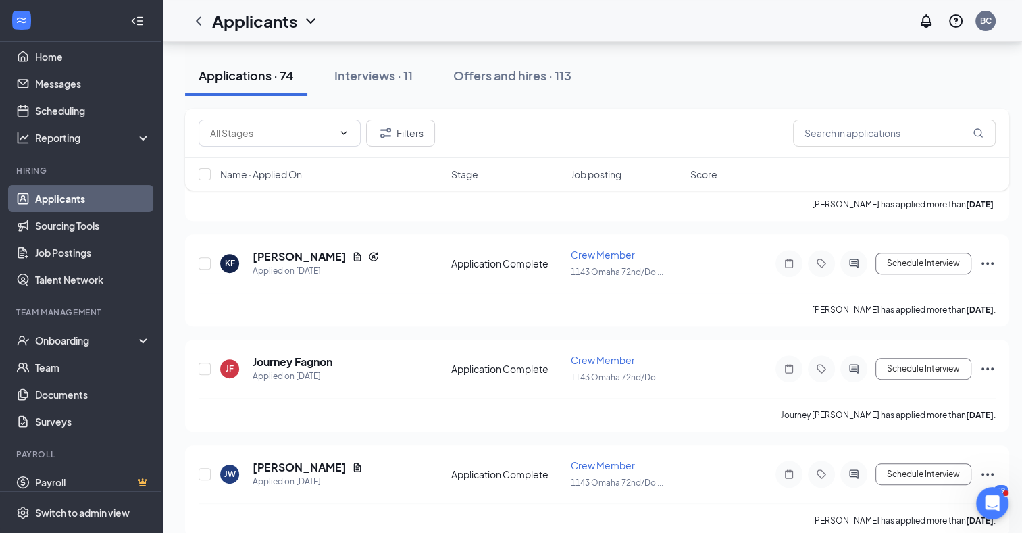
scroll to position [540, 0]
click at [60, 59] on link "Home" at bounding box center [93, 56] width 116 height 27
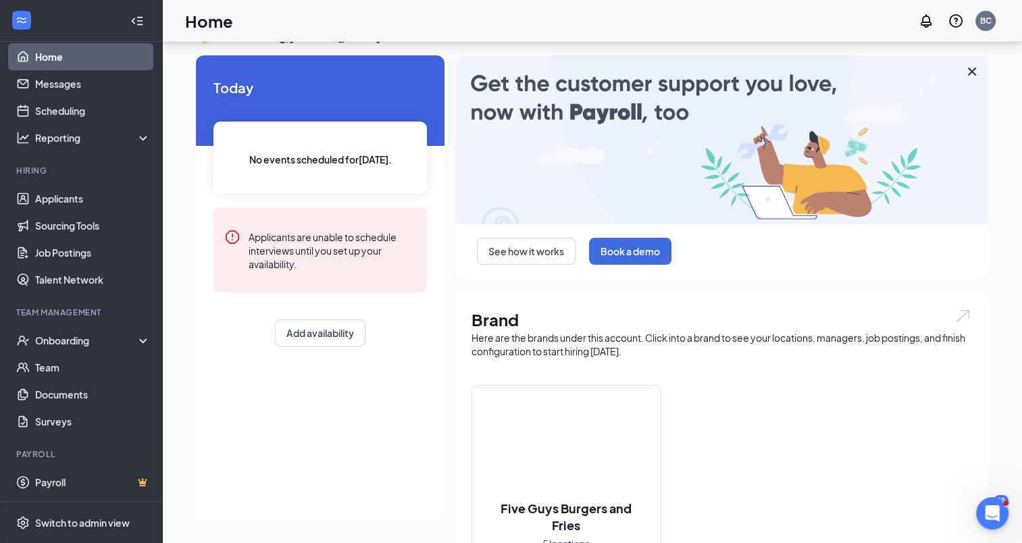
scroll to position [353, 0]
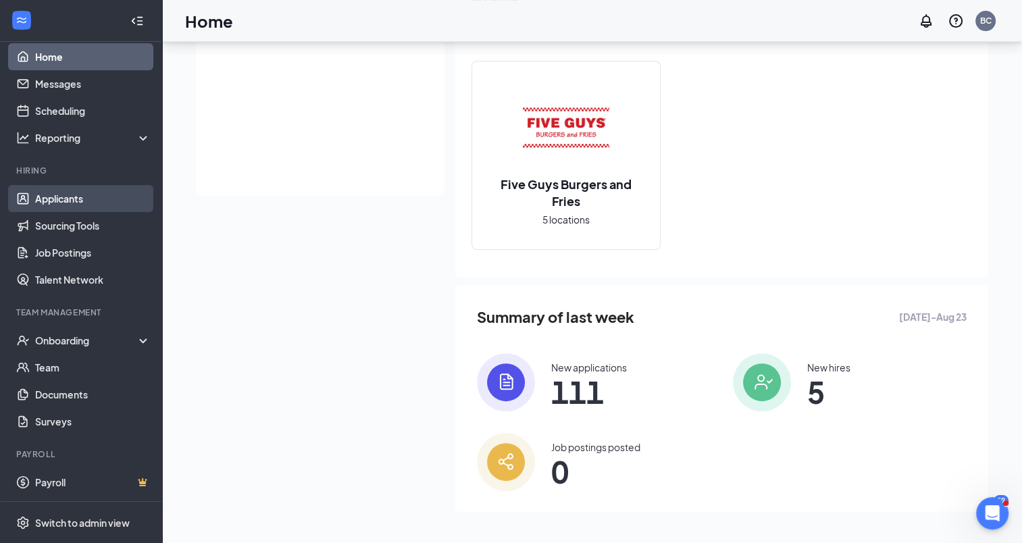
click at [61, 203] on link "Applicants" at bounding box center [93, 198] width 116 height 27
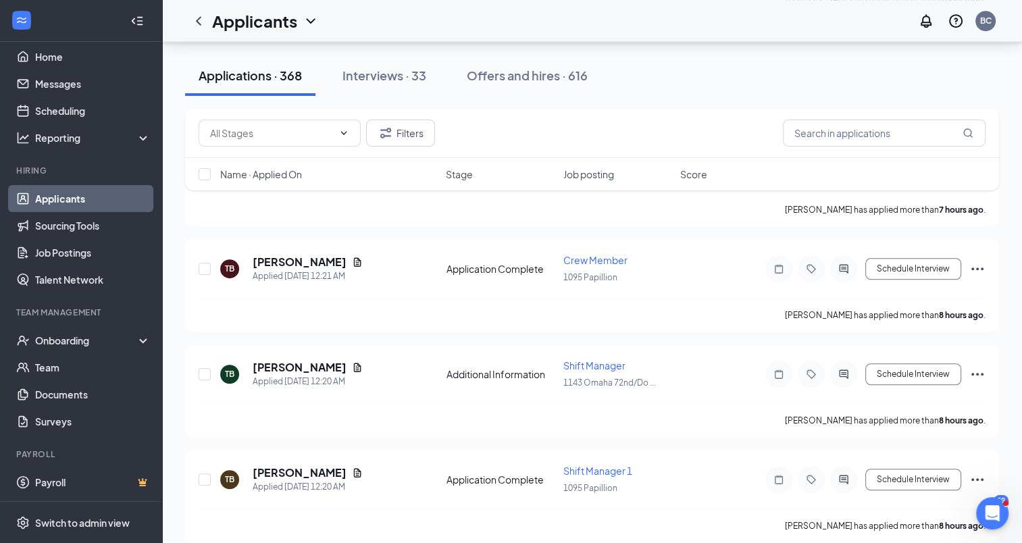
scroll to position [794, 0]
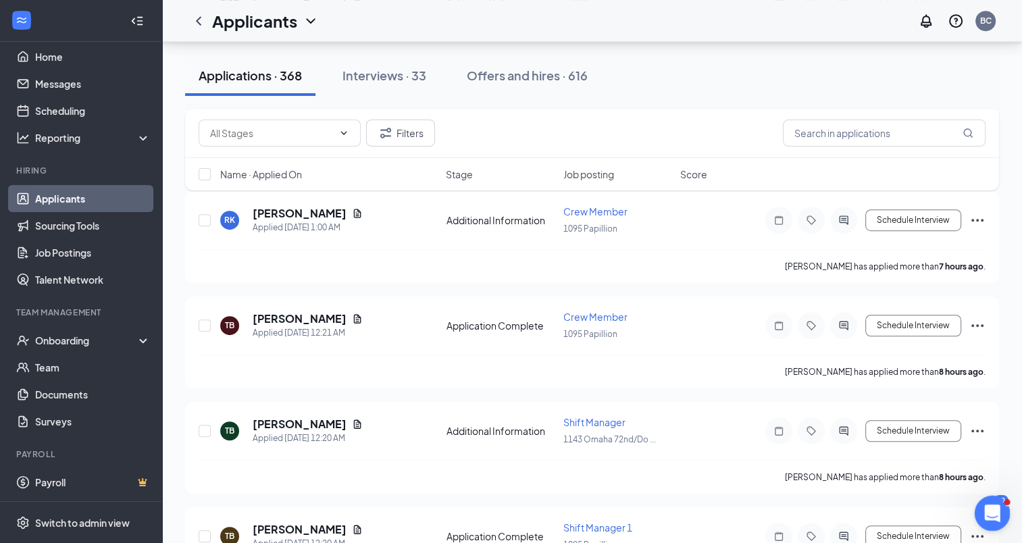
click at [1000, 511] on div "Open Intercom Messenger" at bounding box center [990, 511] width 45 height 45
click at [365, 81] on div "Interviews · 33" at bounding box center [384, 75] width 84 height 17
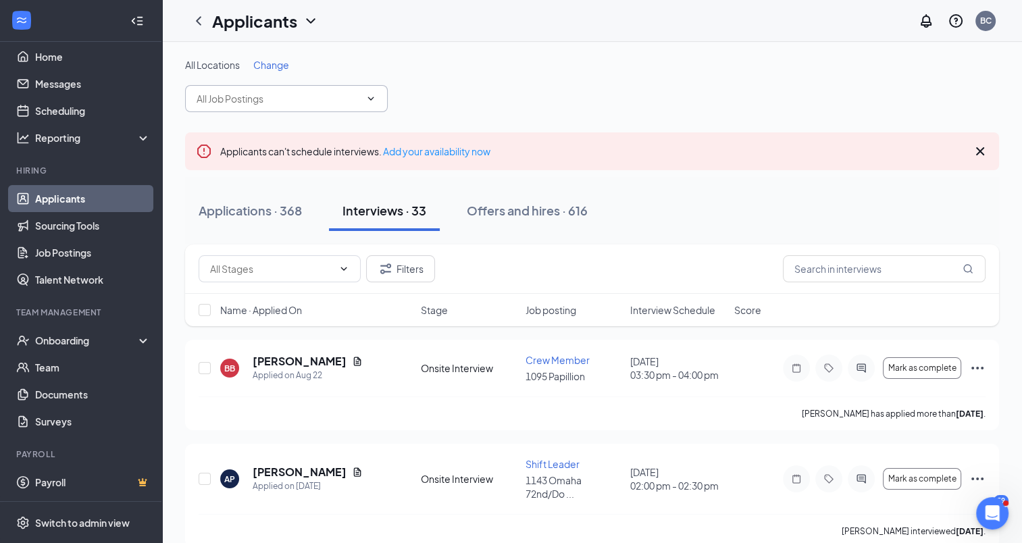
click at [373, 94] on icon "ChevronDown" at bounding box center [370, 98] width 11 height 11
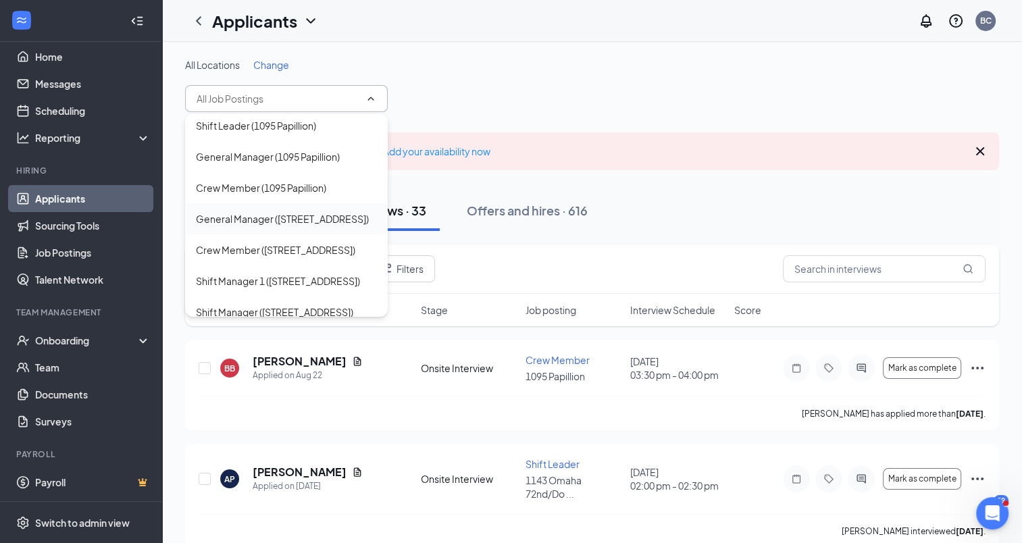
scroll to position [540, 0]
click at [266, 228] on div "Crew Member ([STREET_ADDRESS])" at bounding box center [275, 220] width 159 height 15
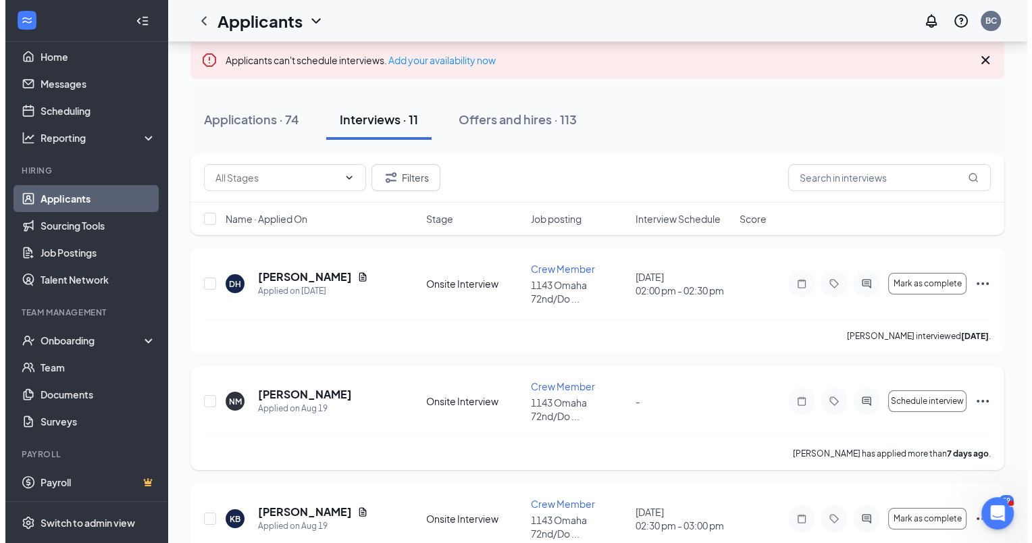
scroll to position [135, 0]
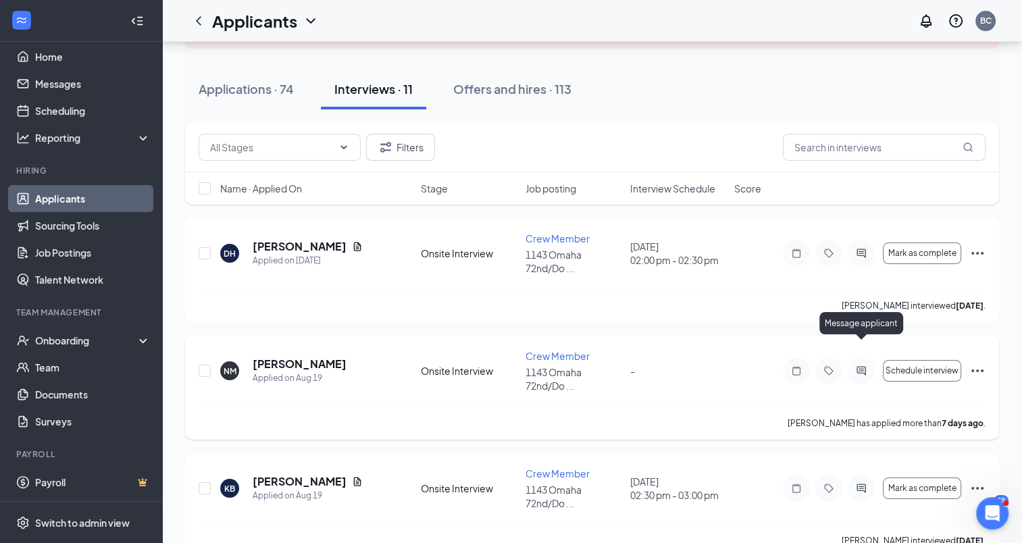
click at [854, 365] on icon "ActiveChat" at bounding box center [861, 370] width 16 height 11
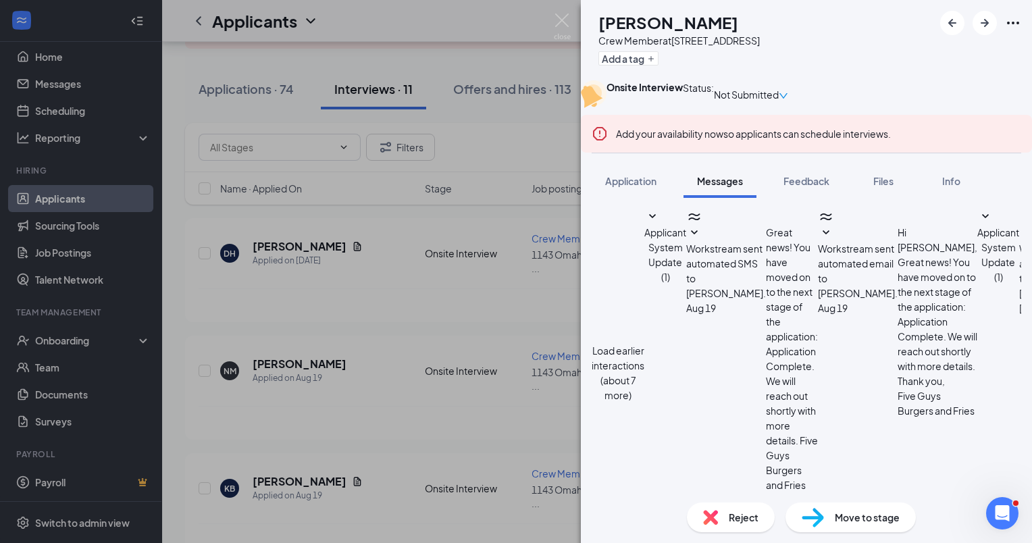
scroll to position [514, 0]
paste textarea "We would like to set up an interview. Can you please list three dates and times…"
type textarea "We would like to set up an interview. Can you please list three dates and times…"
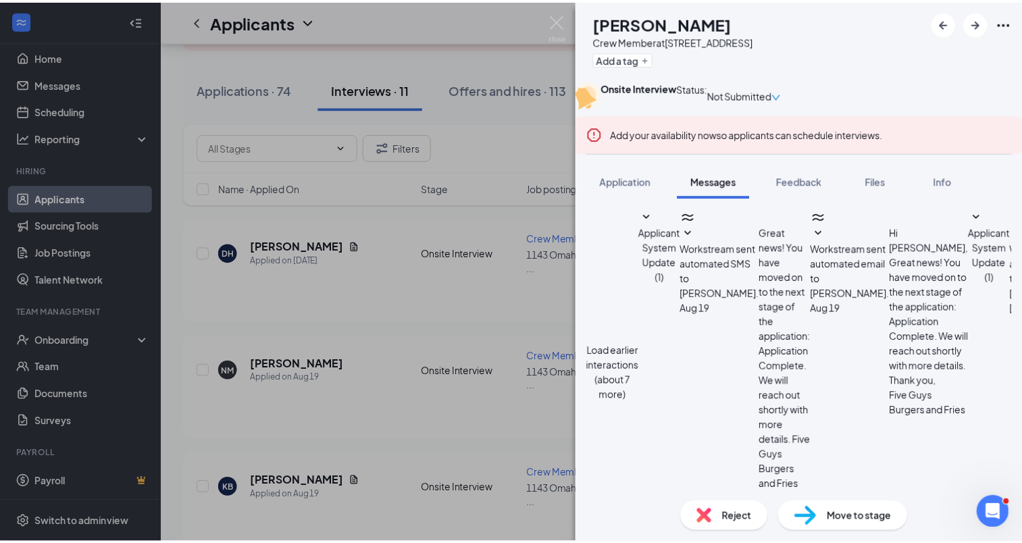
scroll to position [603, 0]
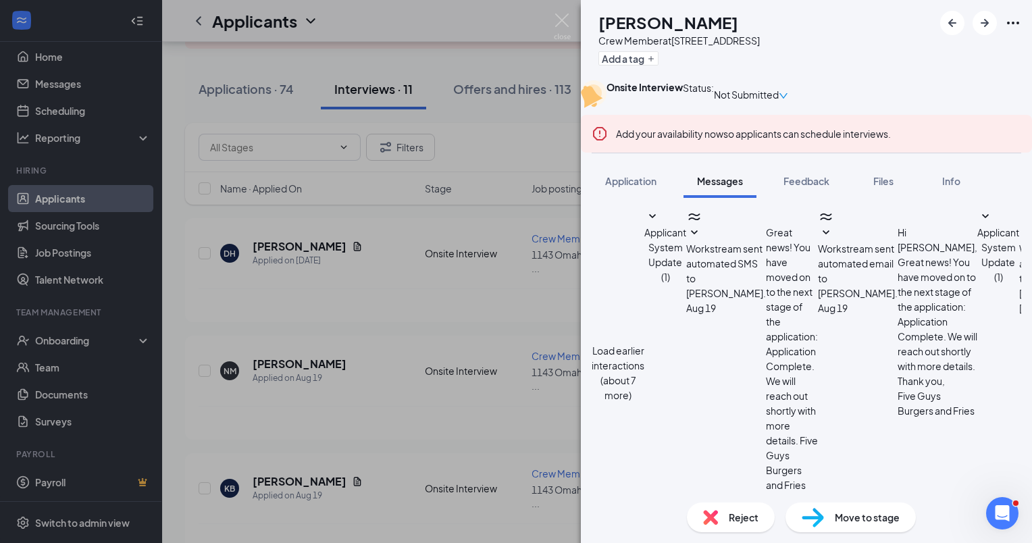
click at [496, 263] on div "NM [PERSON_NAME] Crew Member at [STREET_ADDRESS]/Dodge St Add a tag Onsite Inte…" at bounding box center [516, 271] width 1032 height 543
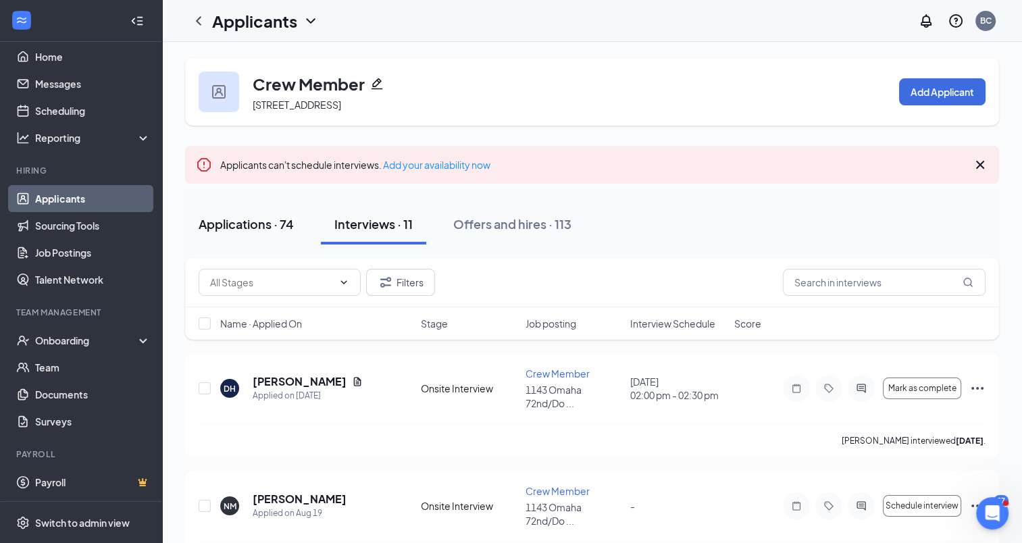
click at [245, 224] on div "Applications · 74" at bounding box center [246, 223] width 95 height 17
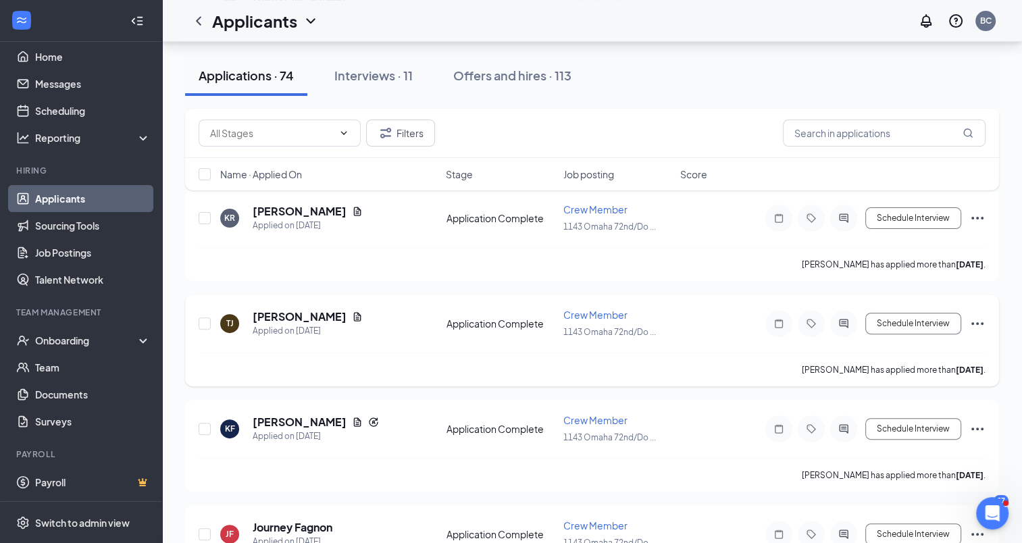
scroll to position [405, 0]
